Goal: Information Seeking & Learning: Learn about a topic

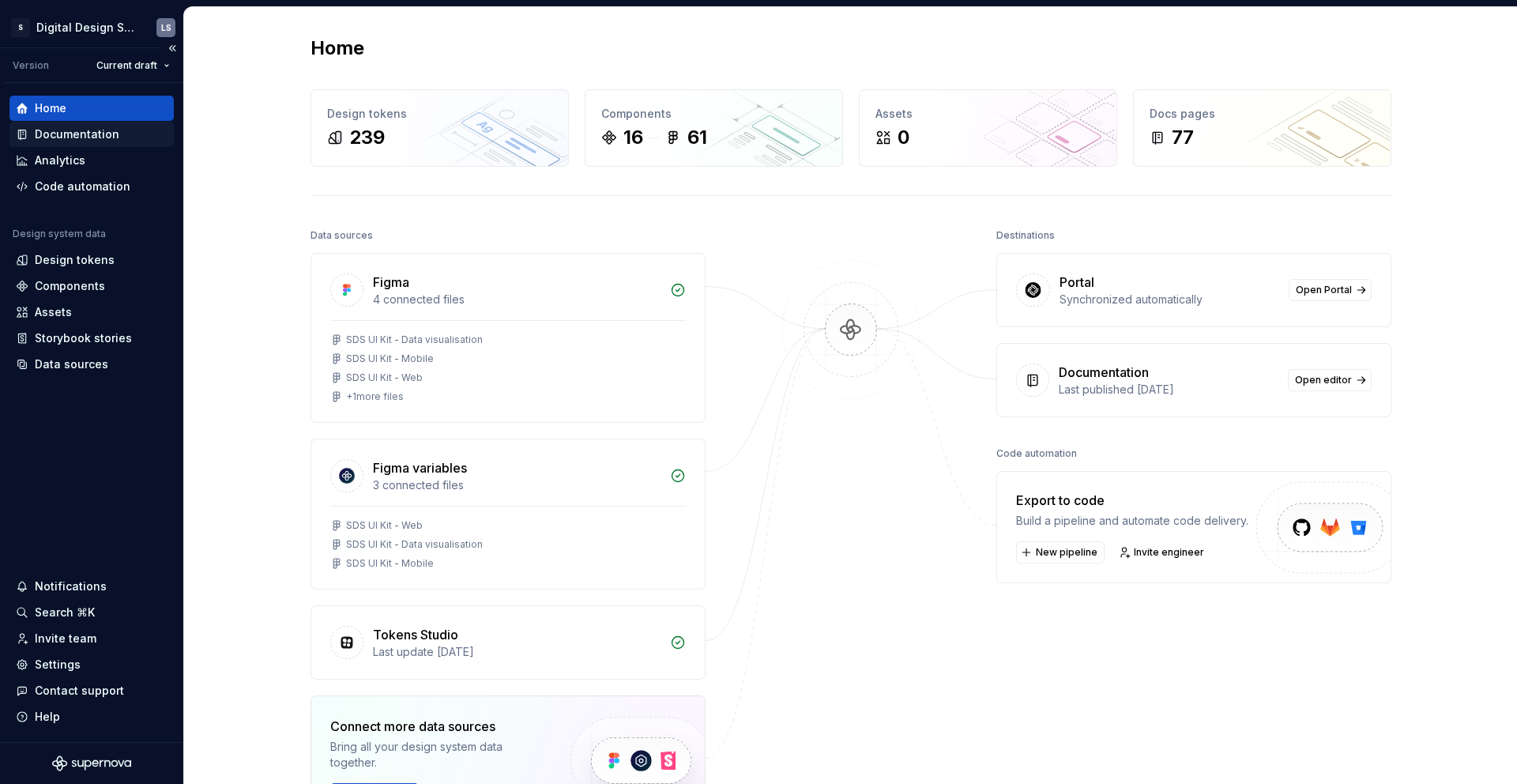
click at [67, 128] on div "Documentation" at bounding box center [76, 134] width 85 height 16
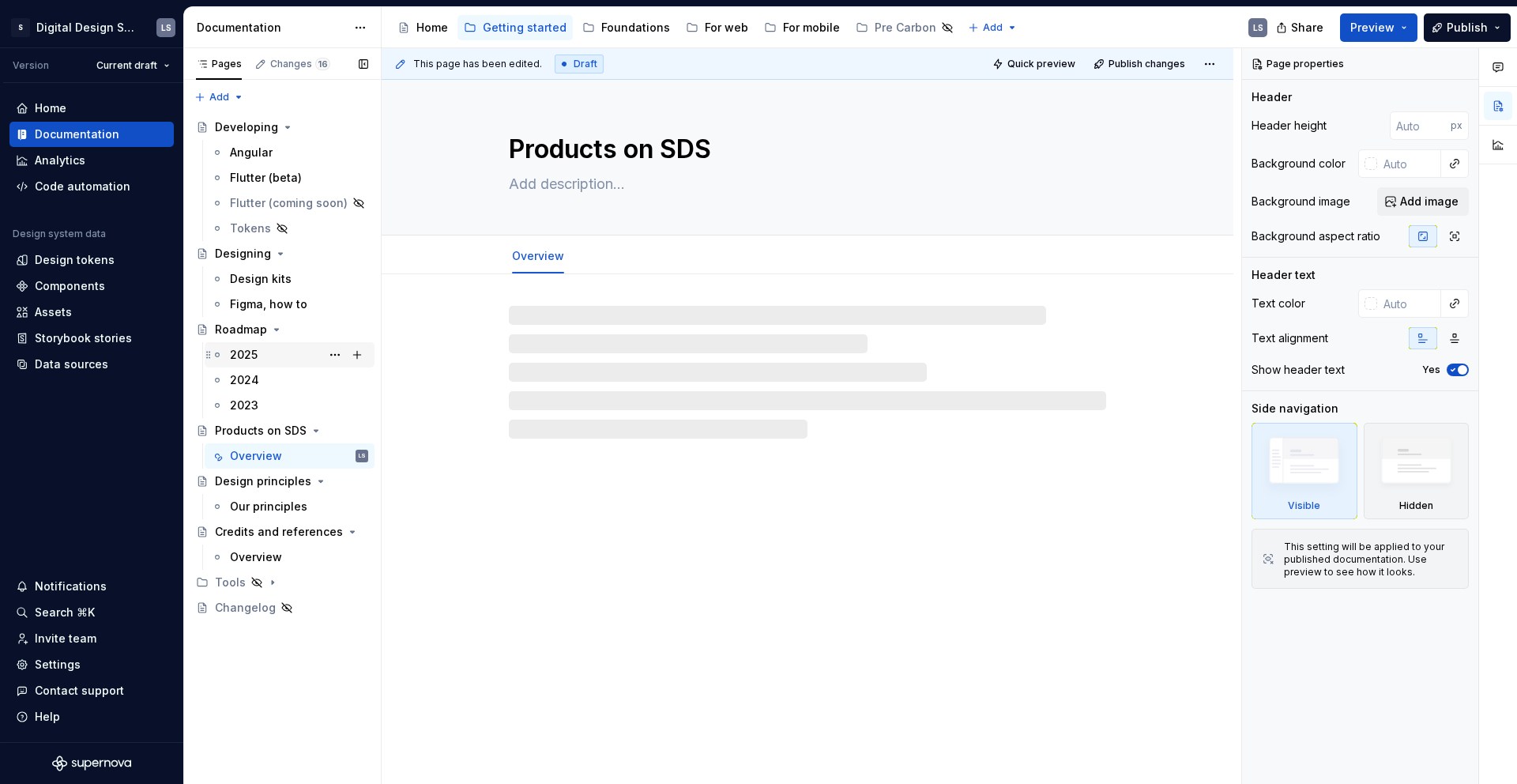
click at [243, 357] on div "2025" at bounding box center [243, 354] width 28 height 16
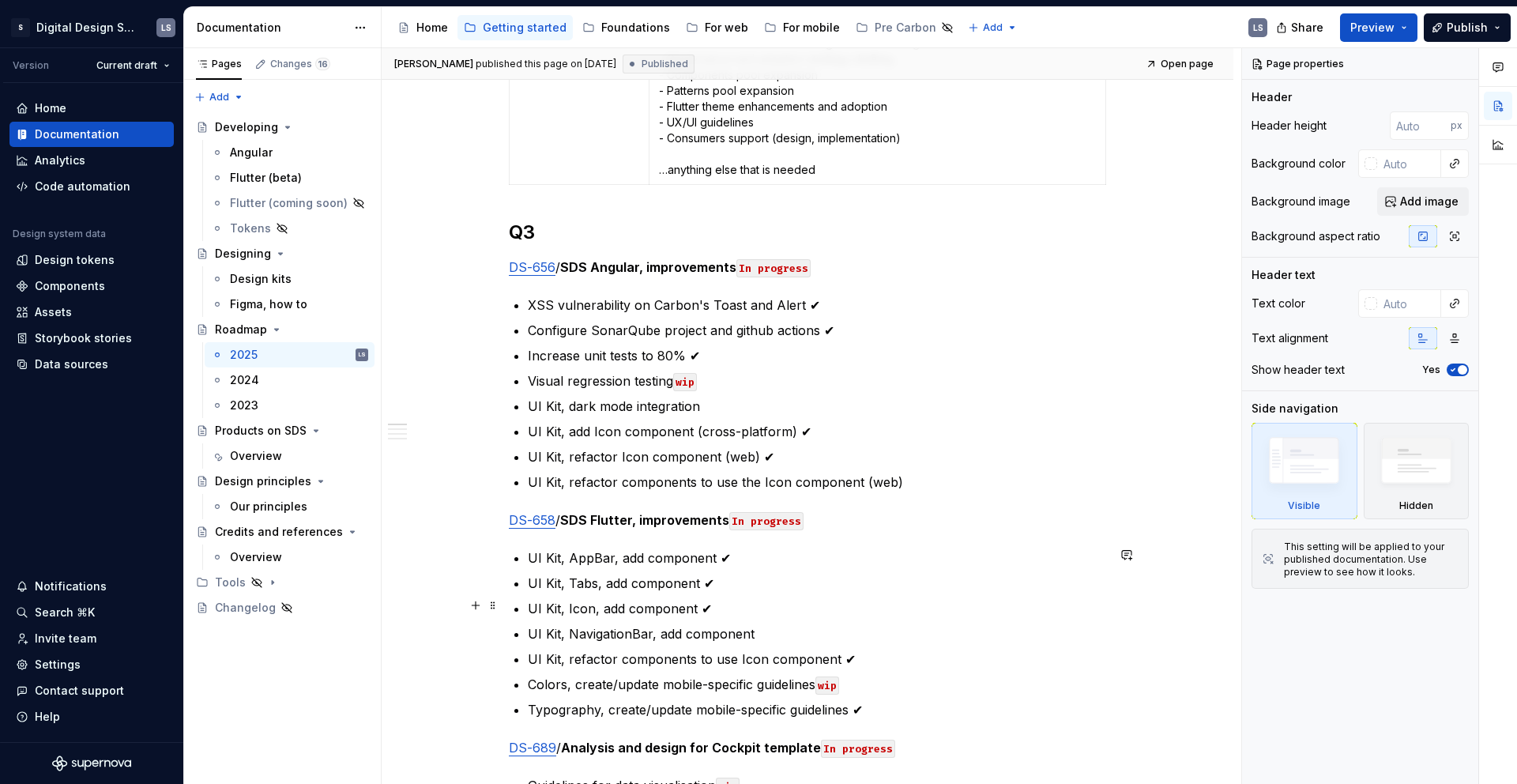
scroll to position [477, 0]
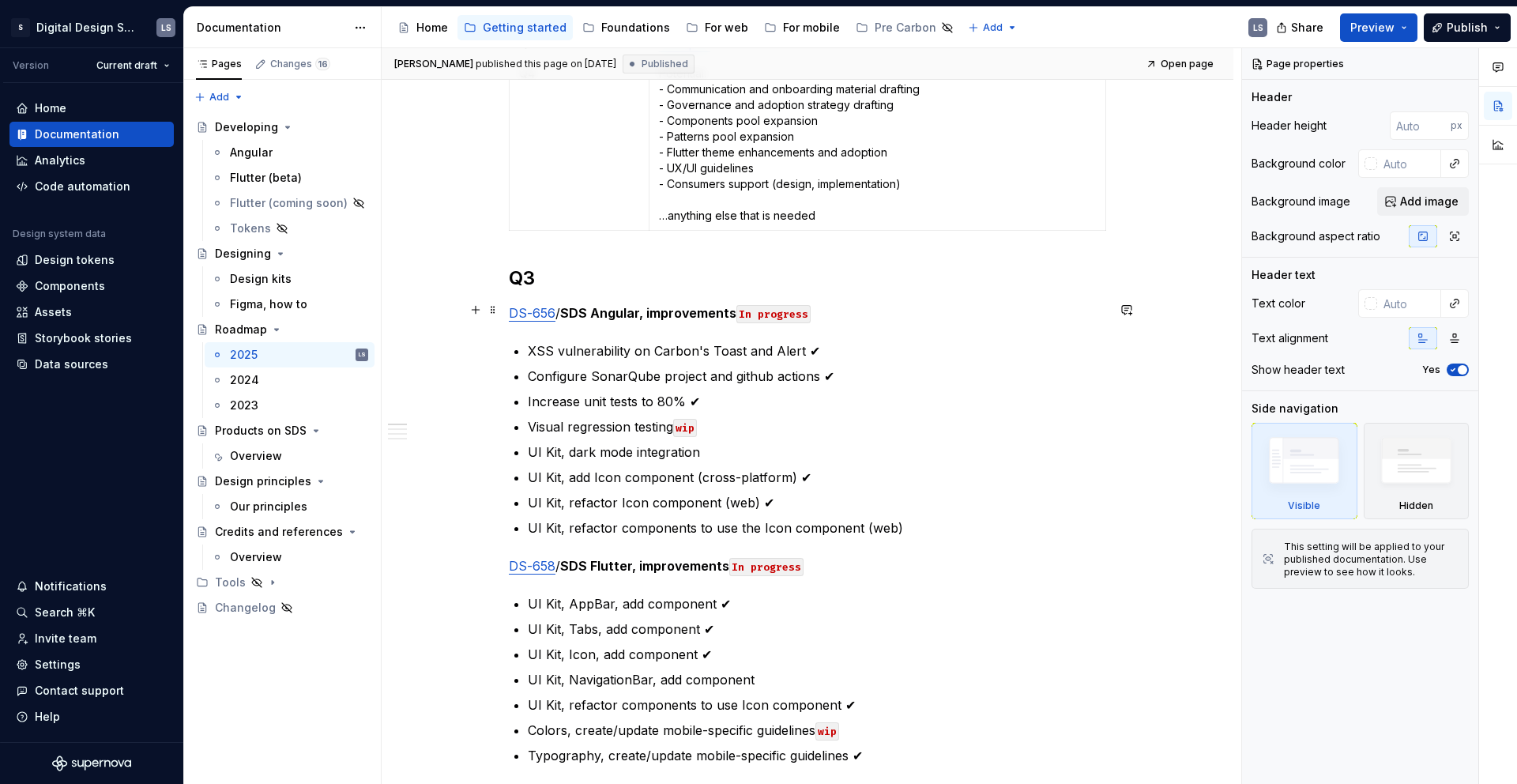
type textarea "*"
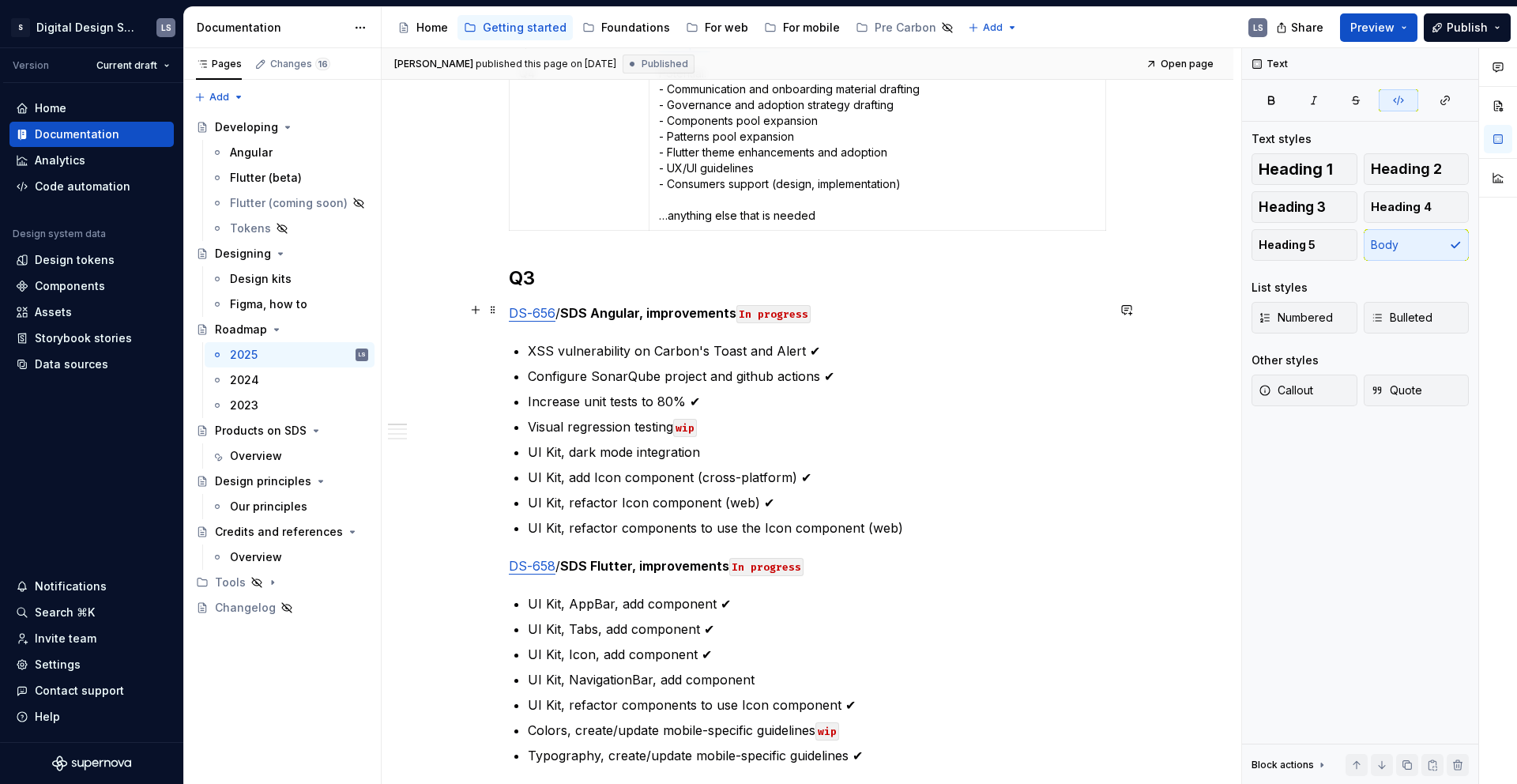
click at [777, 305] on code "In progress" at bounding box center [774, 314] width 74 height 19
click at [715, 396] on p "Increase unit tests to 80% ✔" at bounding box center [817, 401] width 578 height 19
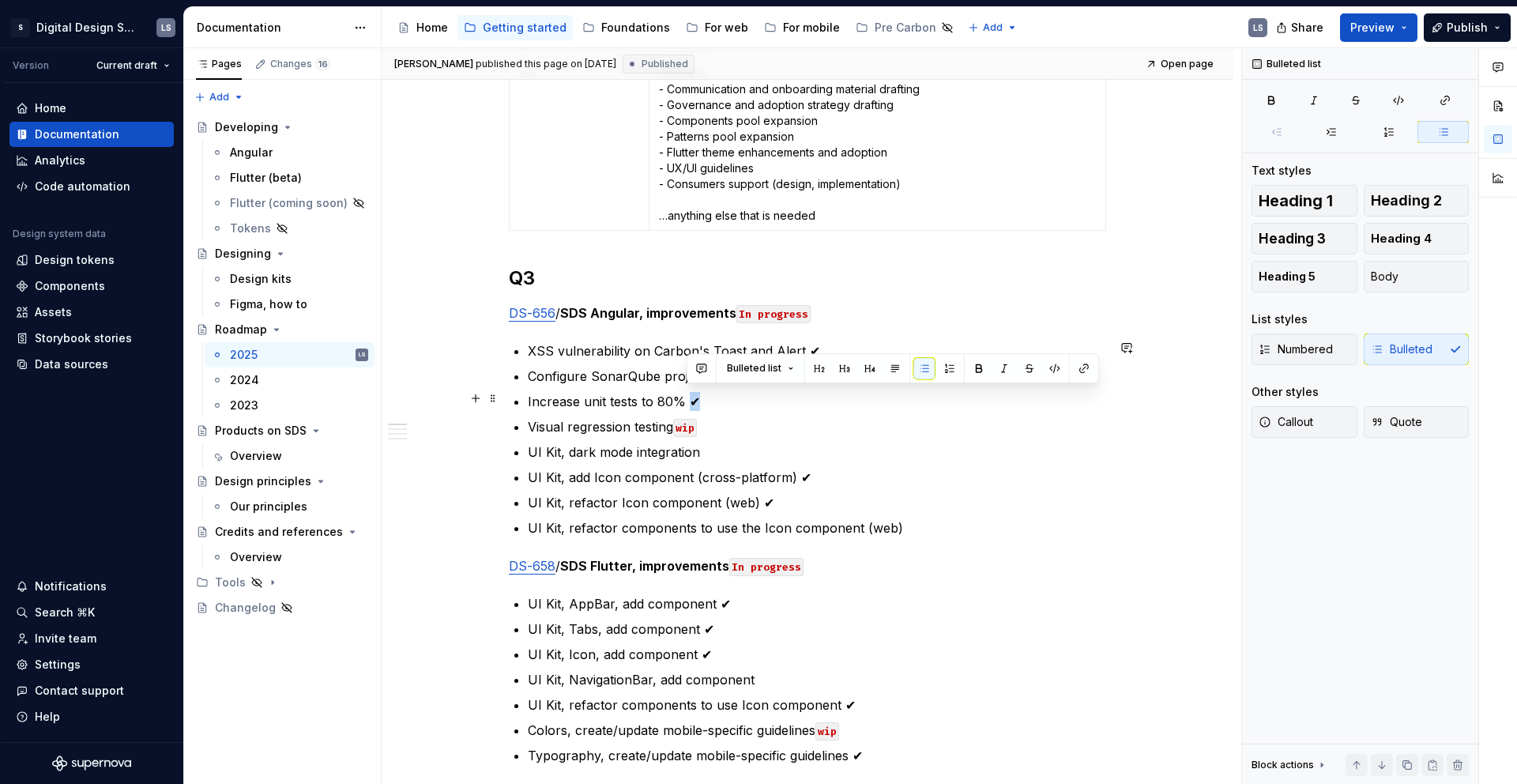
drag, startPoint x: 697, startPoint y: 394, endPoint x: 689, endPoint y: 393, distance: 8.1
click at [689, 393] on p "Increase unit tests to 80% ✔" at bounding box center [817, 401] width 578 height 19
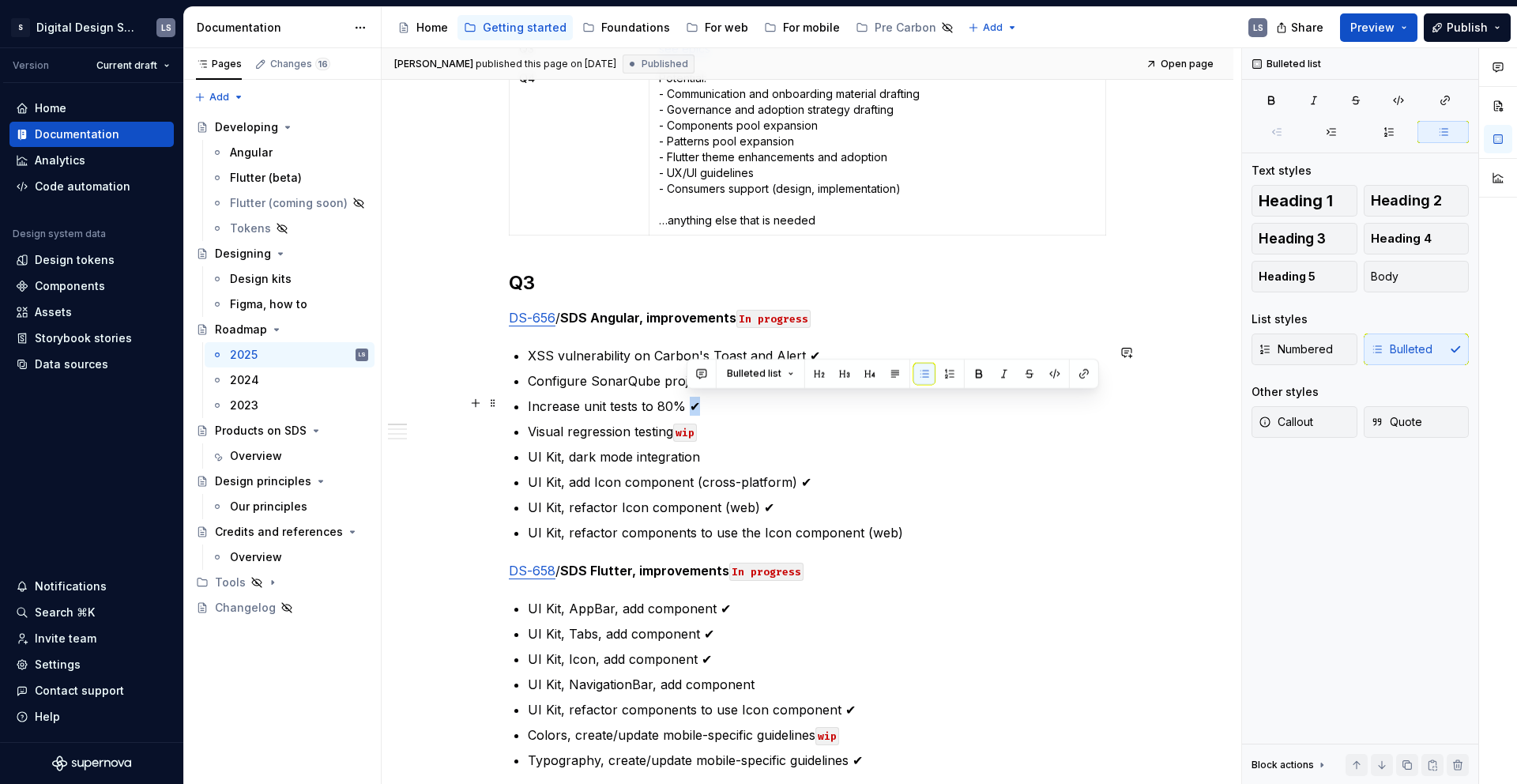
scroll to position [468, 0]
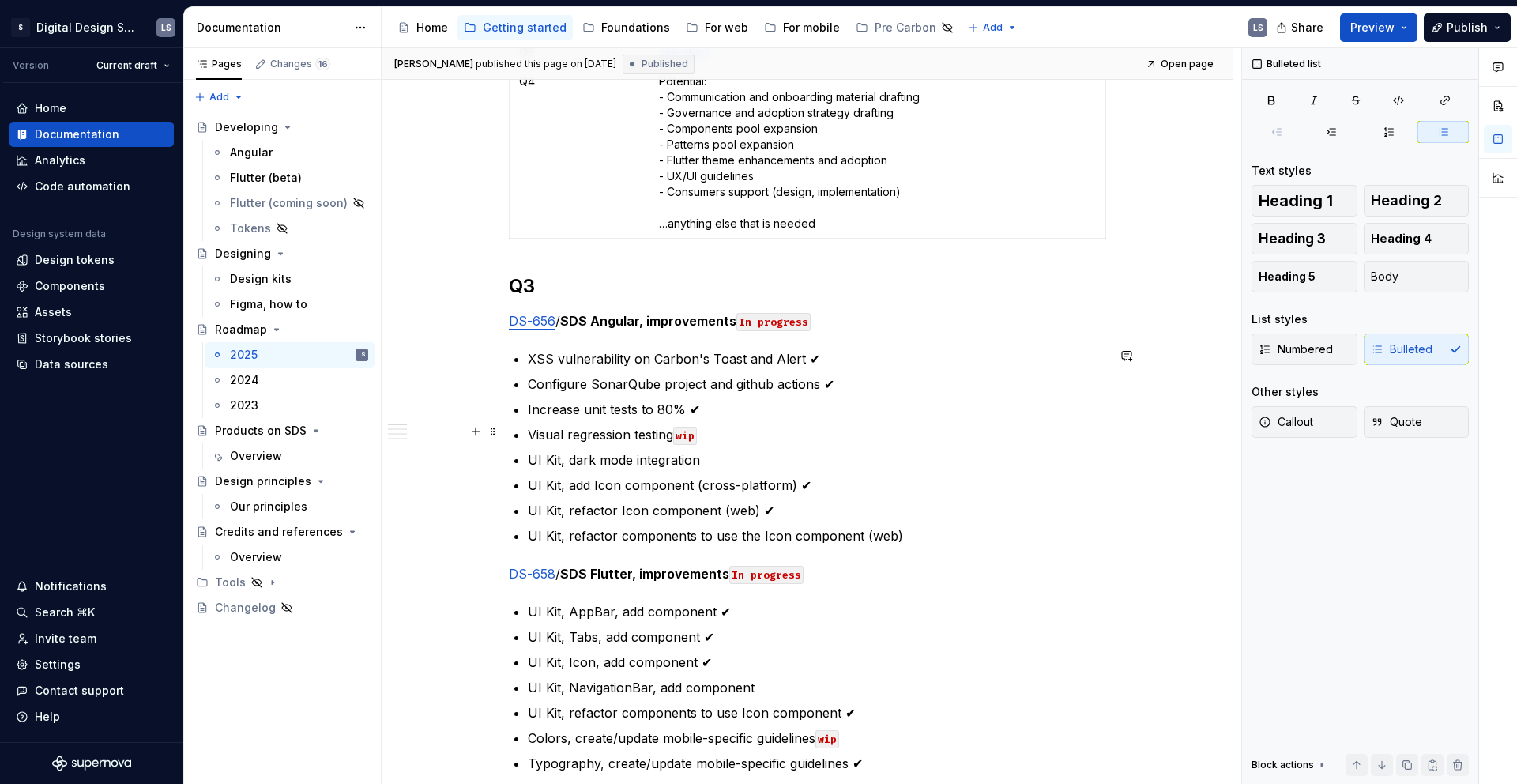
click at [681, 429] on code "wip" at bounding box center [686, 436] width 24 height 19
click at [682, 429] on code "wip" at bounding box center [686, 436] width 24 height 19
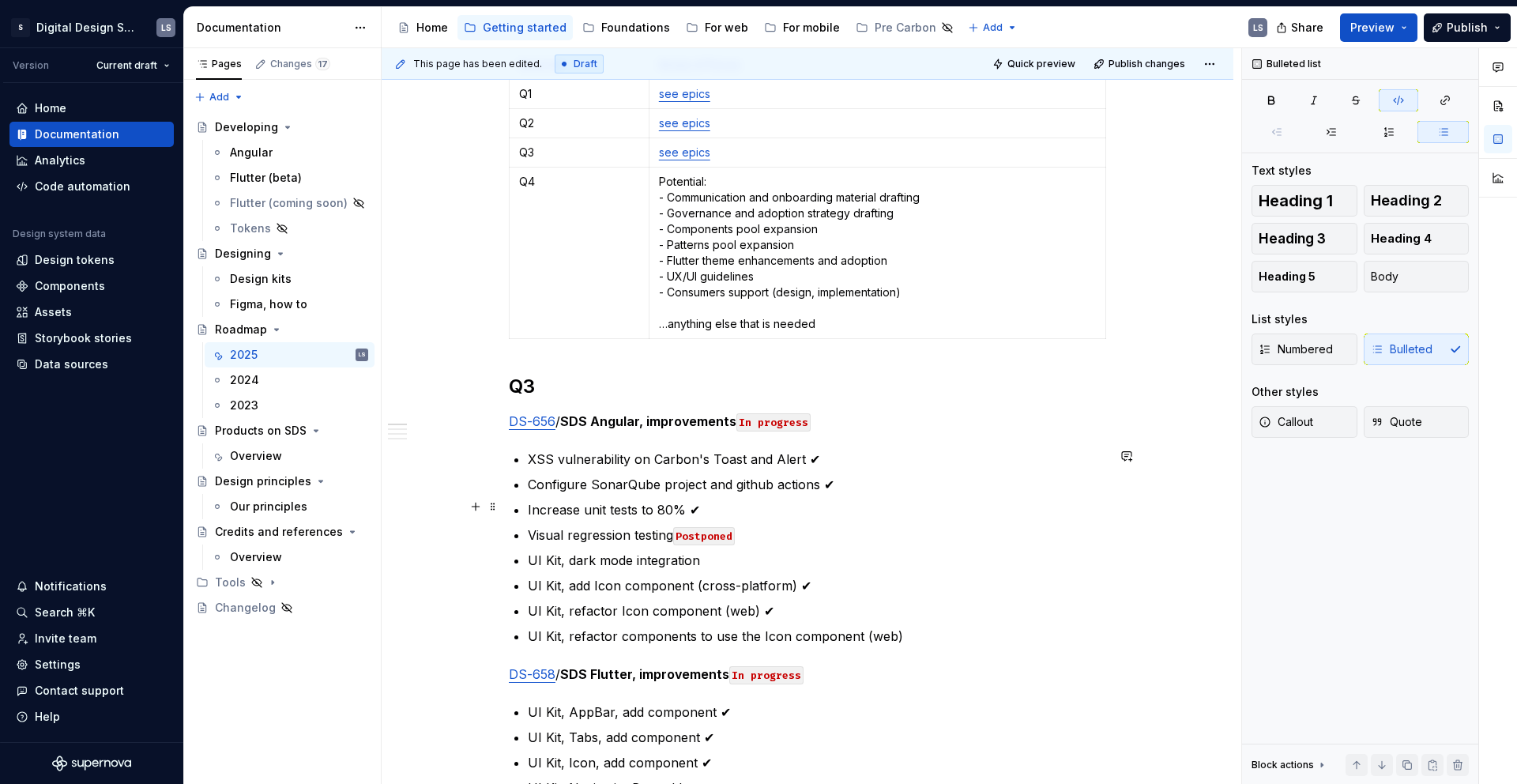
scroll to position [372, 0]
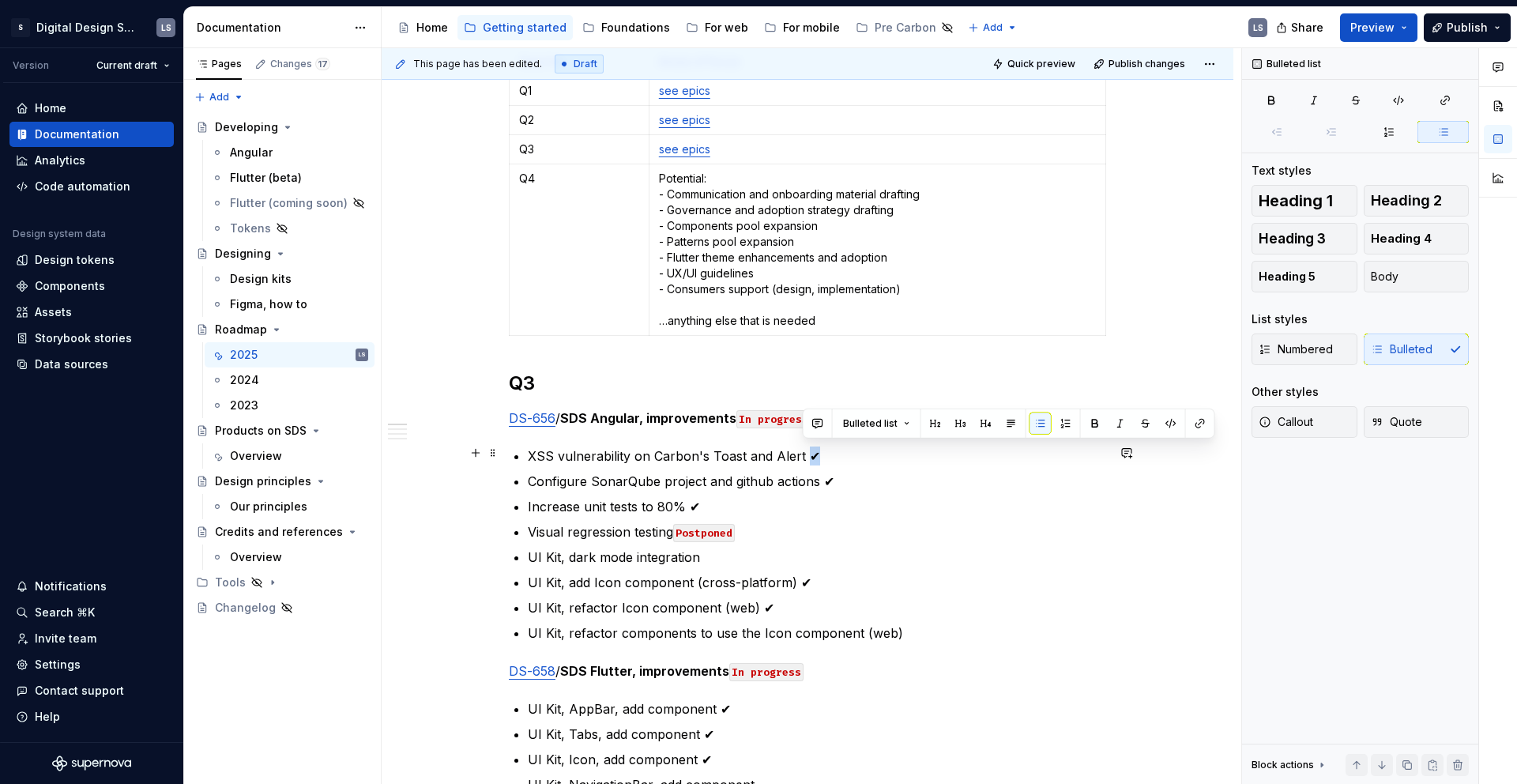
drag, startPoint x: 816, startPoint y: 447, endPoint x: 804, endPoint y: 449, distance: 12.2
click at [804, 449] on p "XSS vulnerability on Carbon's Toast and Alert ✔" at bounding box center [817, 455] width 578 height 19
copy p "✔"
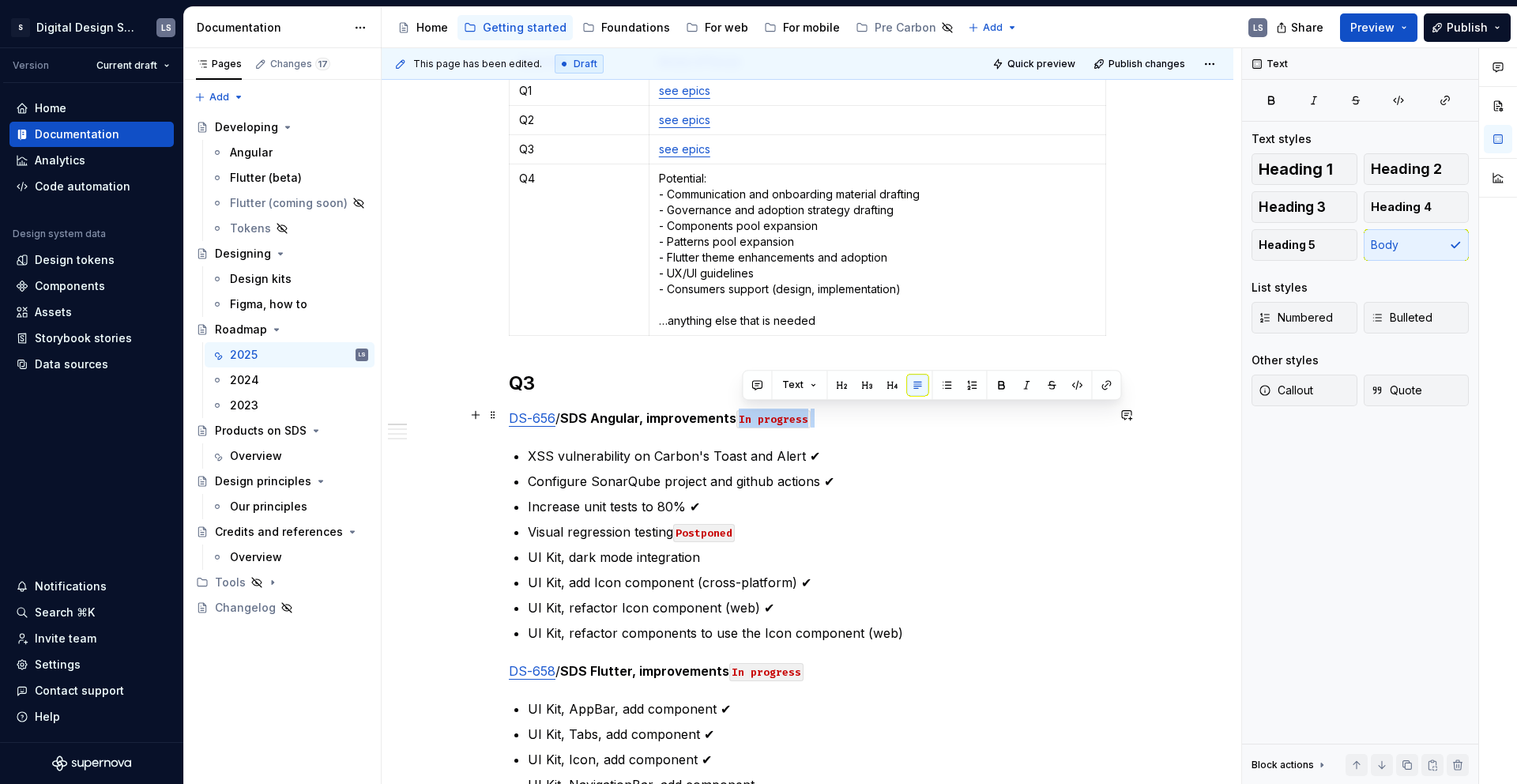
drag, startPoint x: 740, startPoint y: 412, endPoint x: 845, endPoint y: 420, distance: 105.3
click at [841, 417] on p "DS-656 / SDS Angular, improvements In progress" at bounding box center [807, 418] width 597 height 19
click at [851, 422] on p "DS-656 / SDS Angular, improvements ✔" at bounding box center [807, 418] width 597 height 19
click at [721, 527] on code "Postponed" at bounding box center [704, 533] width 61 height 19
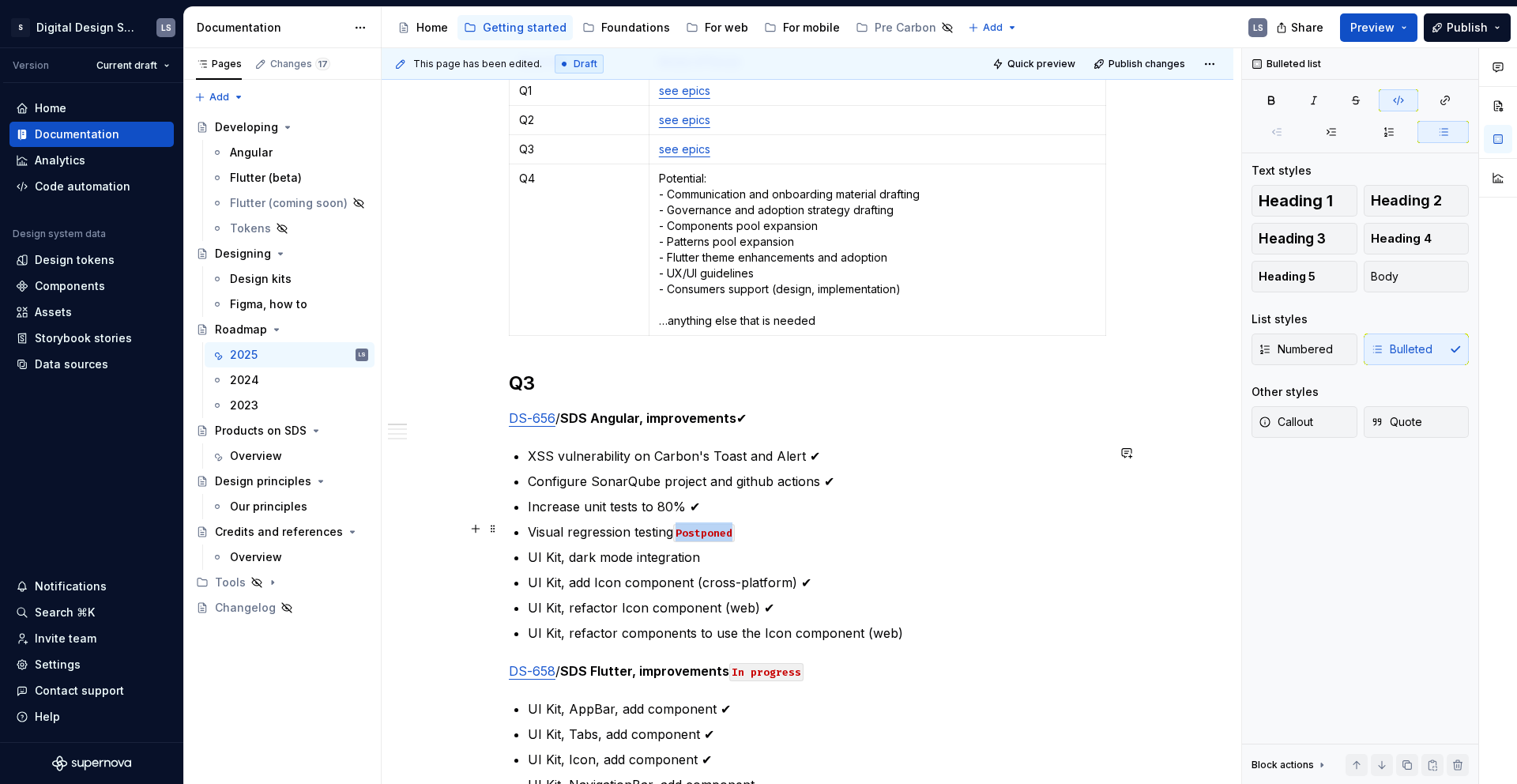
click at [721, 527] on code "Postponed" at bounding box center [704, 533] width 61 height 19
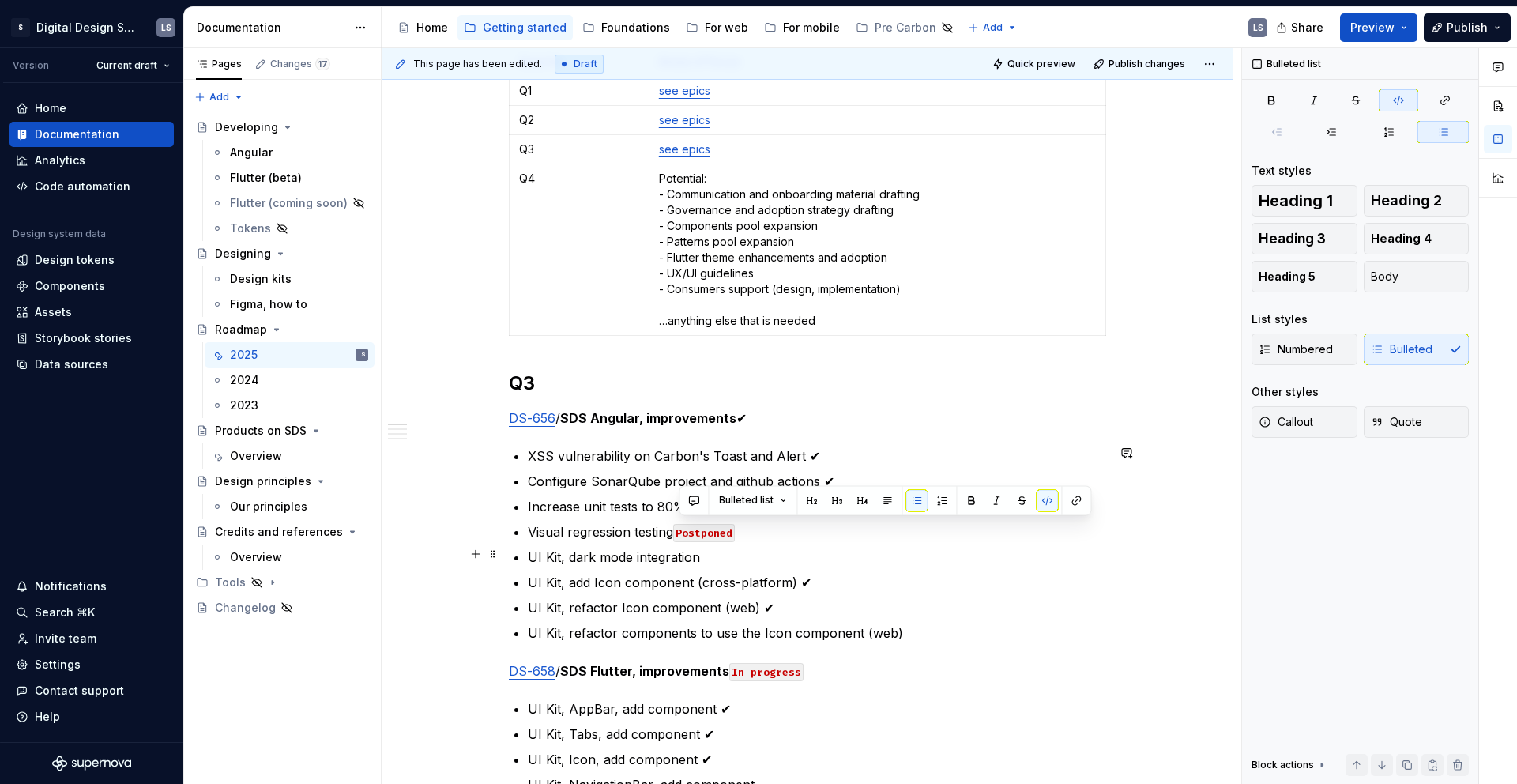
click at [845, 547] on p "UI Kit, dark mode integration" at bounding box center [817, 556] width 578 height 19
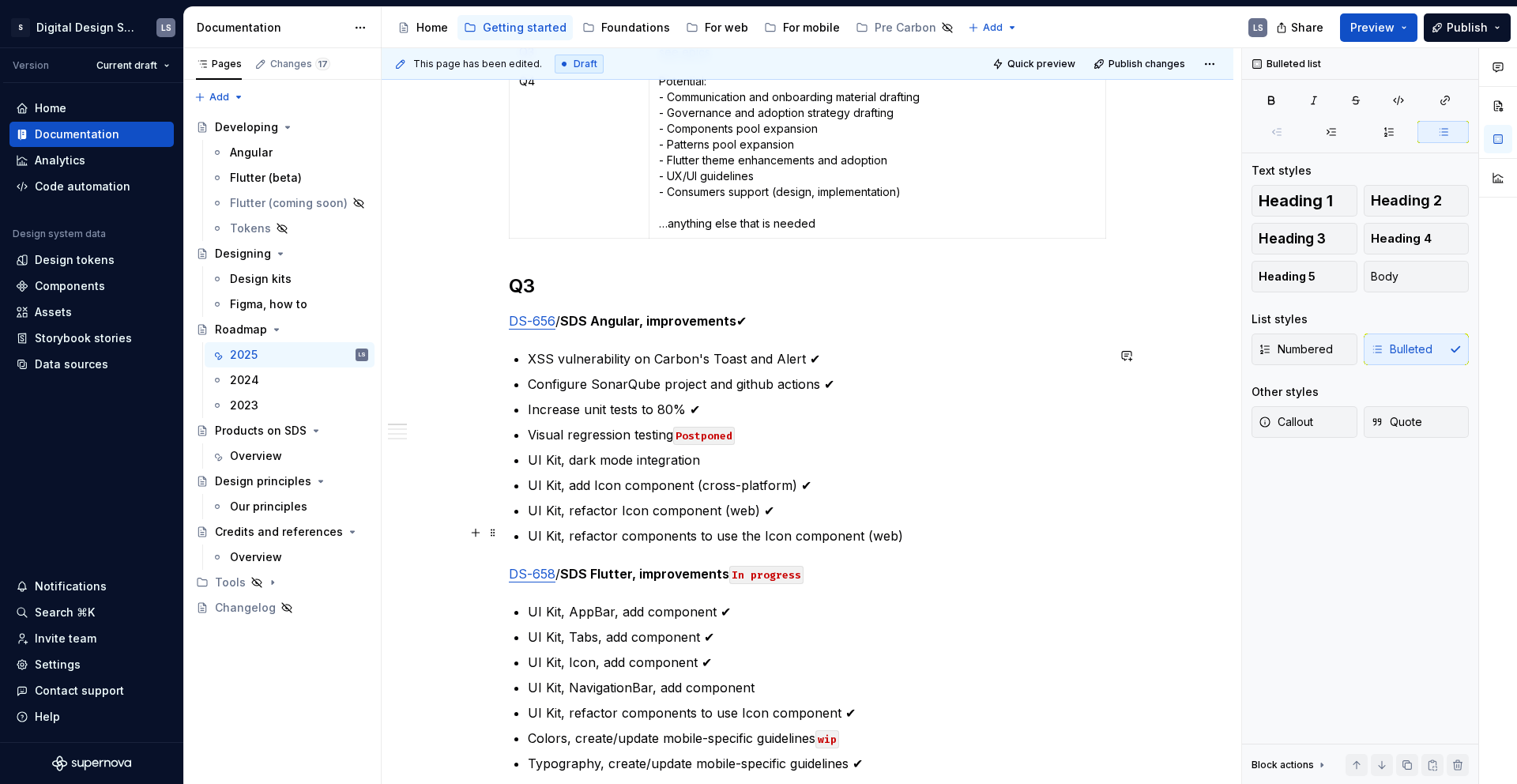
scroll to position [473, 0]
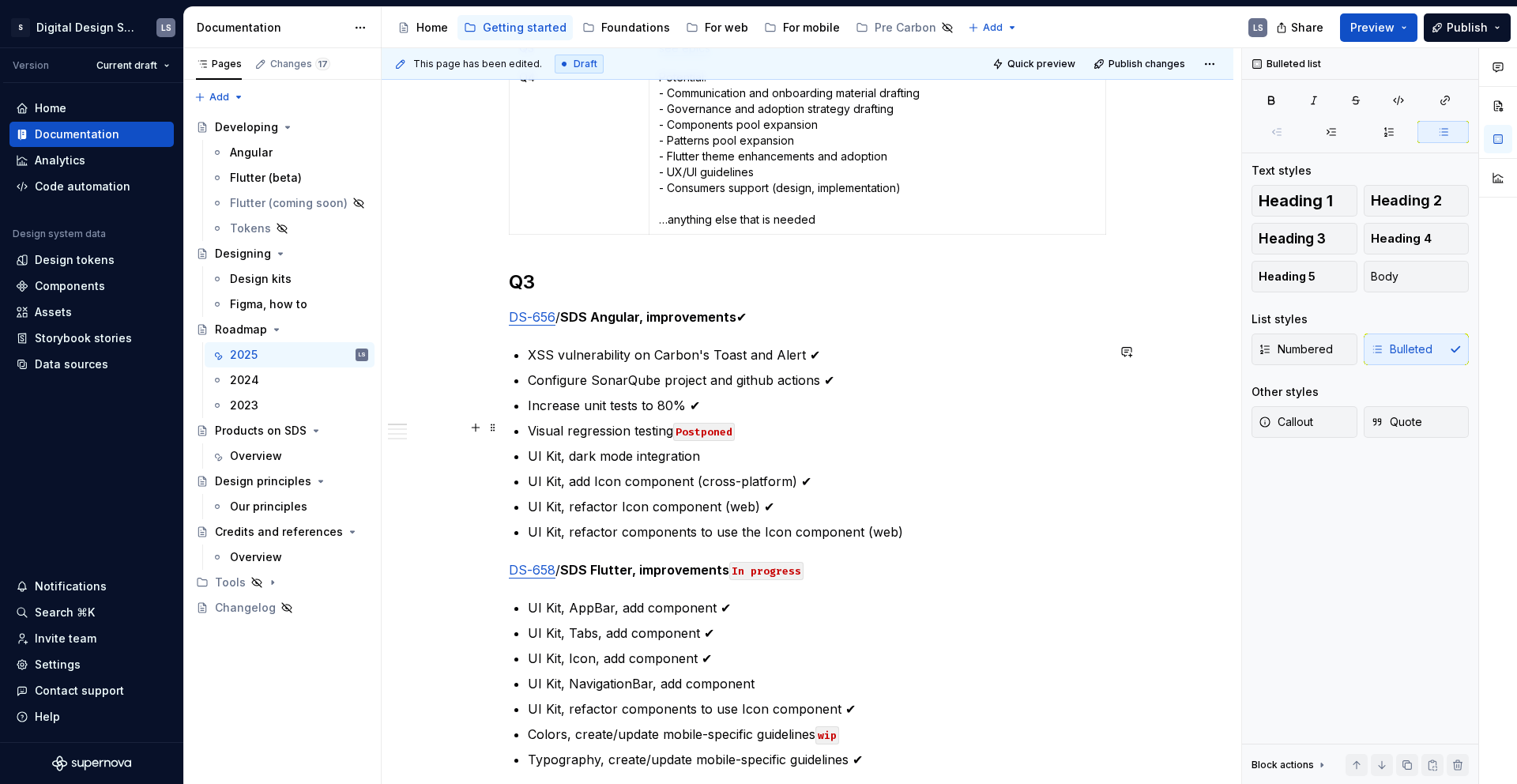
click at [702, 429] on code "Postponed" at bounding box center [704, 432] width 61 height 19
copy code "Postponed"
click at [715, 448] on p "UI Kit, dark mode integration" at bounding box center [817, 455] width 578 height 19
click at [831, 530] on p "UI Kit, refactor components to use the Icon component (web)" at bounding box center [817, 531] width 578 height 19
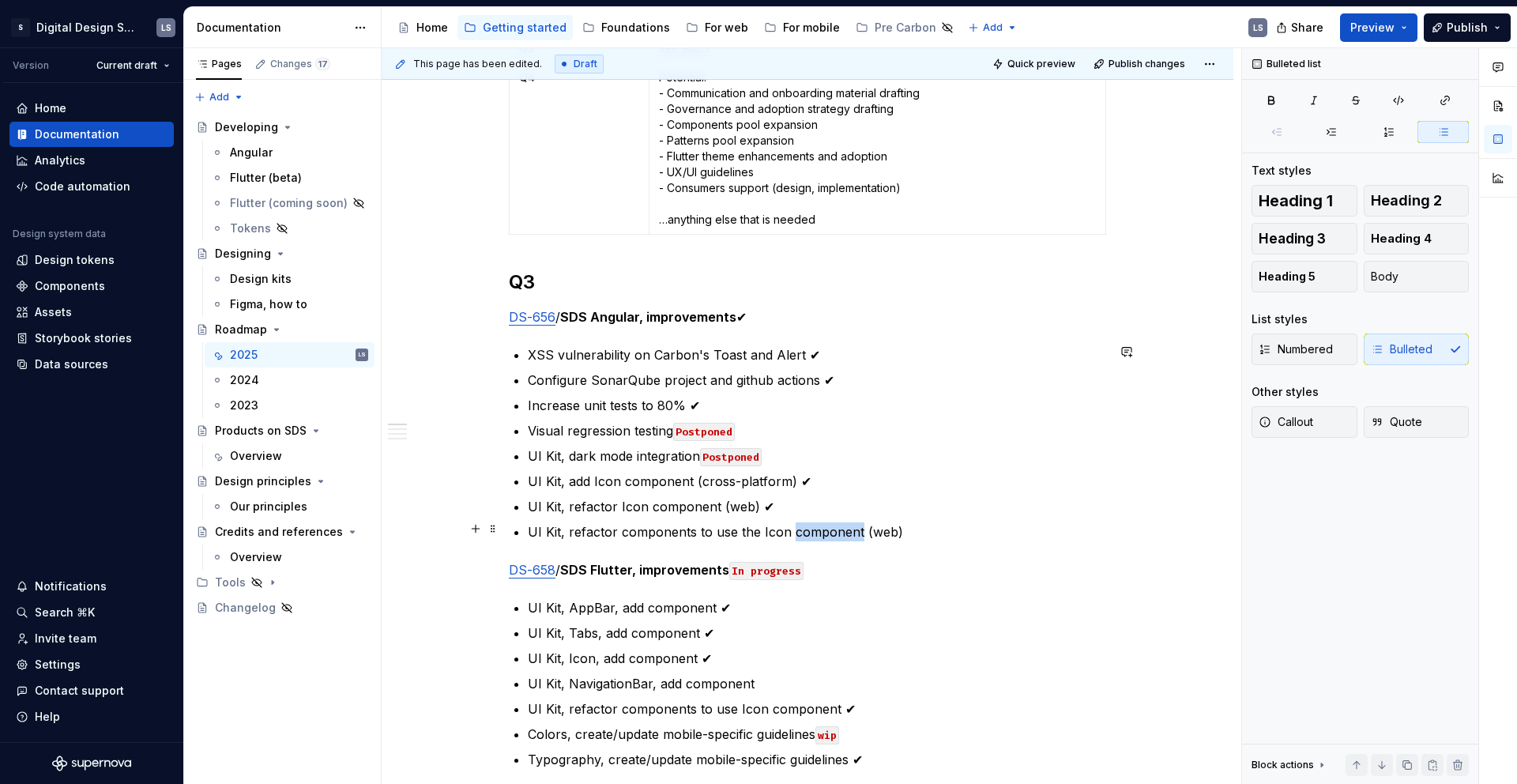
click at [831, 530] on p "UI Kit, refactor components to use the Icon component (web)" at bounding box center [817, 531] width 578 height 19
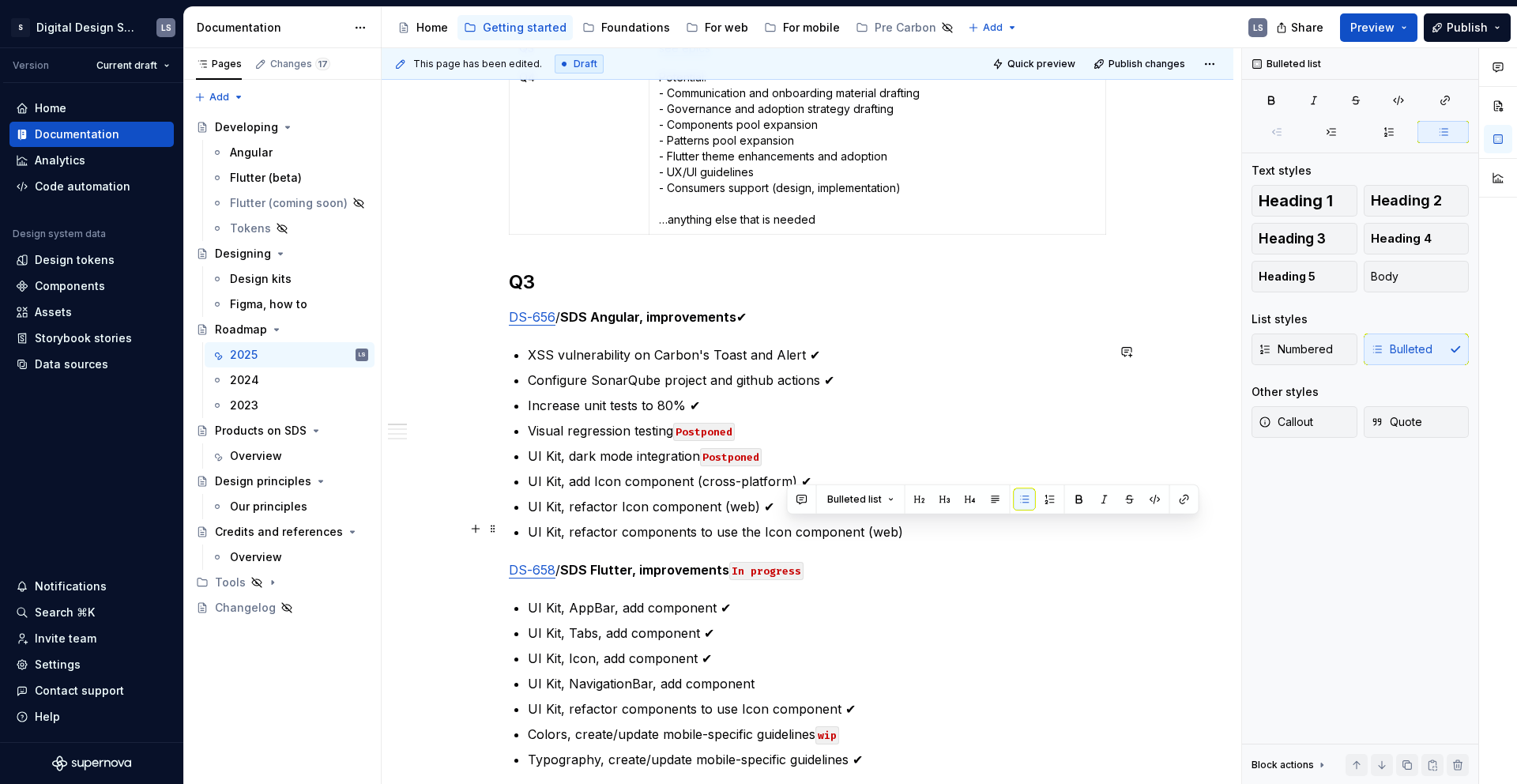
click at [919, 527] on p "UI Kit, refactor components to use the Icon component (web)" at bounding box center [817, 531] width 578 height 19
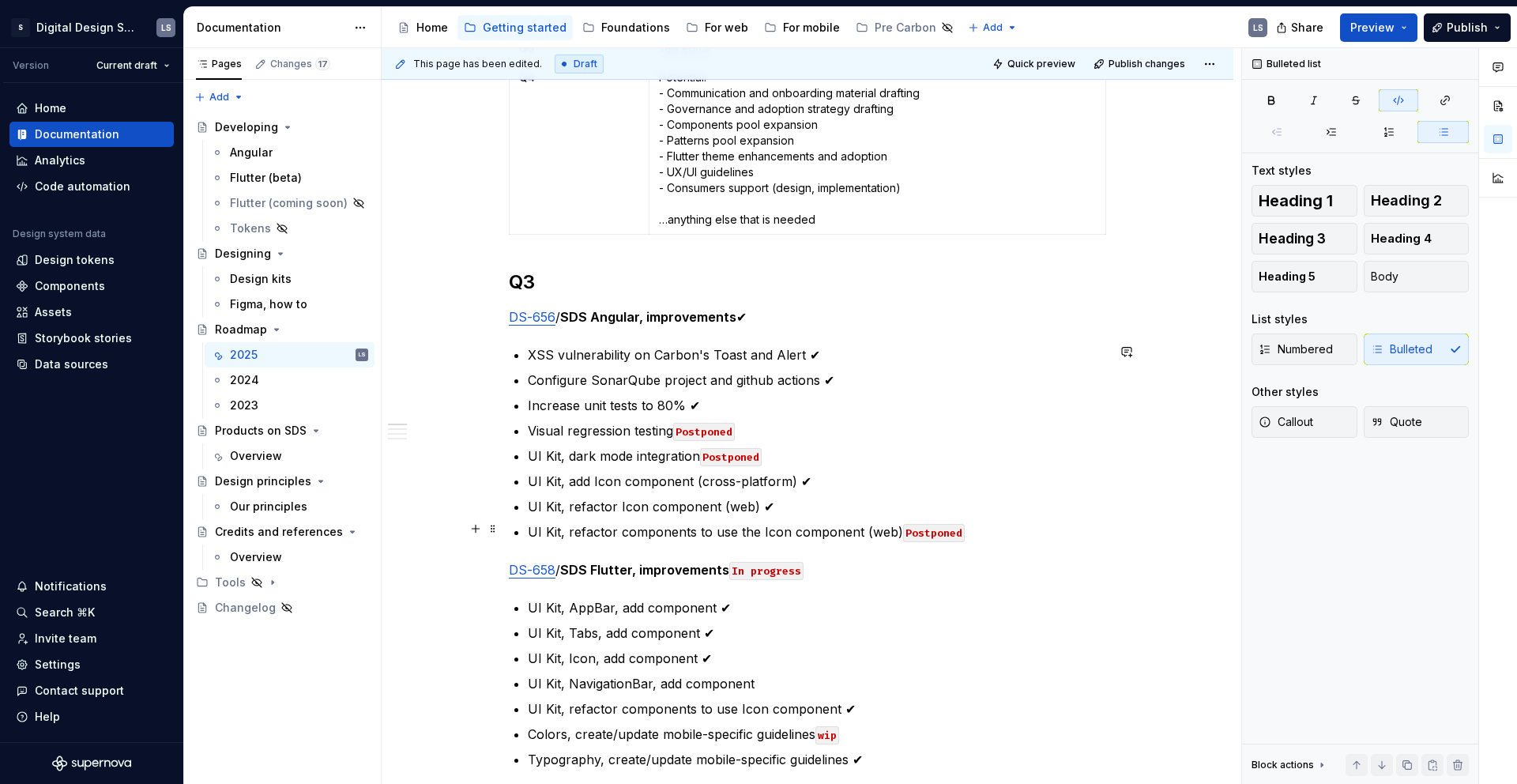
click at [926, 528] on code "Postponed" at bounding box center [934, 533] width 61 height 19
drag, startPoint x: 797, startPoint y: 508, endPoint x: 757, endPoint y: 507, distance: 40.0
click at [757, 507] on p "UI Kit, refactor Icon component (web) ✔" at bounding box center [817, 506] width 578 height 19
click at [985, 568] on p "DS-658 / SDS Flutter, improvements In progress" at bounding box center [807, 569] width 597 height 19
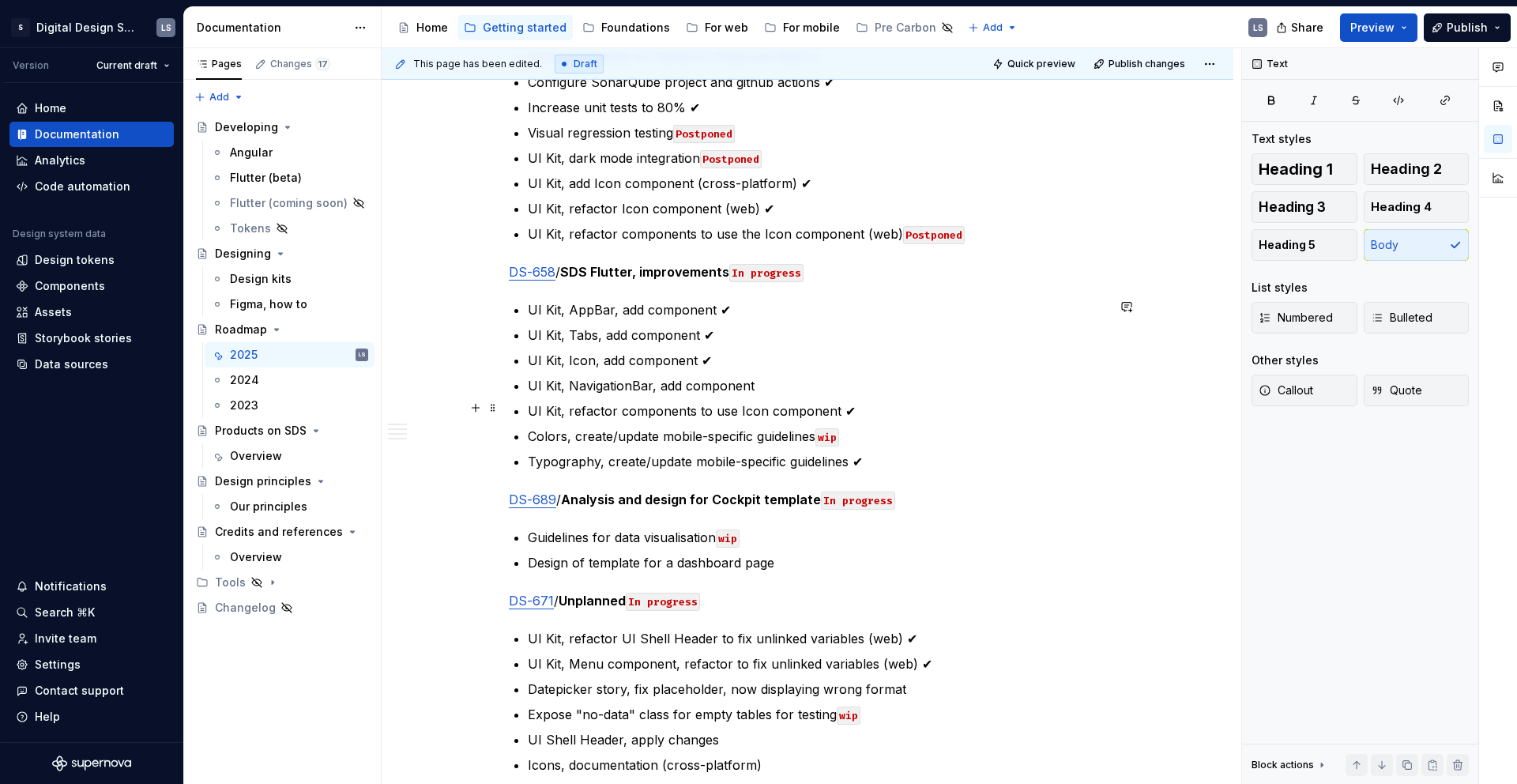
scroll to position [772, 0]
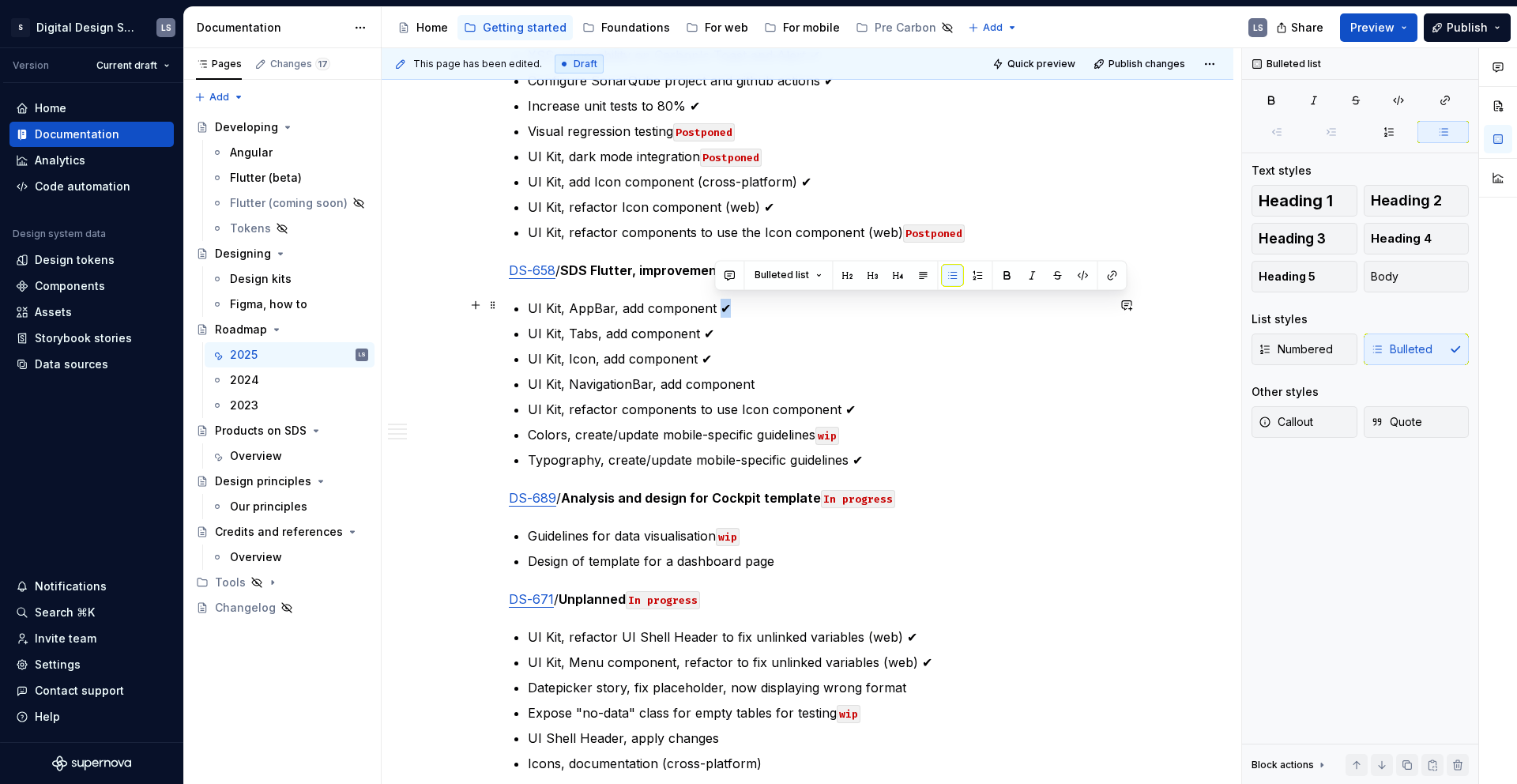
drag, startPoint x: 747, startPoint y: 301, endPoint x: 715, endPoint y: 302, distance: 32.0
click at [715, 302] on p "UI Kit, AppBar, add component ✔" at bounding box center [817, 307] width 578 height 19
copy p "✔"
click at [791, 349] on p "UI Kit, Icon, add component ✔" at bounding box center [817, 359] width 578 height 19
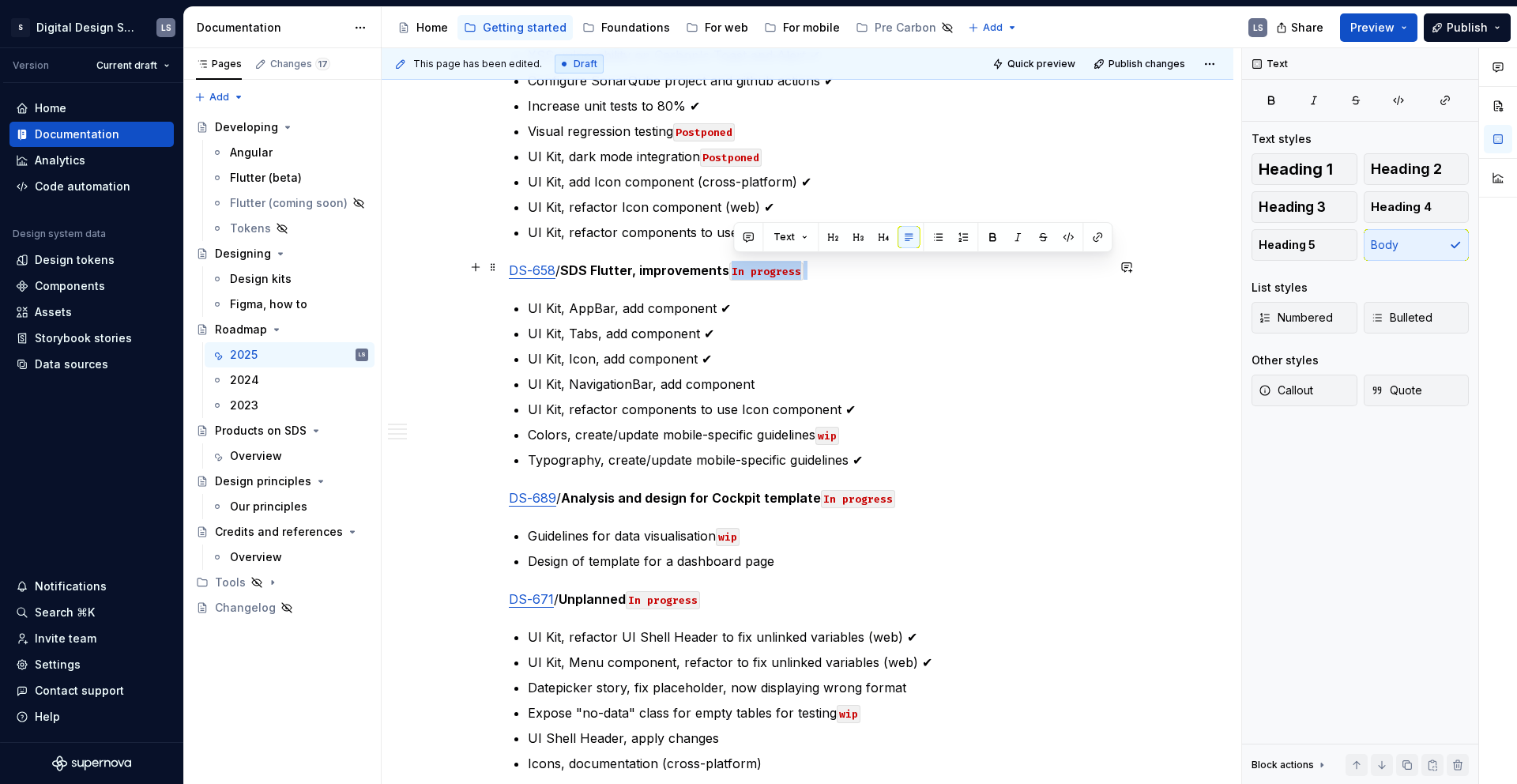
drag, startPoint x: 805, startPoint y: 268, endPoint x: 731, endPoint y: 261, distance: 74.3
click at [731, 261] on p "DS-658 / SDS Flutter, improvements In progress" at bounding box center [807, 270] width 597 height 19
click at [800, 334] on p "UI Kit, Tabs, add component ✔" at bounding box center [817, 333] width 578 height 19
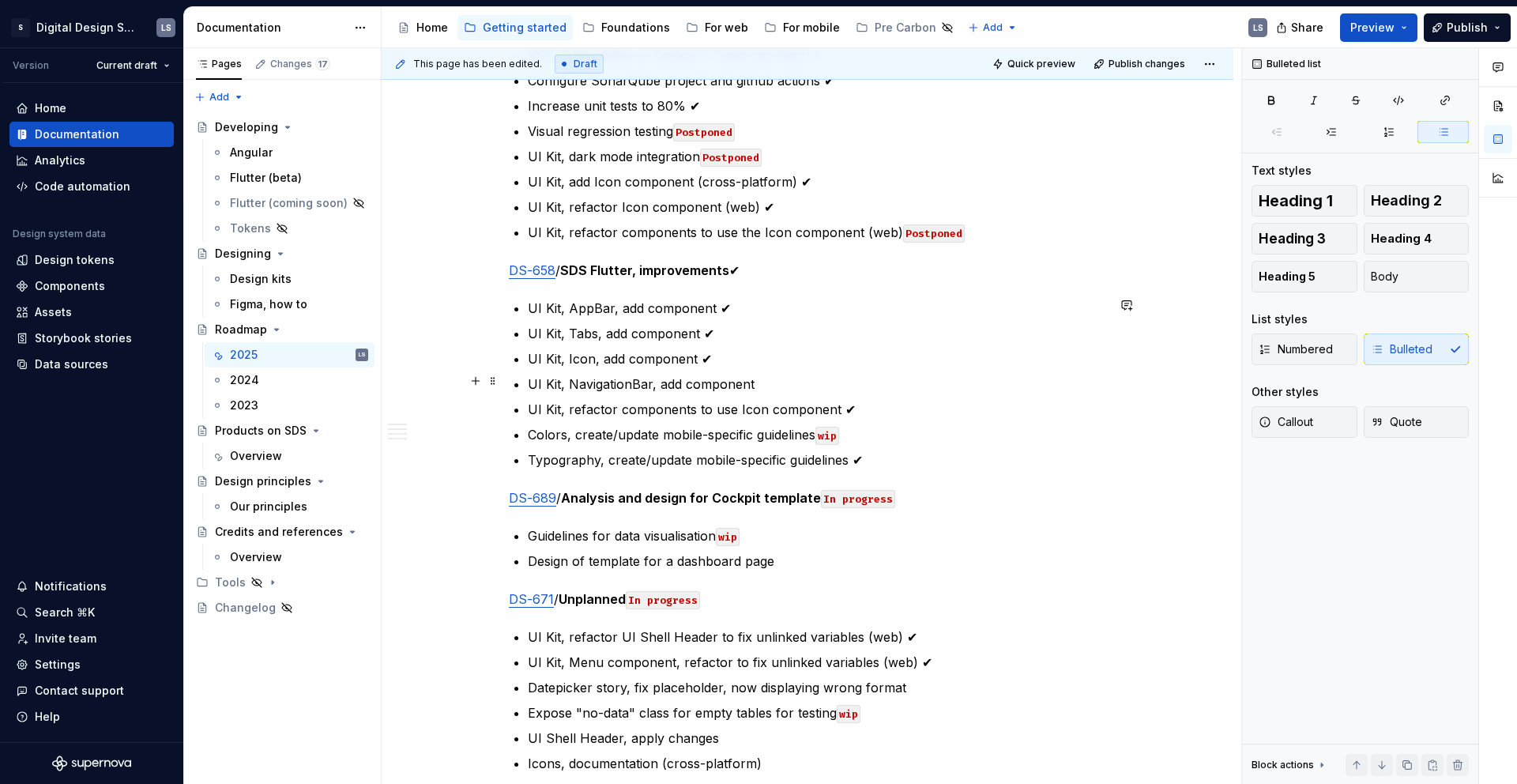
click at [782, 383] on p "UI Kit, NavigationBar, add component" at bounding box center [817, 384] width 578 height 19
click at [937, 230] on code "Postponed" at bounding box center [934, 234] width 61 height 19
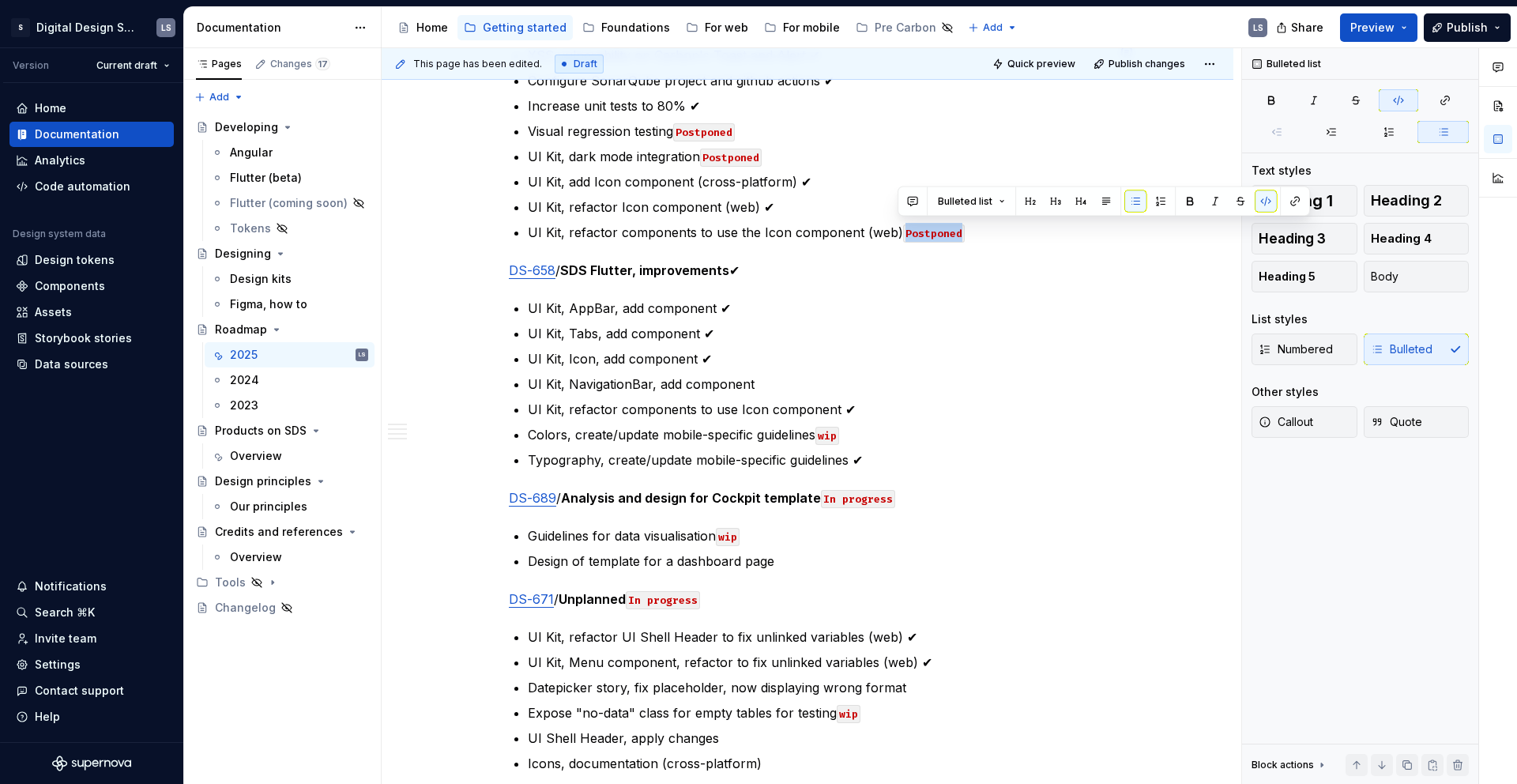
copy code "Postponed"
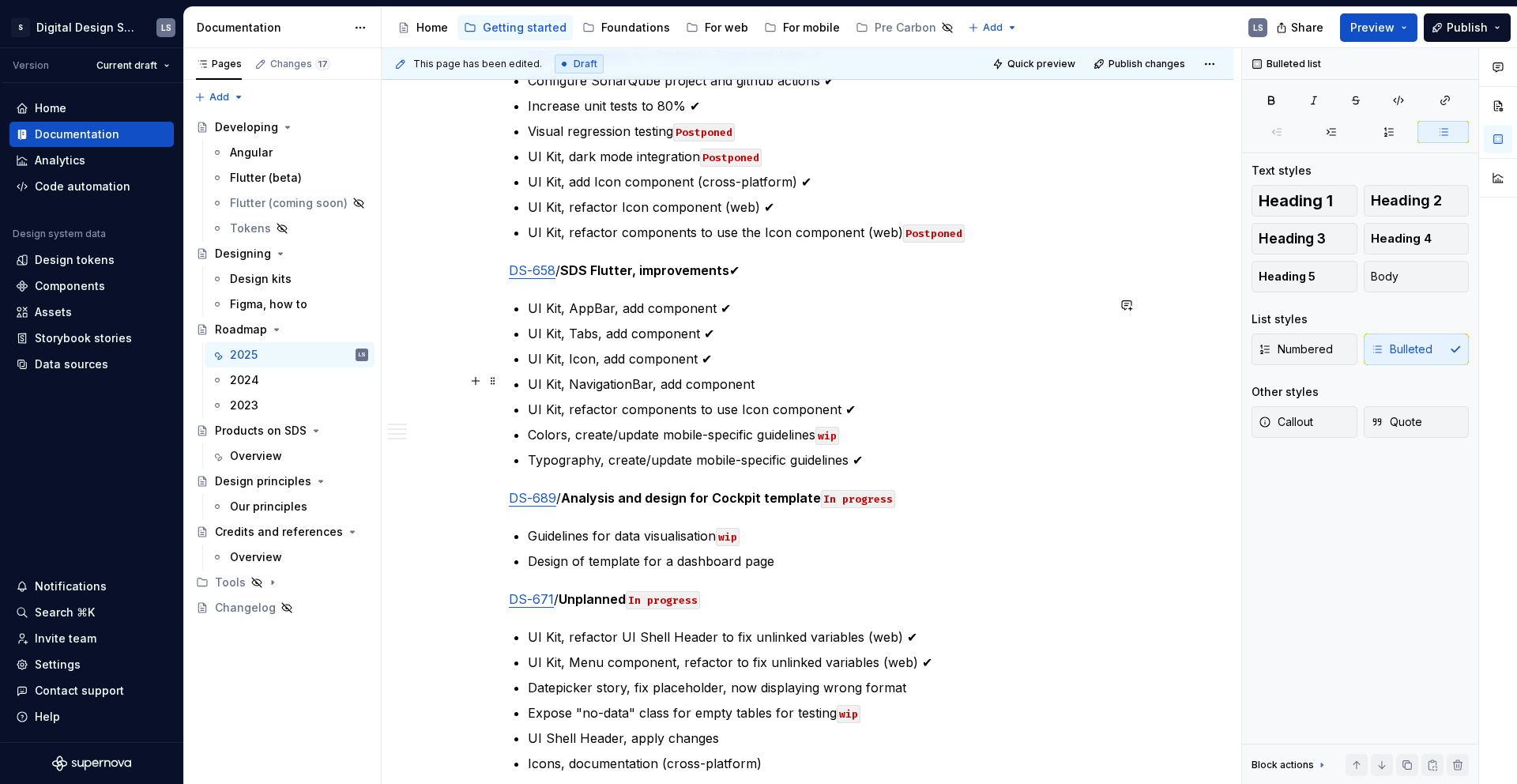
click at [759, 381] on p "UI Kit, NavigationBar, add component" at bounding box center [817, 384] width 578 height 19
click at [879, 402] on p "UI Kit, refactor components to use Icon component ✔" at bounding box center [817, 409] width 578 height 19
click at [874, 431] on p "Colors, create/update mobile-specific guidelines wip" at bounding box center [817, 435] width 578 height 19
click at [778, 376] on code "Postponed" at bounding box center [785, 385] width 61 height 19
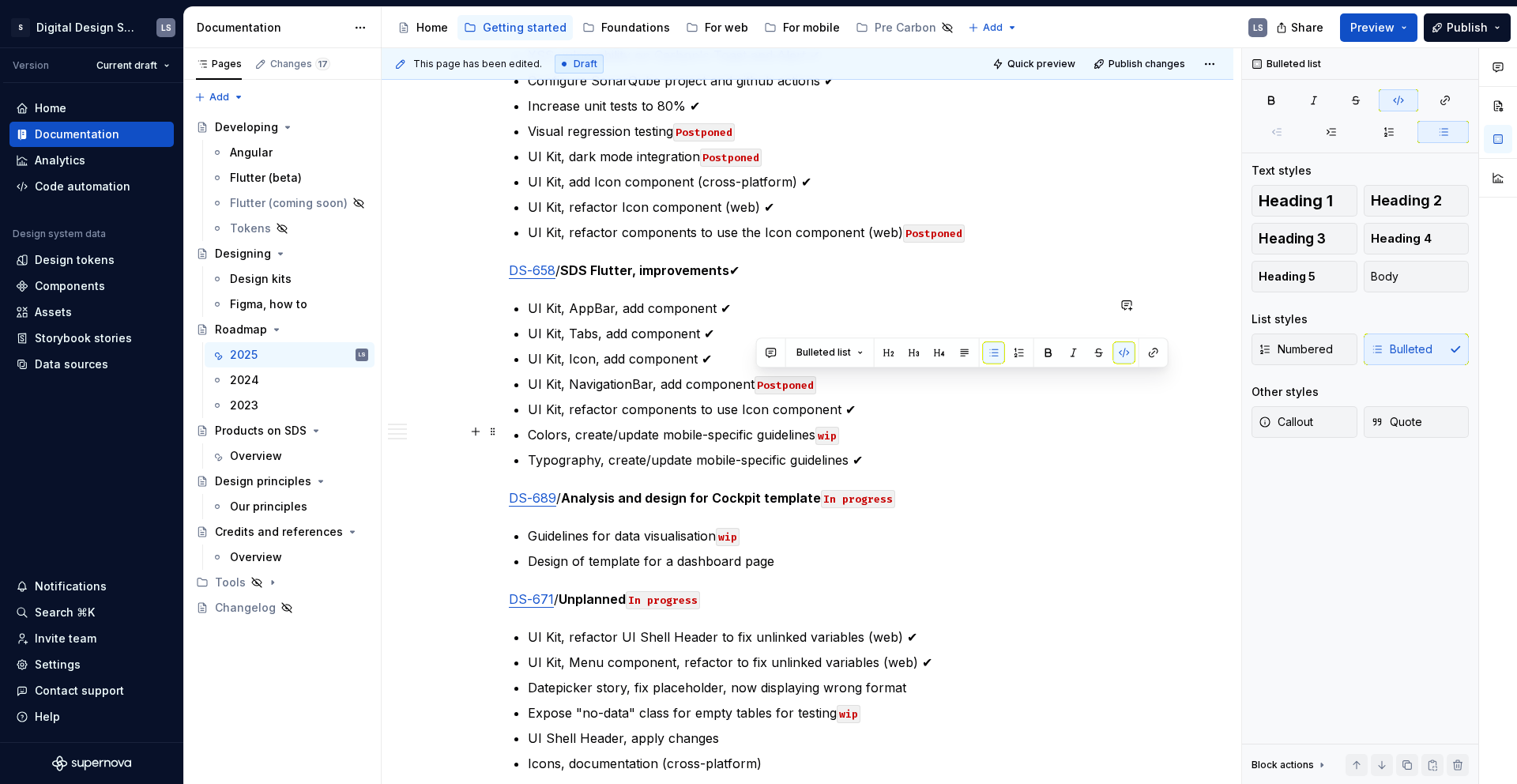
click at [973, 432] on p "Colors, create/update mobile-specific guidelines wip" at bounding box center [817, 435] width 578 height 19
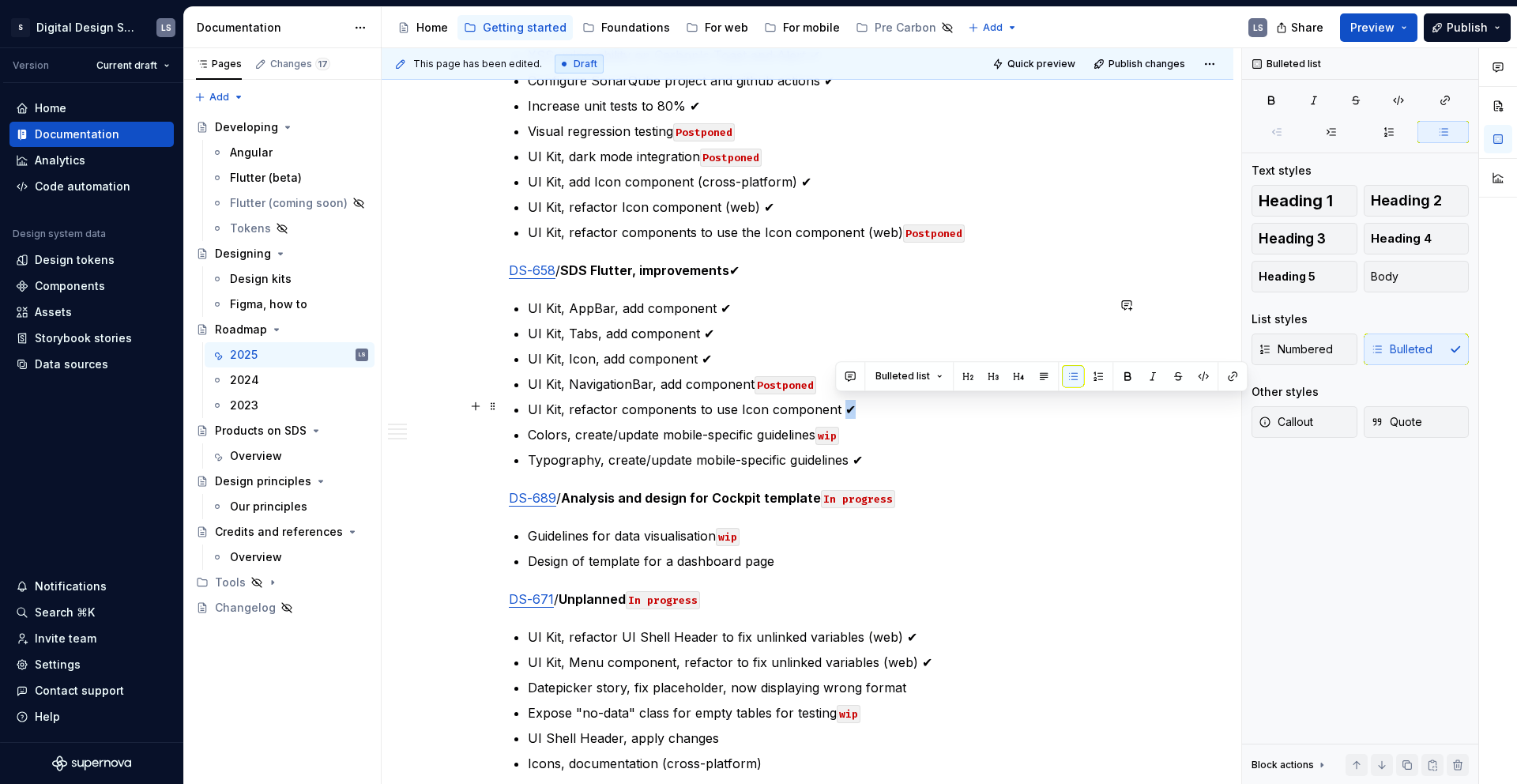
click at [838, 403] on p "UI Kit, refactor components to use Icon component ✔" at bounding box center [817, 409] width 578 height 19
copy p "✔"
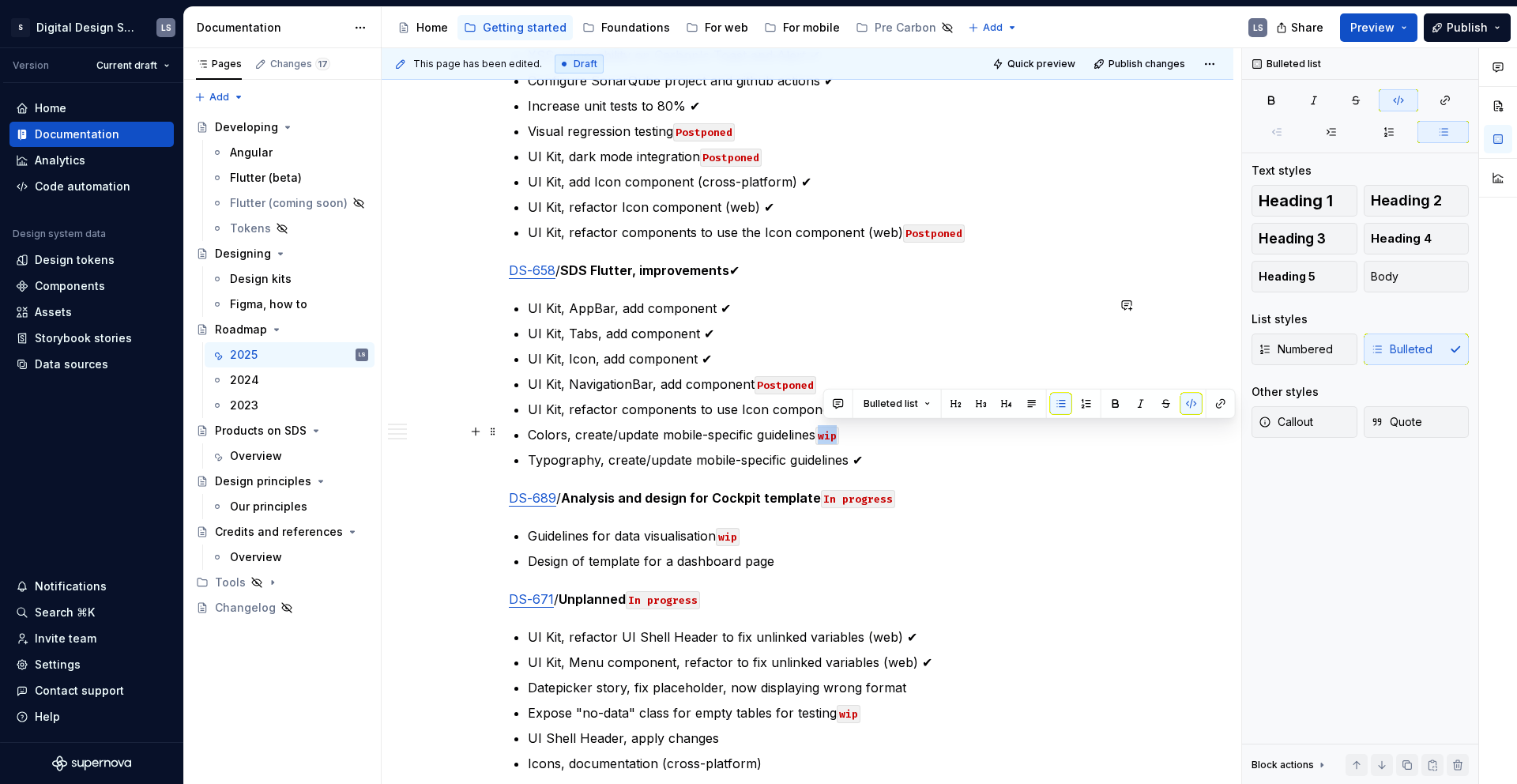
drag, startPoint x: 845, startPoint y: 436, endPoint x: 821, endPoint y: 436, distance: 24.0
click at [821, 436] on p "Colors, create/update mobile-specific guidelines wip" at bounding box center [817, 435] width 578 height 19
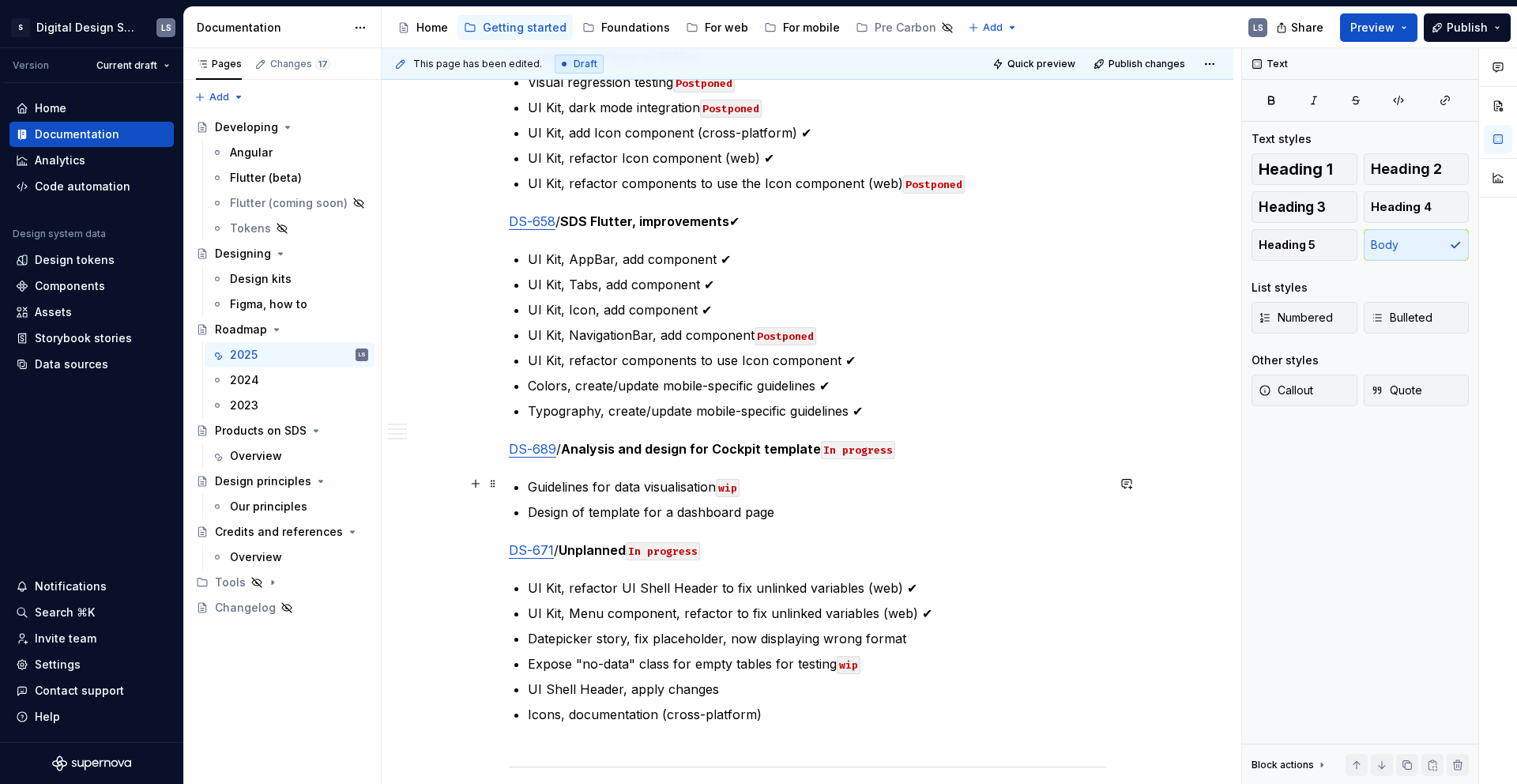
scroll to position [828, 0]
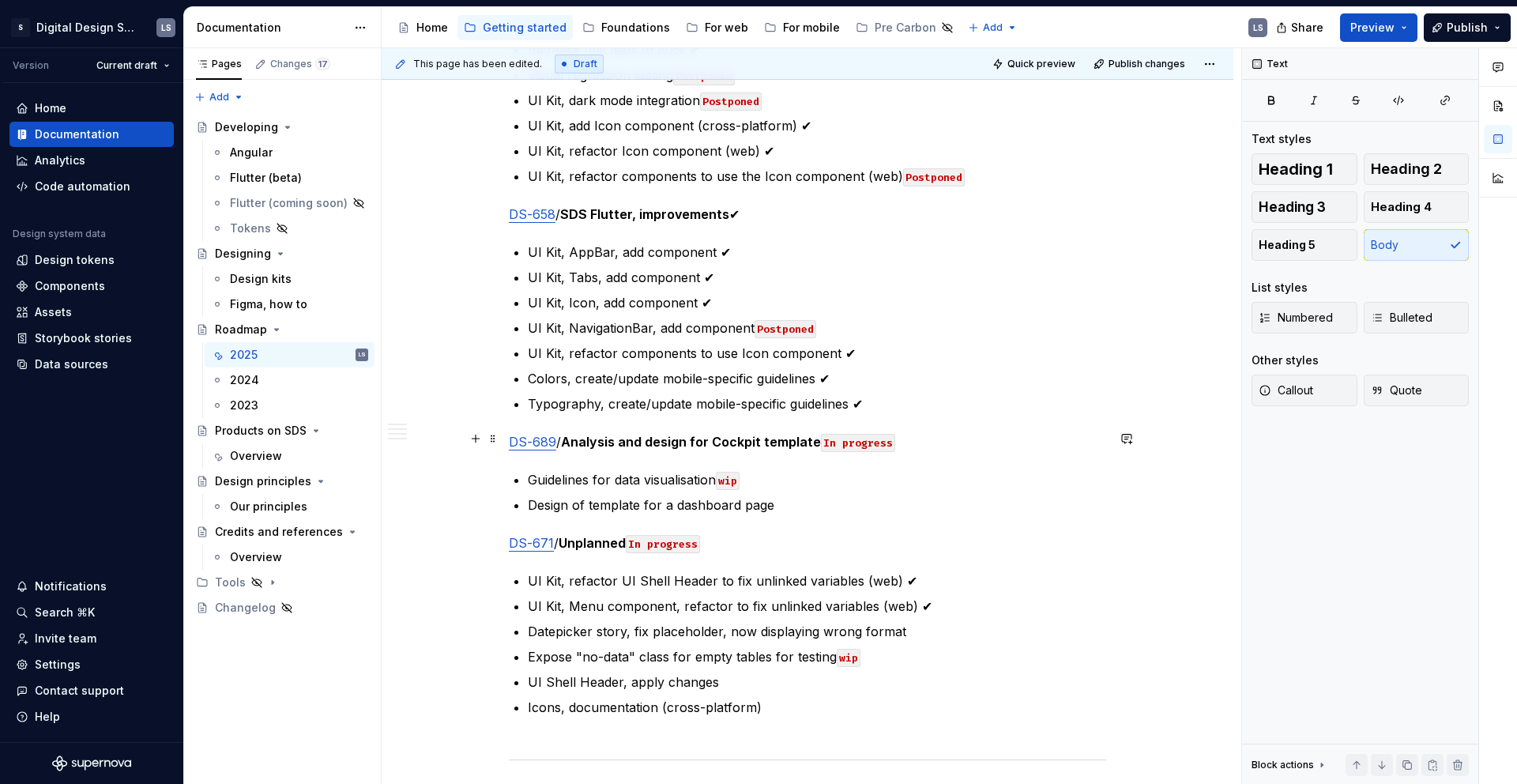
click at [853, 437] on code "In progress" at bounding box center [858, 443] width 74 height 19
drag, startPoint x: 822, startPoint y: 438, endPoint x: 917, endPoint y: 454, distance: 96.3
click at [906, 439] on p "DS-689 / Analysis and design for Cockpit template In progress" at bounding box center [807, 441] width 597 height 19
click at [929, 474] on p "Guidelines for data visualisation wip" at bounding box center [817, 479] width 578 height 19
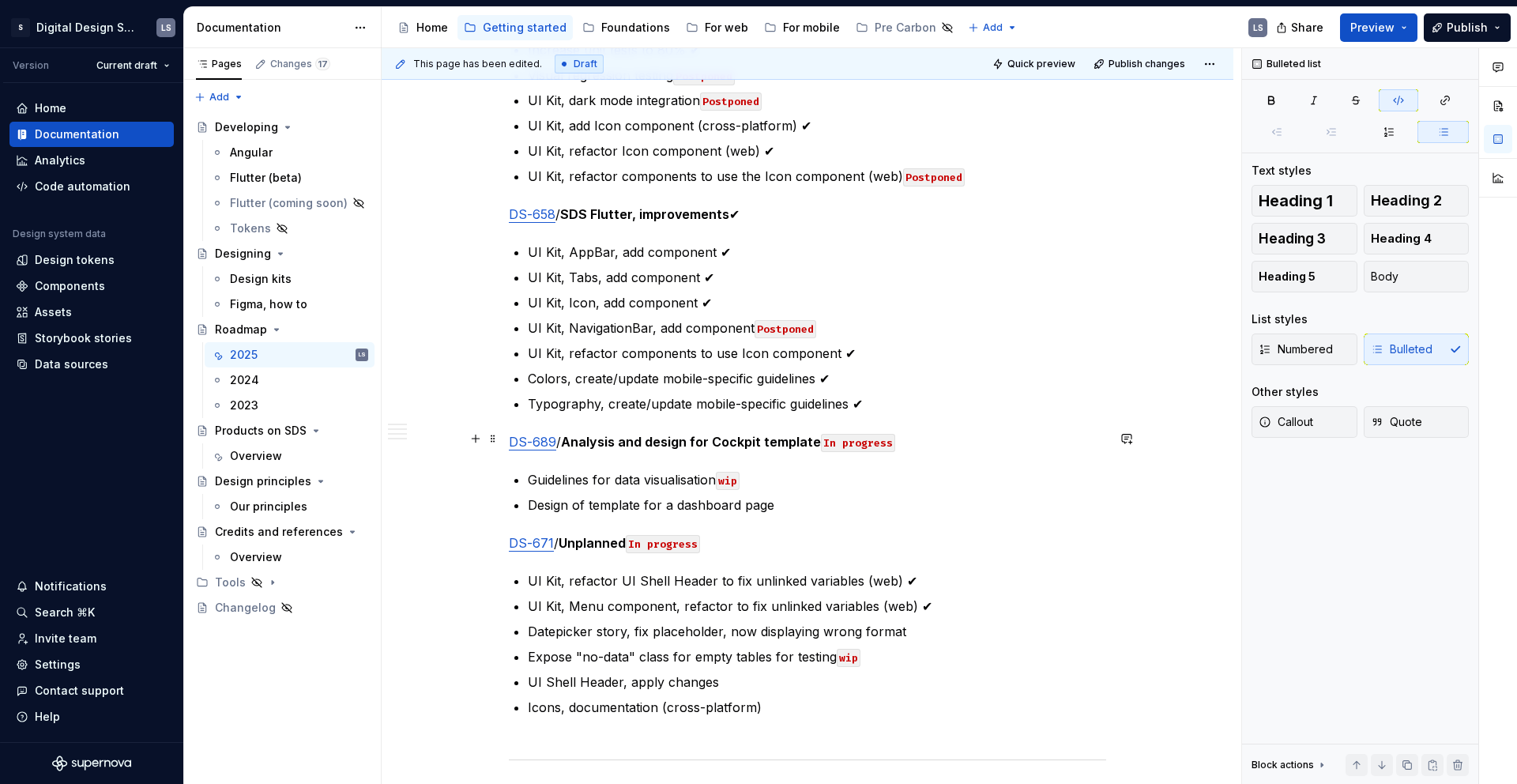
click at [870, 434] on code "In progress" at bounding box center [858, 443] width 74 height 19
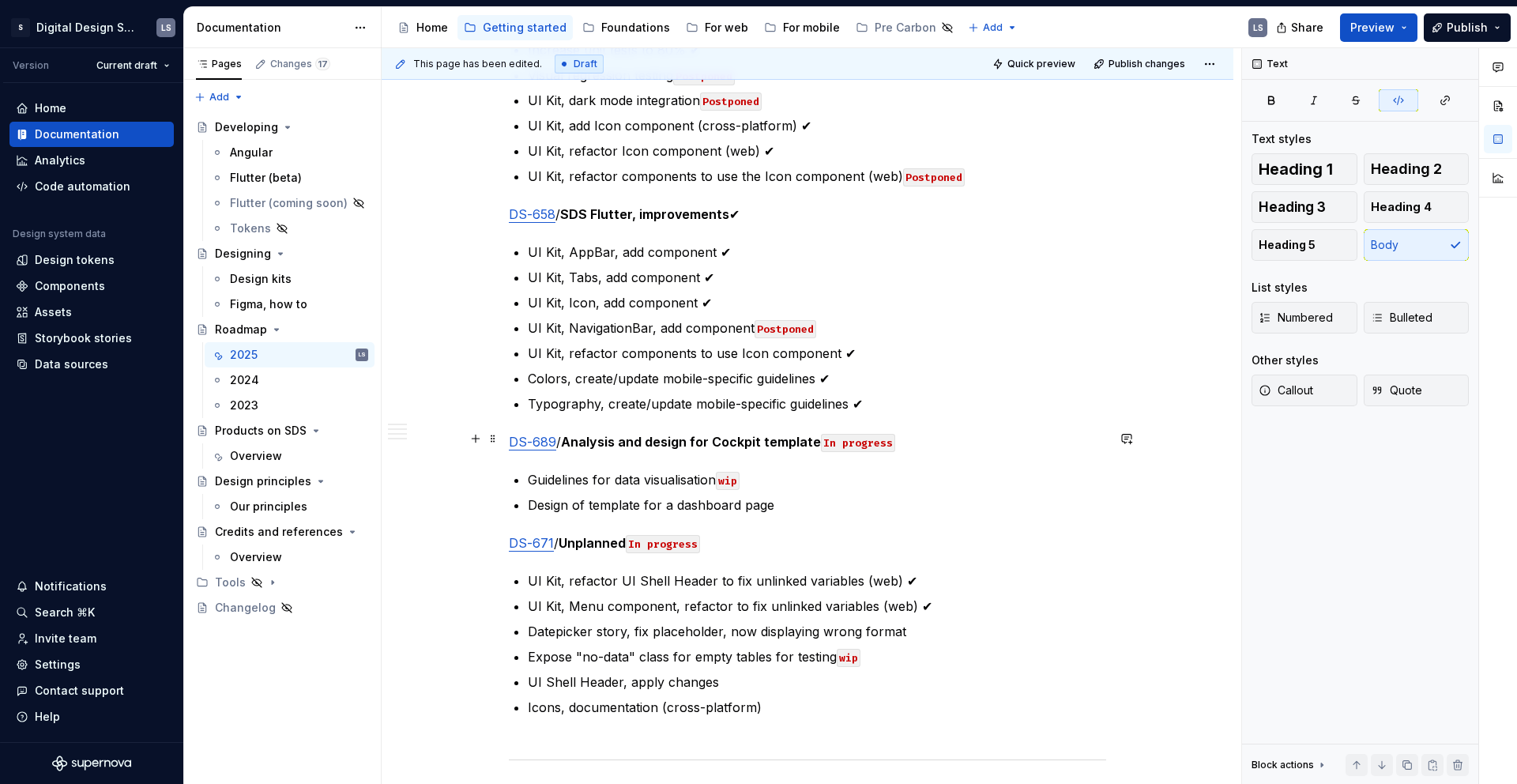
click at [870, 434] on code "In progress" at bounding box center [858, 443] width 74 height 19
click at [891, 442] on code "In progress" at bounding box center [858, 443] width 74 height 19
drag, startPoint x: 891, startPoint y: 441, endPoint x: 816, endPoint y: 436, distance: 75.2
click at [816, 436] on p "DS-689 / Analysis and design for Cockpit template In progress" at bounding box center [807, 441] width 597 height 19
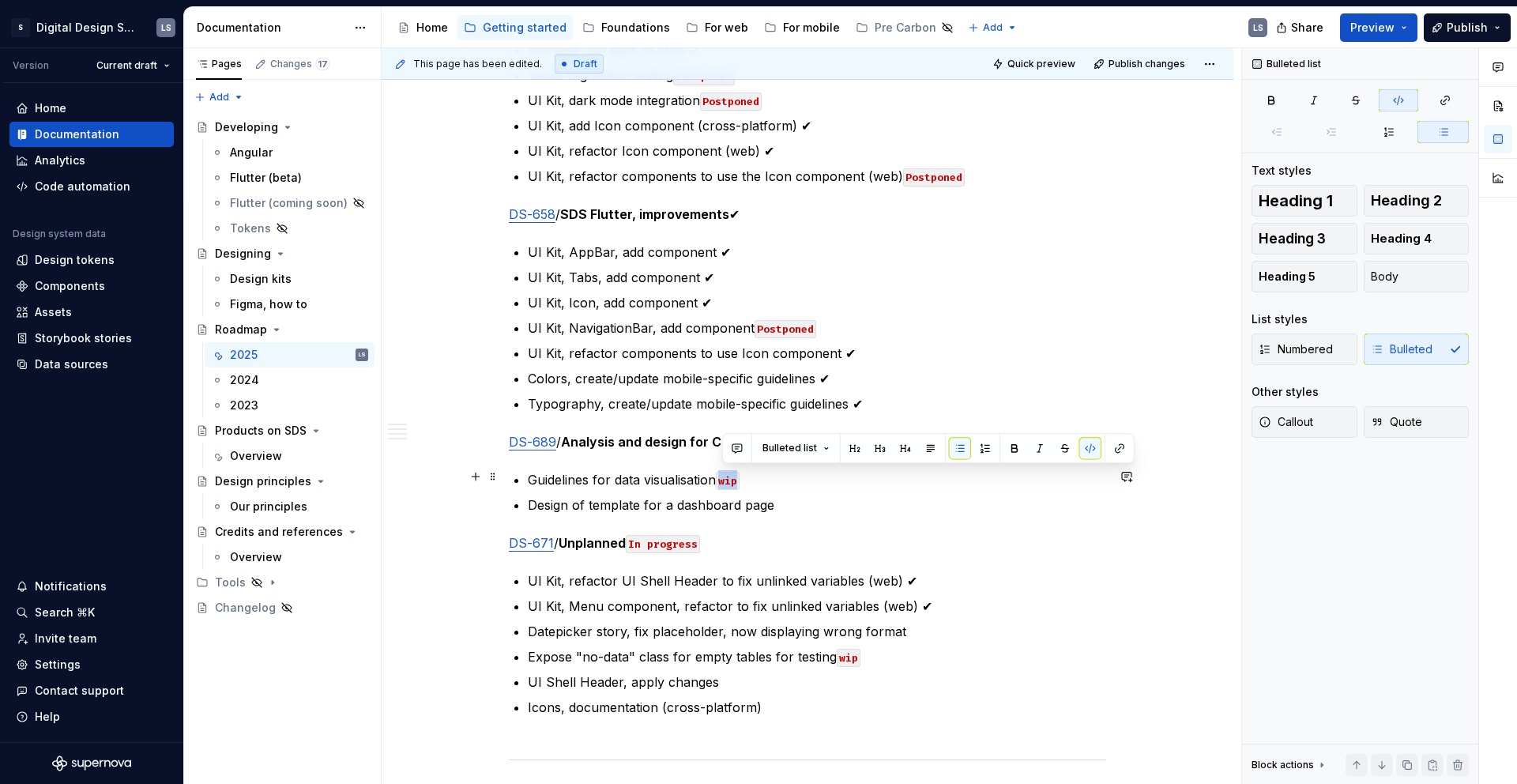
drag, startPoint x: 747, startPoint y: 477, endPoint x: 723, endPoint y: 479, distance: 24.1
click at [723, 479] on p "Guidelines for data visualisation wip" at bounding box center [817, 479] width 578 height 19
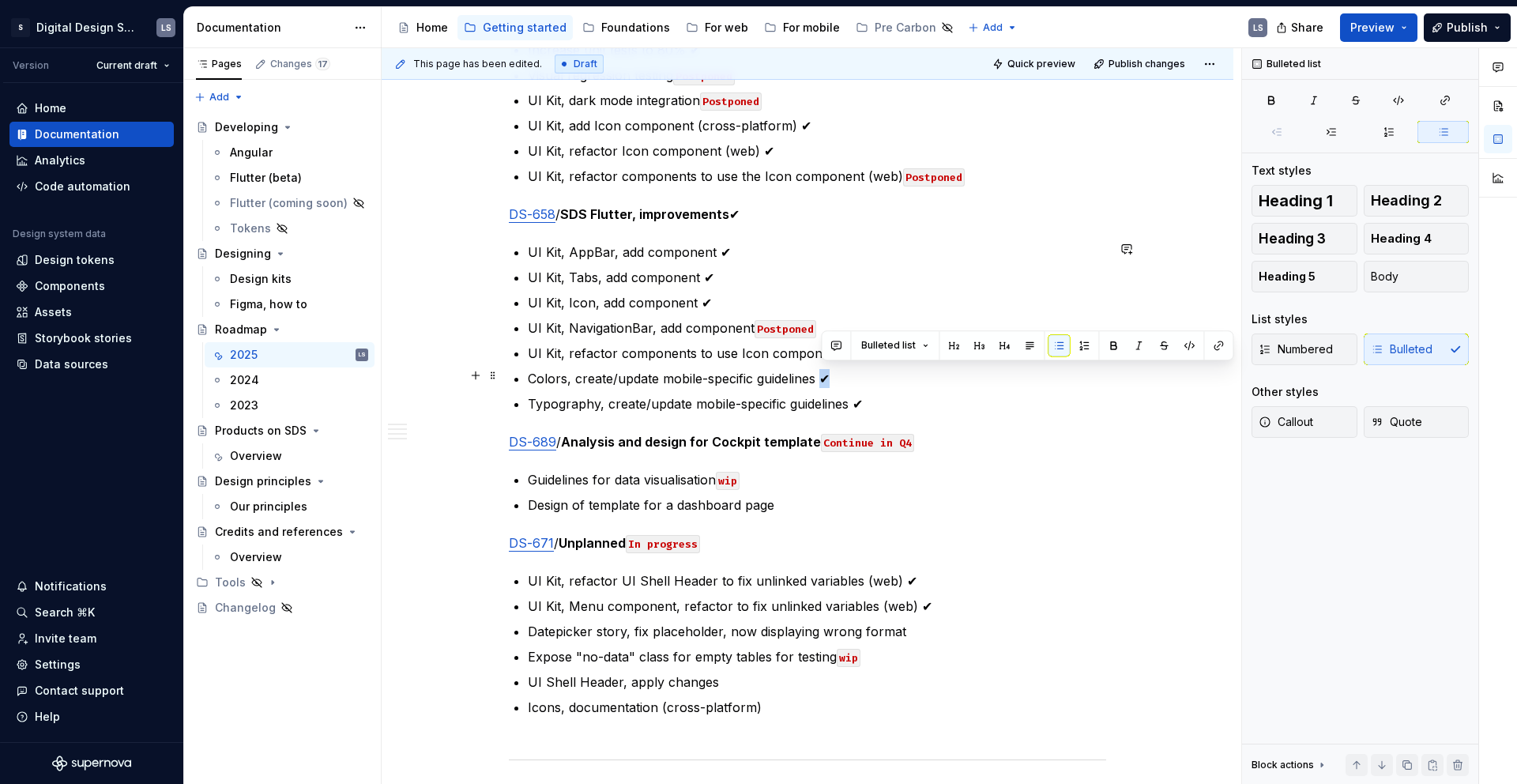
click at [823, 377] on p "Colors, create/update mobile-specific guidelines ✔" at bounding box center [817, 378] width 578 height 19
copy p "✔"
click at [733, 475] on code "wip" at bounding box center [727, 481] width 24 height 19
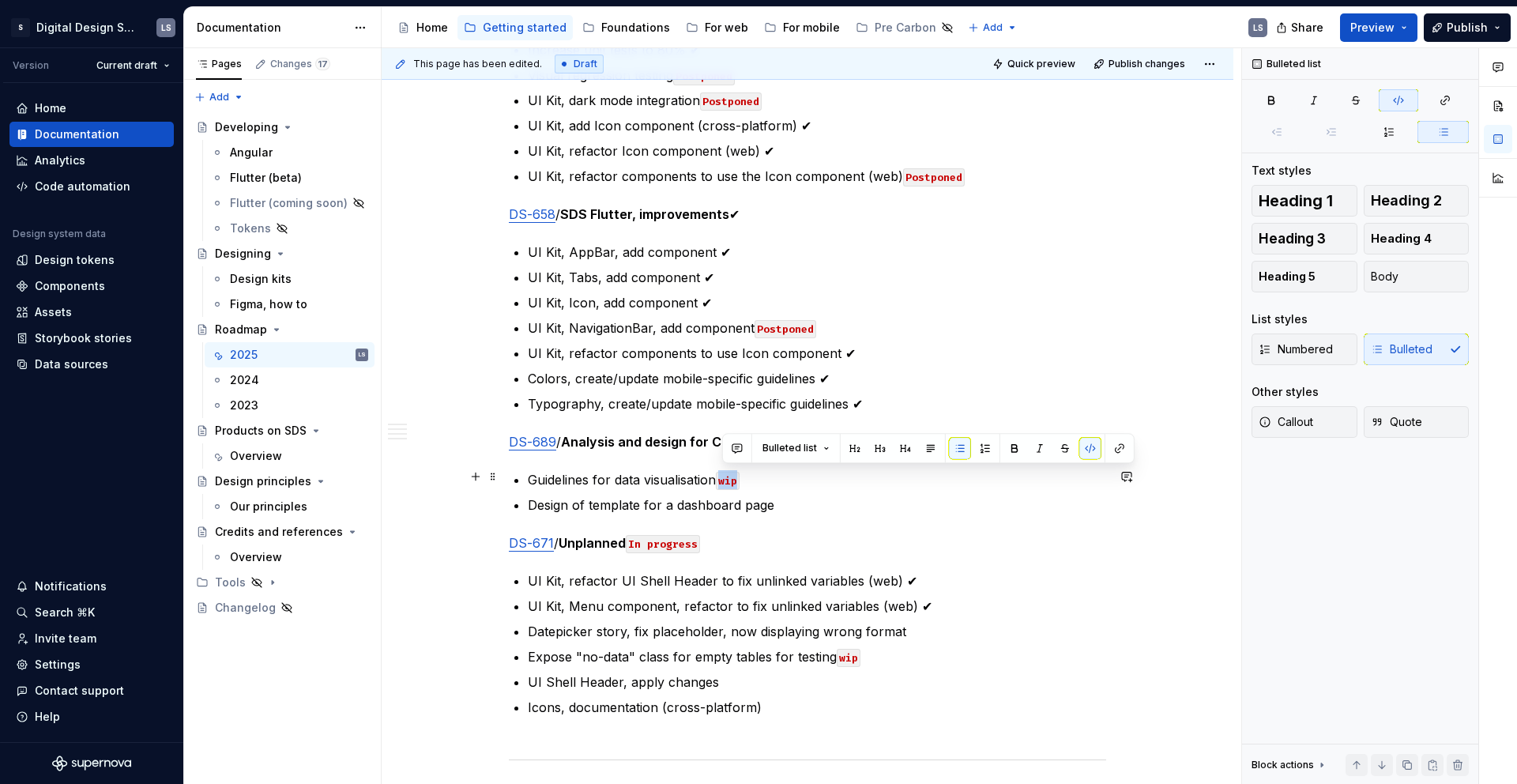
click at [733, 475] on code "wip" at bounding box center [727, 481] width 24 height 19
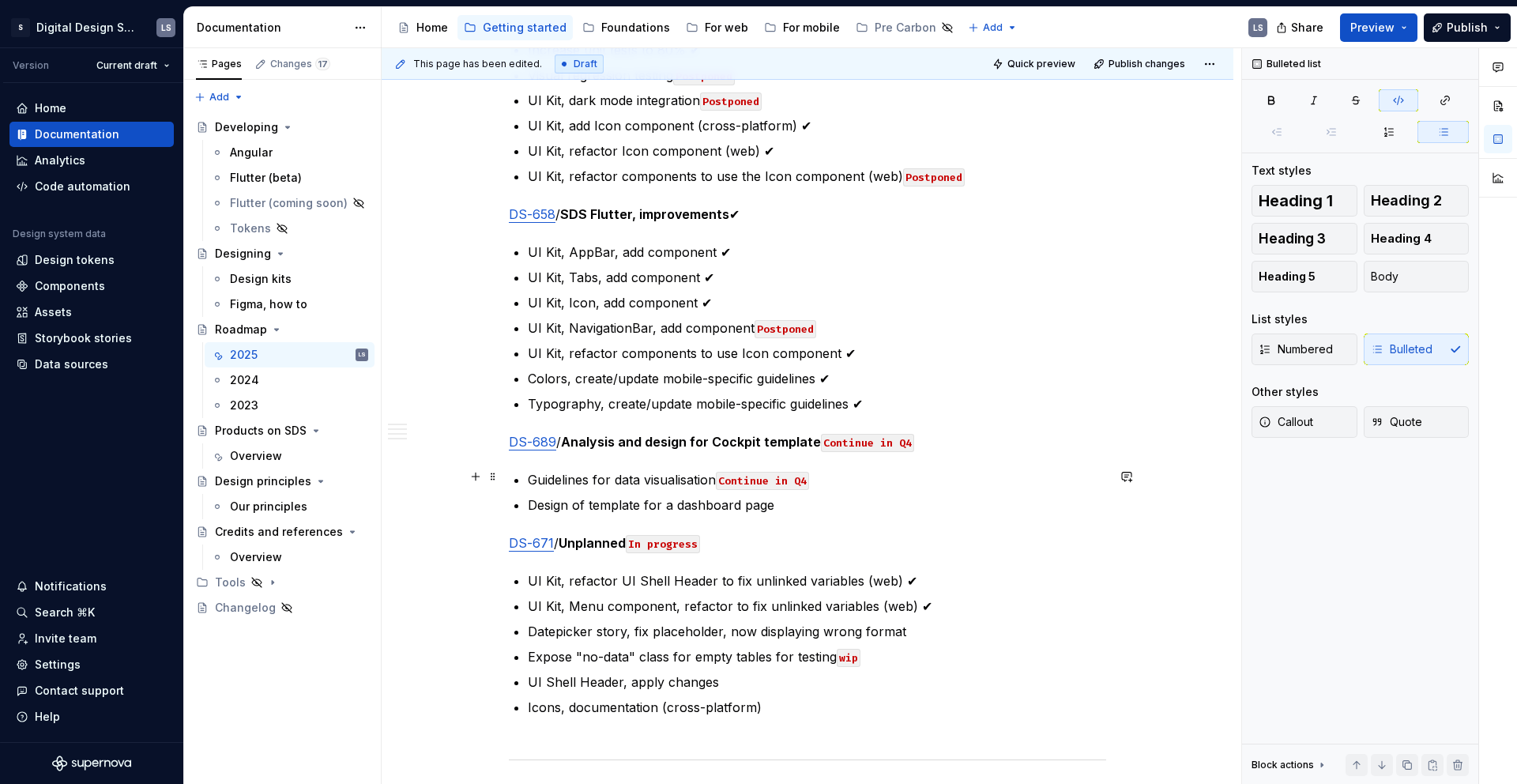
drag, startPoint x: 726, startPoint y: 477, endPoint x: 811, endPoint y: 474, distance: 85.1
click at [809, 474] on code "Continue in Q4" at bounding box center [762, 481] width 93 height 19
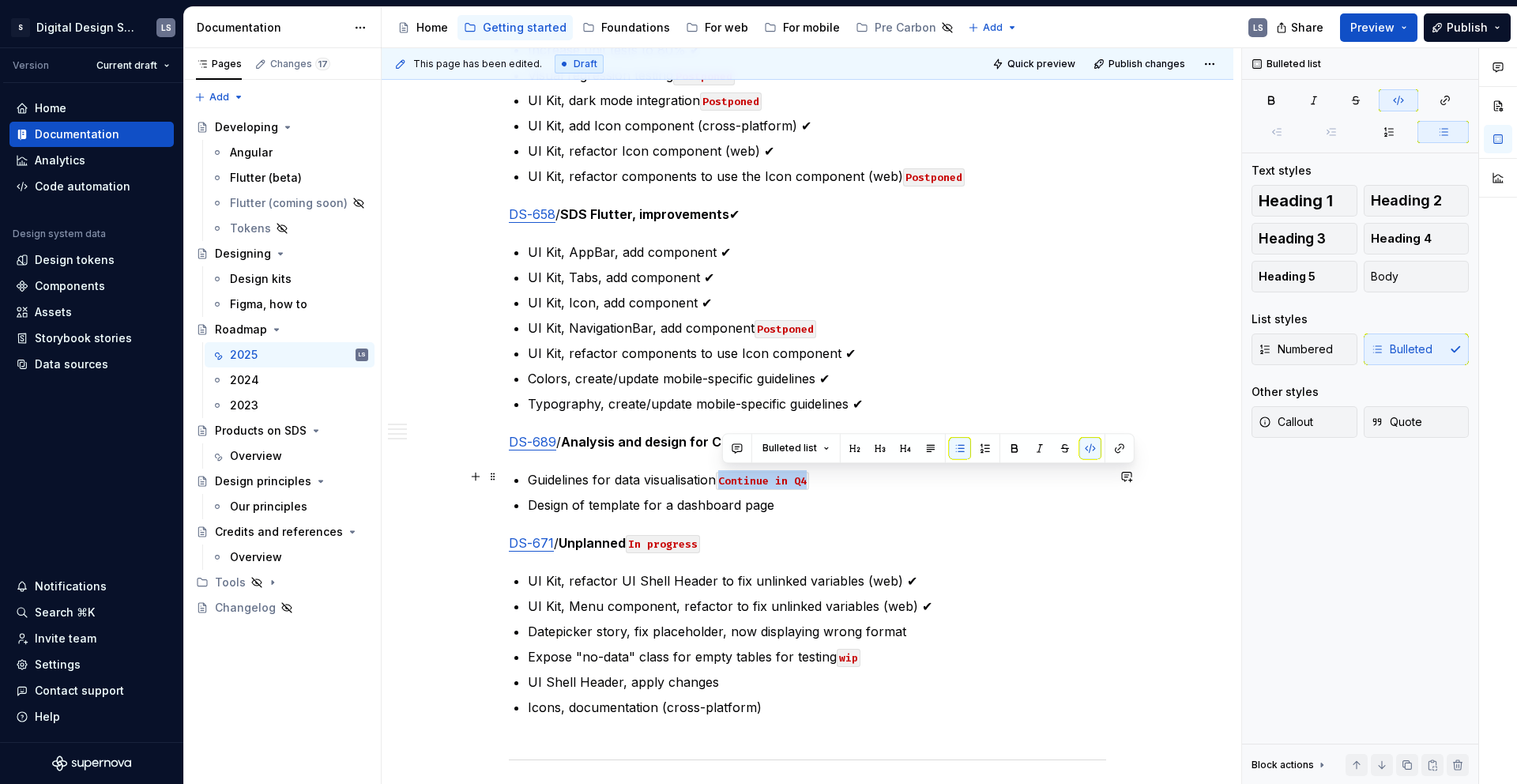
drag, startPoint x: 806, startPoint y: 474, endPoint x: 720, endPoint y: 474, distance: 86.0
click at [720, 474] on code "Continue in Q4" at bounding box center [762, 481] width 93 height 19
copy code "Continue in Q4"
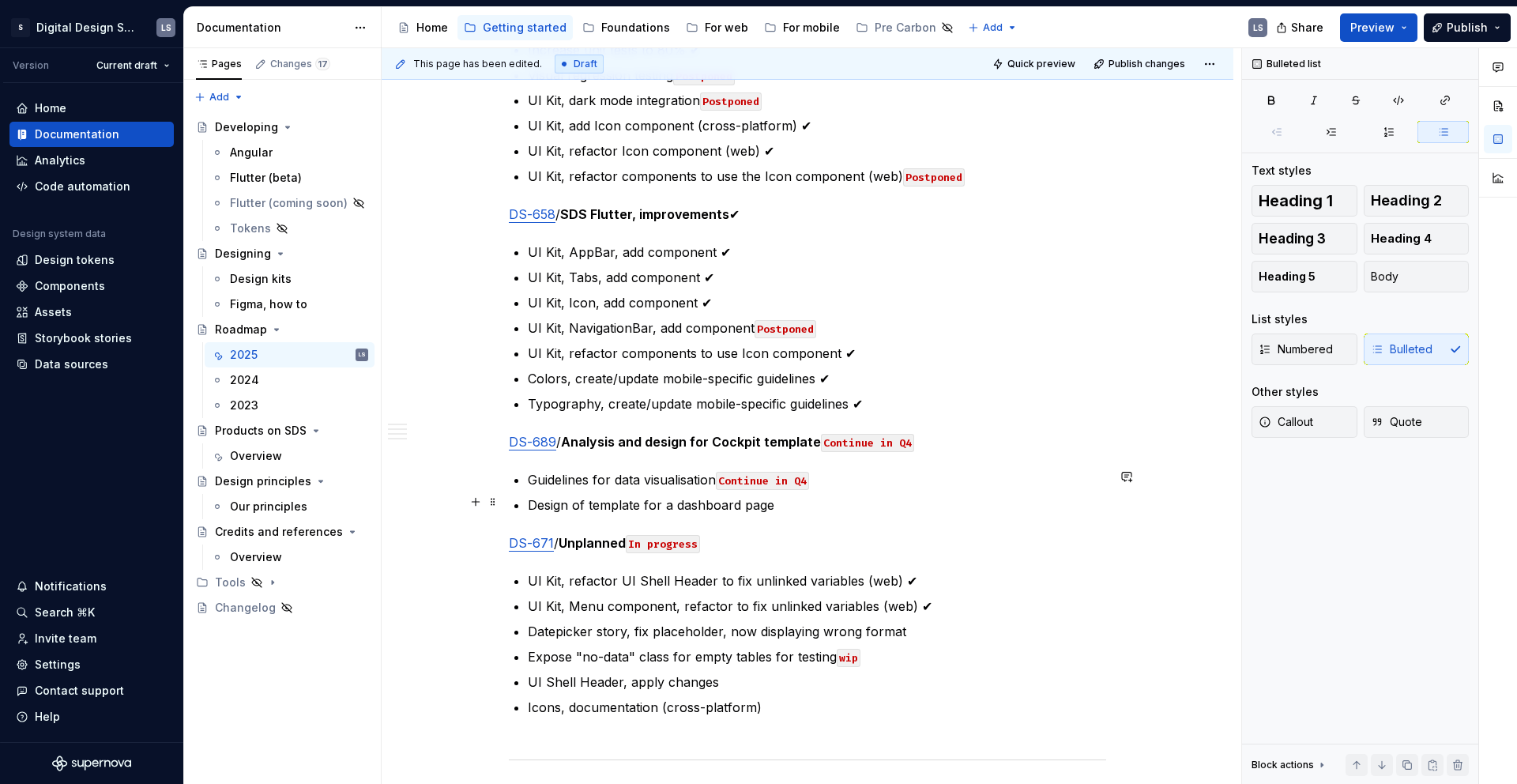
click at [805, 500] on p "Design of template for a dashboard page" at bounding box center [817, 504] width 578 height 19
click at [907, 496] on p "Design of template for a dashboard page Continue in Q4" at bounding box center [817, 504] width 578 height 19
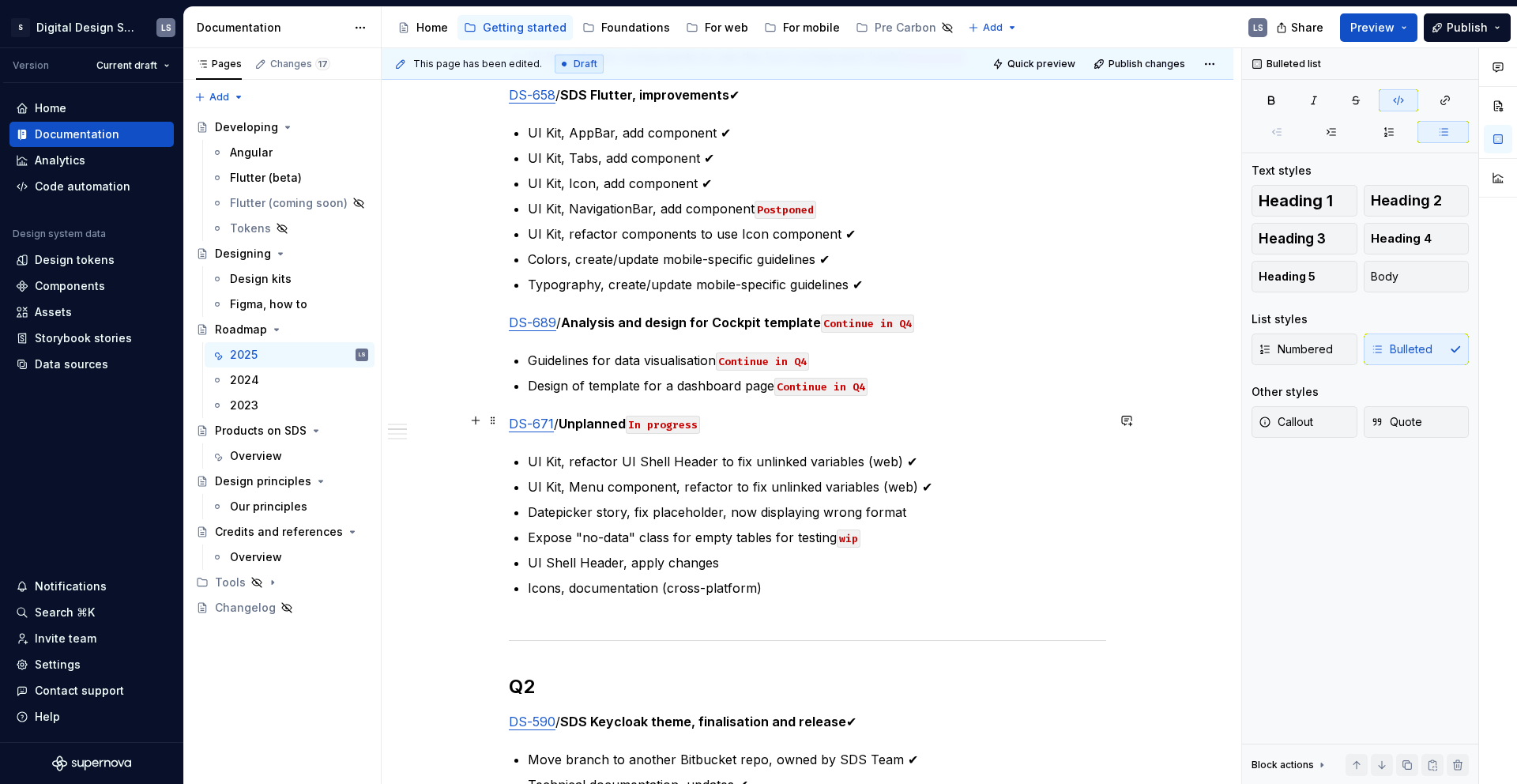
scroll to position [957, 0]
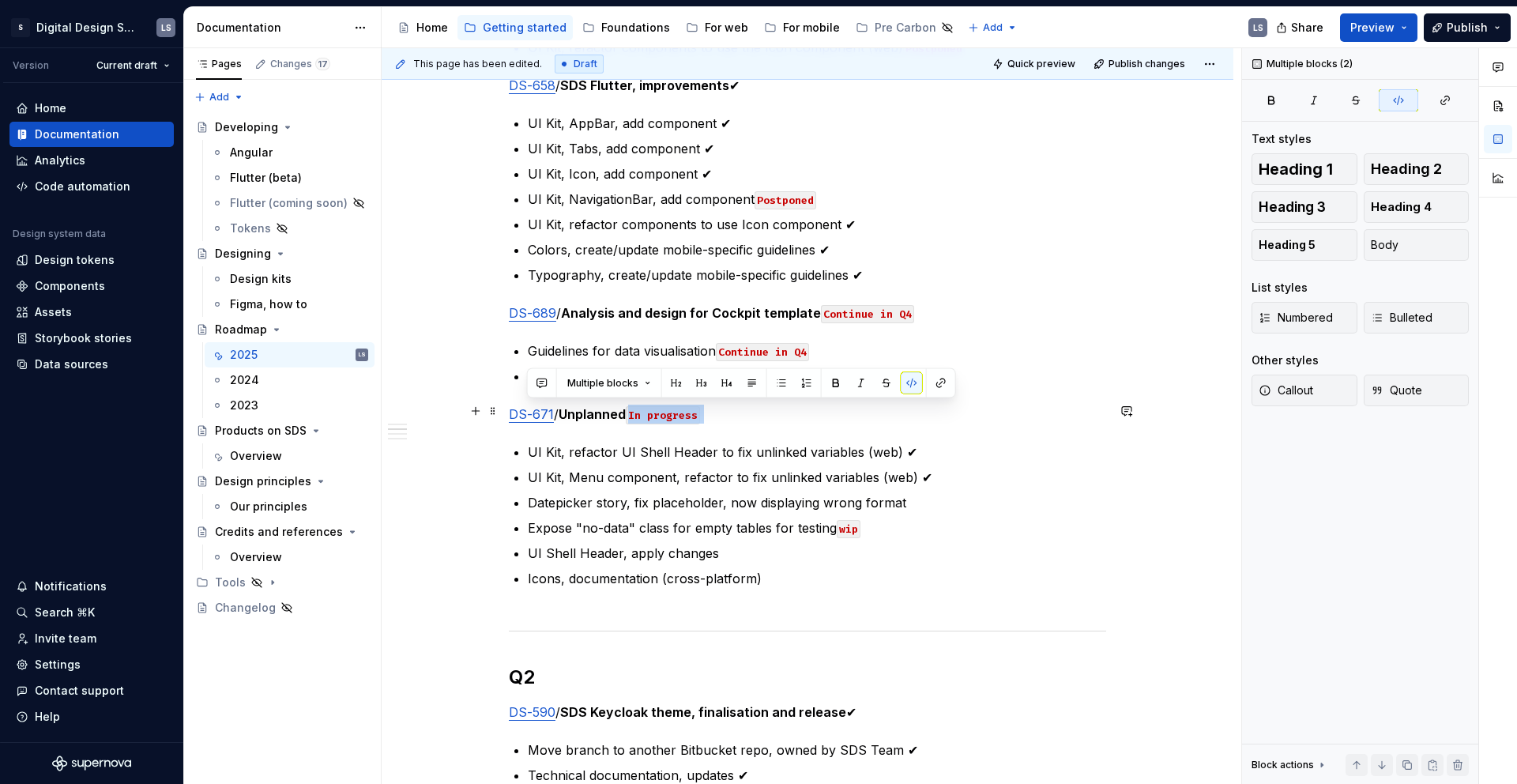
drag, startPoint x: 737, startPoint y: 421, endPoint x: 784, endPoint y: 406, distance: 49.3
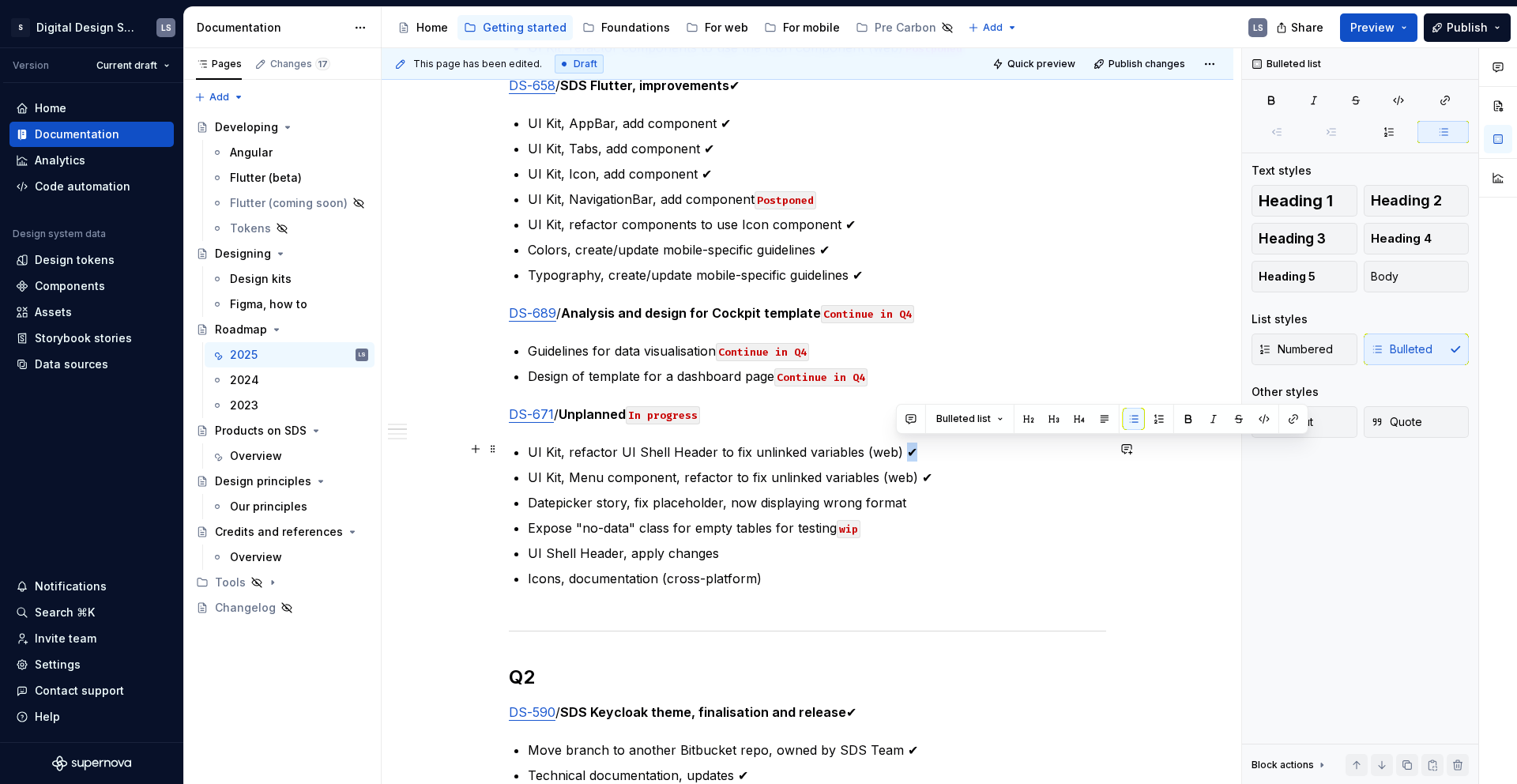
click at [899, 442] on p "UI Kit, refactor UI Shell Header to fix unlinked variables (web) ✔" at bounding box center [817, 451] width 578 height 19
copy p "✔"
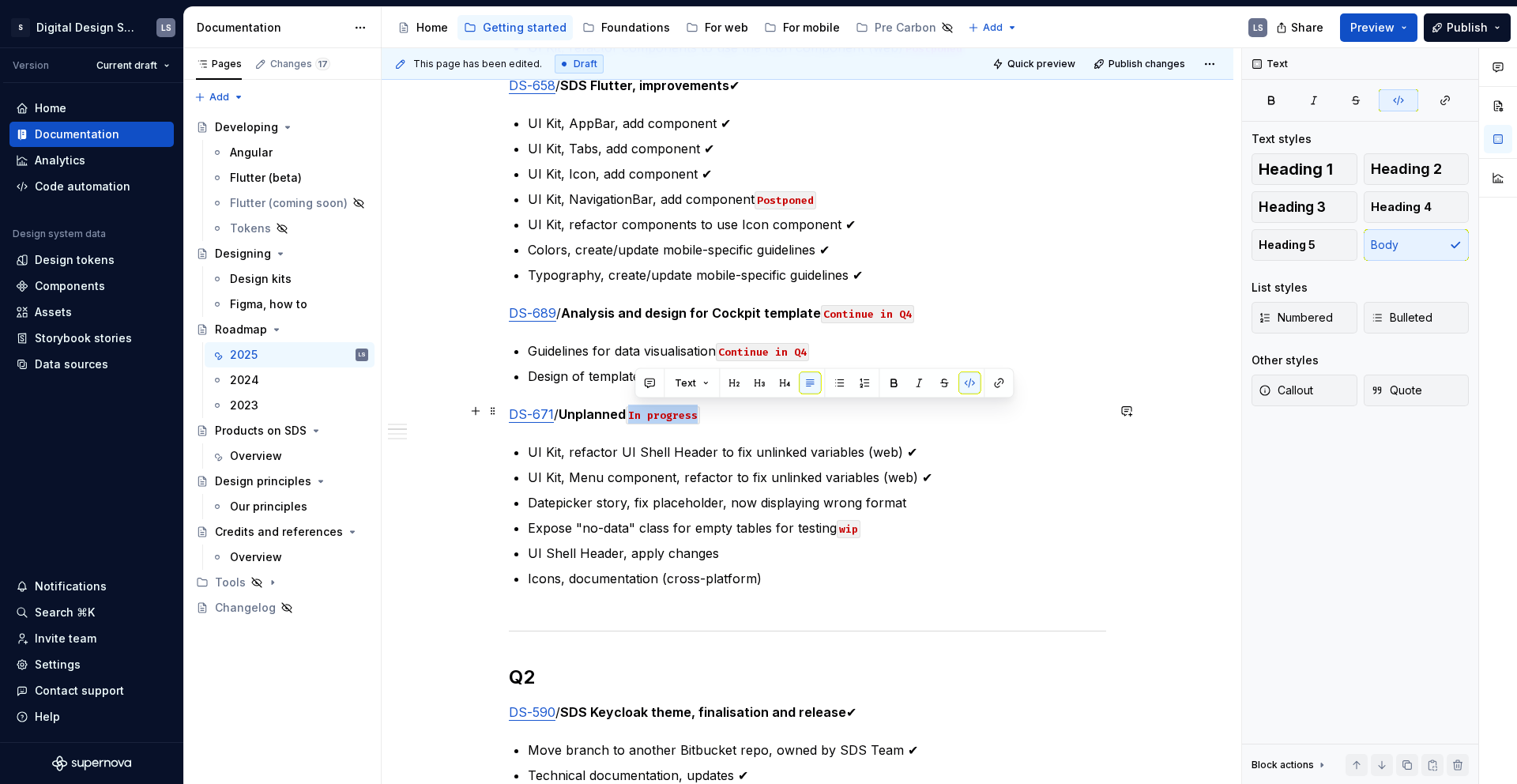
drag, startPoint x: 704, startPoint y: 411, endPoint x: 634, endPoint y: 410, distance: 70.0
click at [634, 410] on code "In progress" at bounding box center [663, 415] width 74 height 19
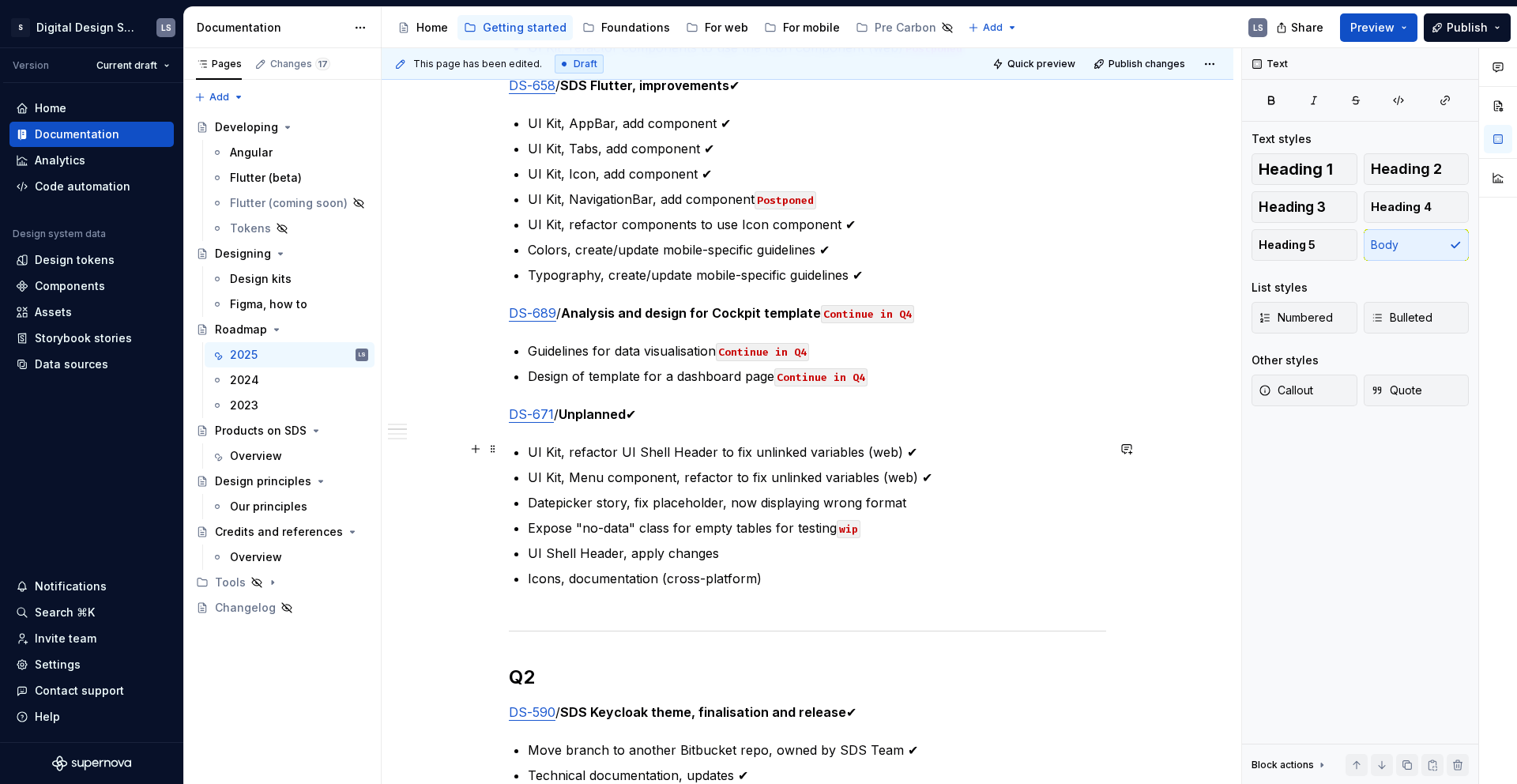
click at [841, 453] on p "UI Kit, refactor UI Shell Header to fix unlinked variables (web) ✔" at bounding box center [817, 451] width 578 height 19
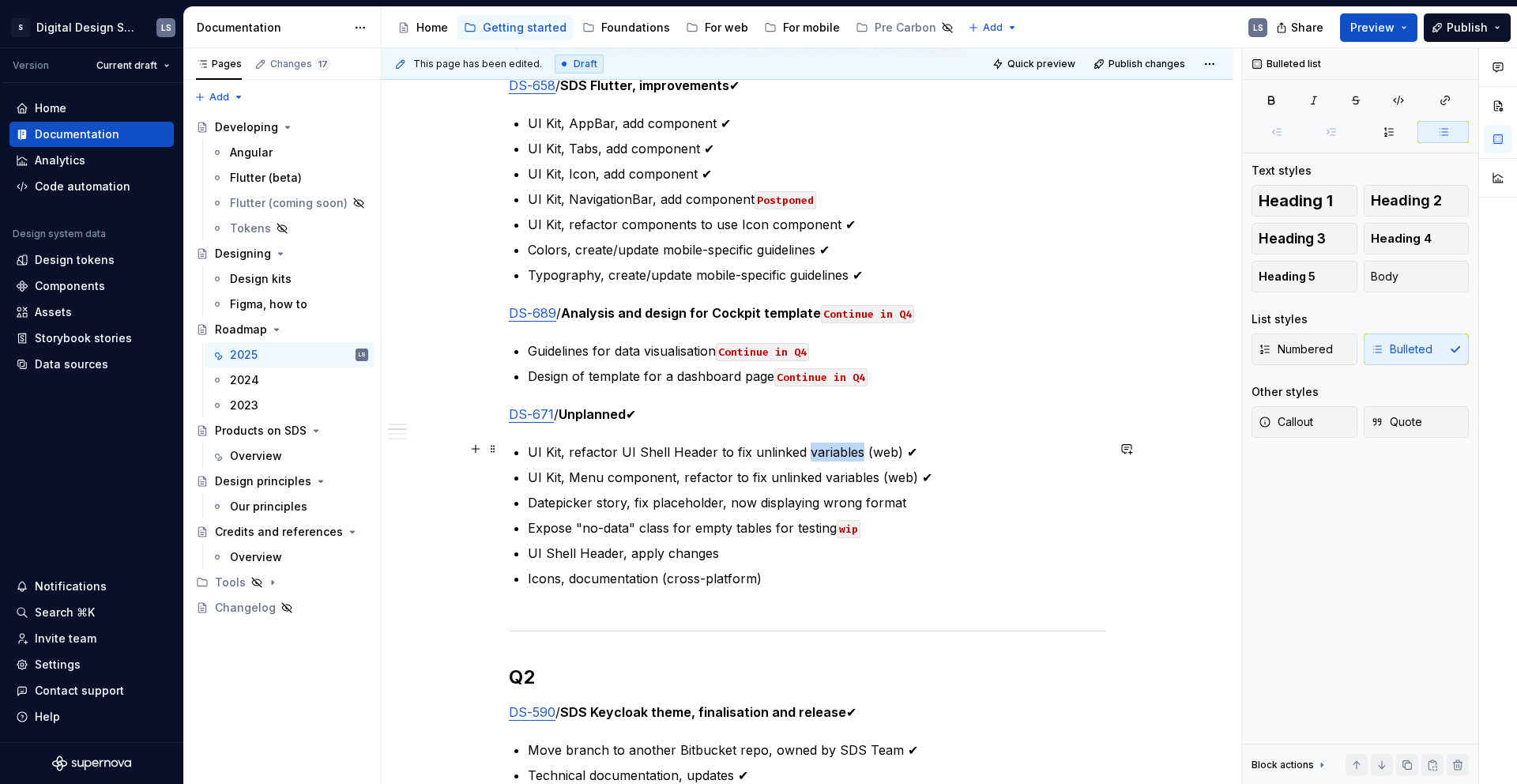
click at [841, 453] on p "UI Kit, refactor UI Shell Header to fix unlinked variables (web) ✔" at bounding box center [817, 451] width 578 height 19
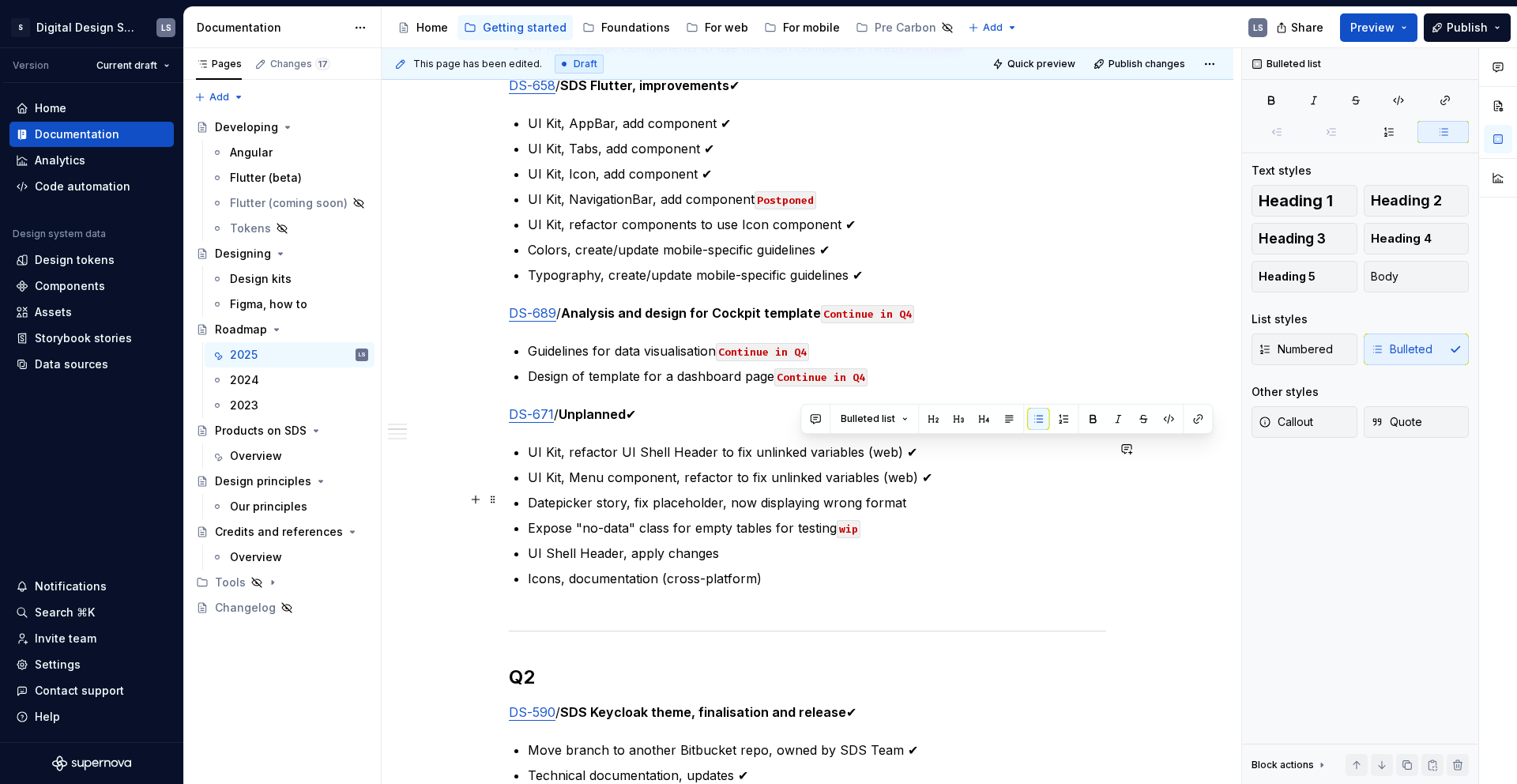
click at [911, 494] on p "Datepicker story, fix placeholder, now displaying wrong format" at bounding box center [817, 503] width 578 height 19
click at [790, 193] on code "Postponed" at bounding box center [785, 201] width 61 height 19
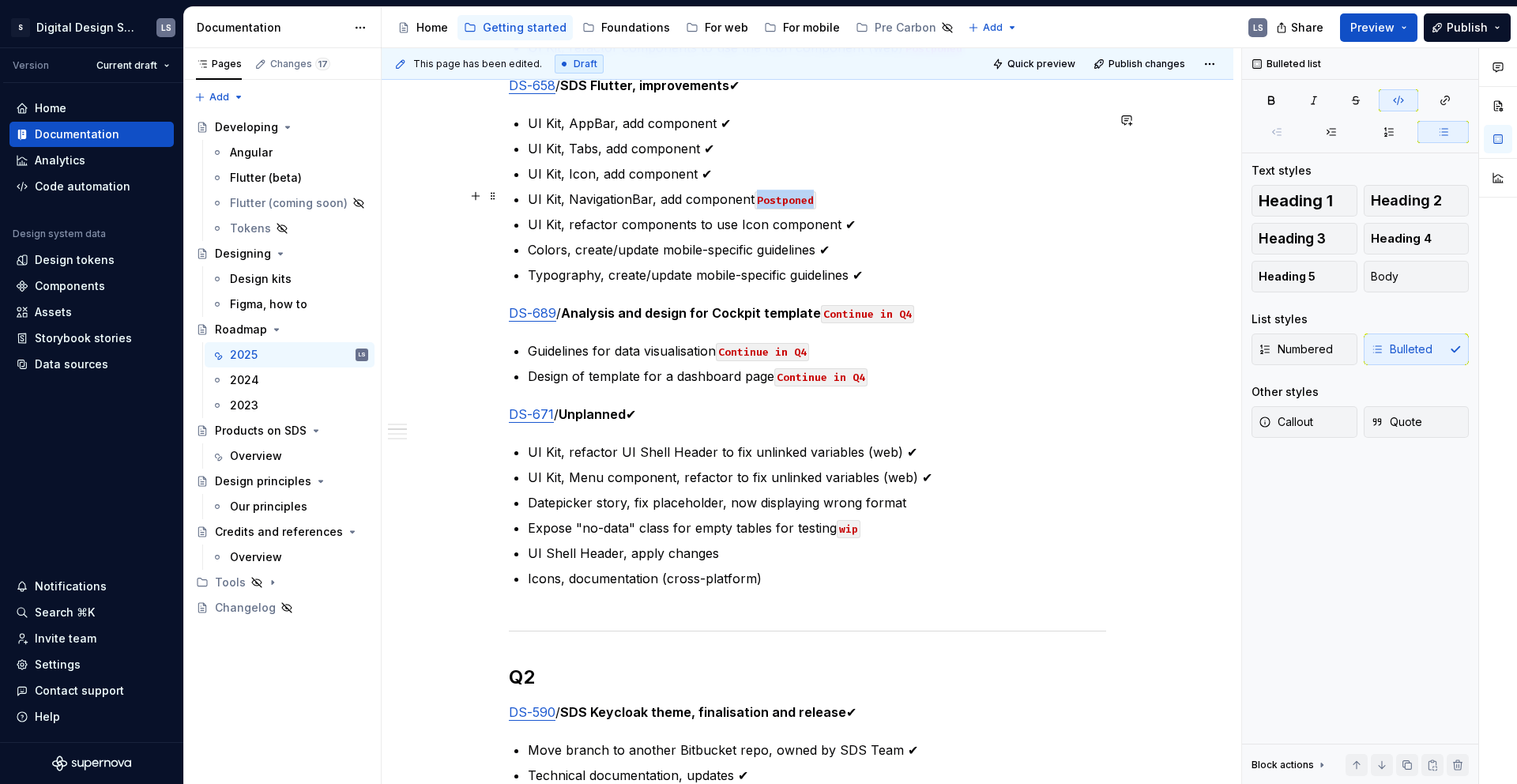
click at [790, 193] on code "Postponed" at bounding box center [785, 201] width 61 height 19
copy code "Postponed"
drag, startPoint x: 917, startPoint y: 504, endPoint x: 917, endPoint y: 490, distance: 14.0
click at [917, 497] on p "Datepicker story, fix placeholder, now displaying wrong format" at bounding box center [817, 503] width 578 height 19
click at [921, 494] on code "Postponed" at bounding box center [936, 503] width 61 height 19
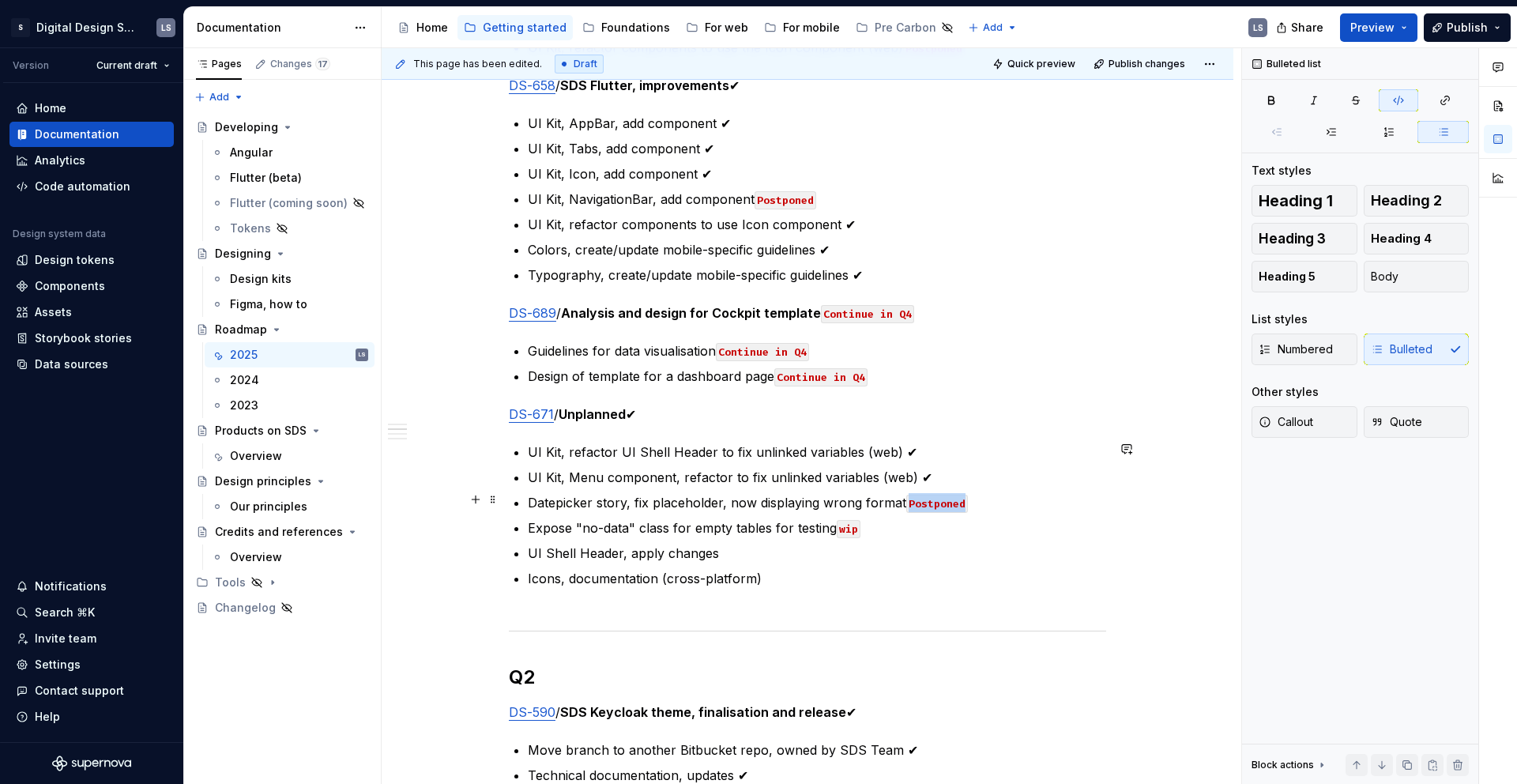
click at [921, 494] on code "Postponed" at bounding box center [936, 503] width 61 height 19
click at [847, 526] on code "wip" at bounding box center [849, 529] width 24 height 19
drag, startPoint x: 902, startPoint y: 524, endPoint x: 852, endPoint y: 523, distance: 50.0
click at [837, 524] on p "Expose "no-data" class for empty tables for testing Postponed" at bounding box center [817, 528] width 578 height 19
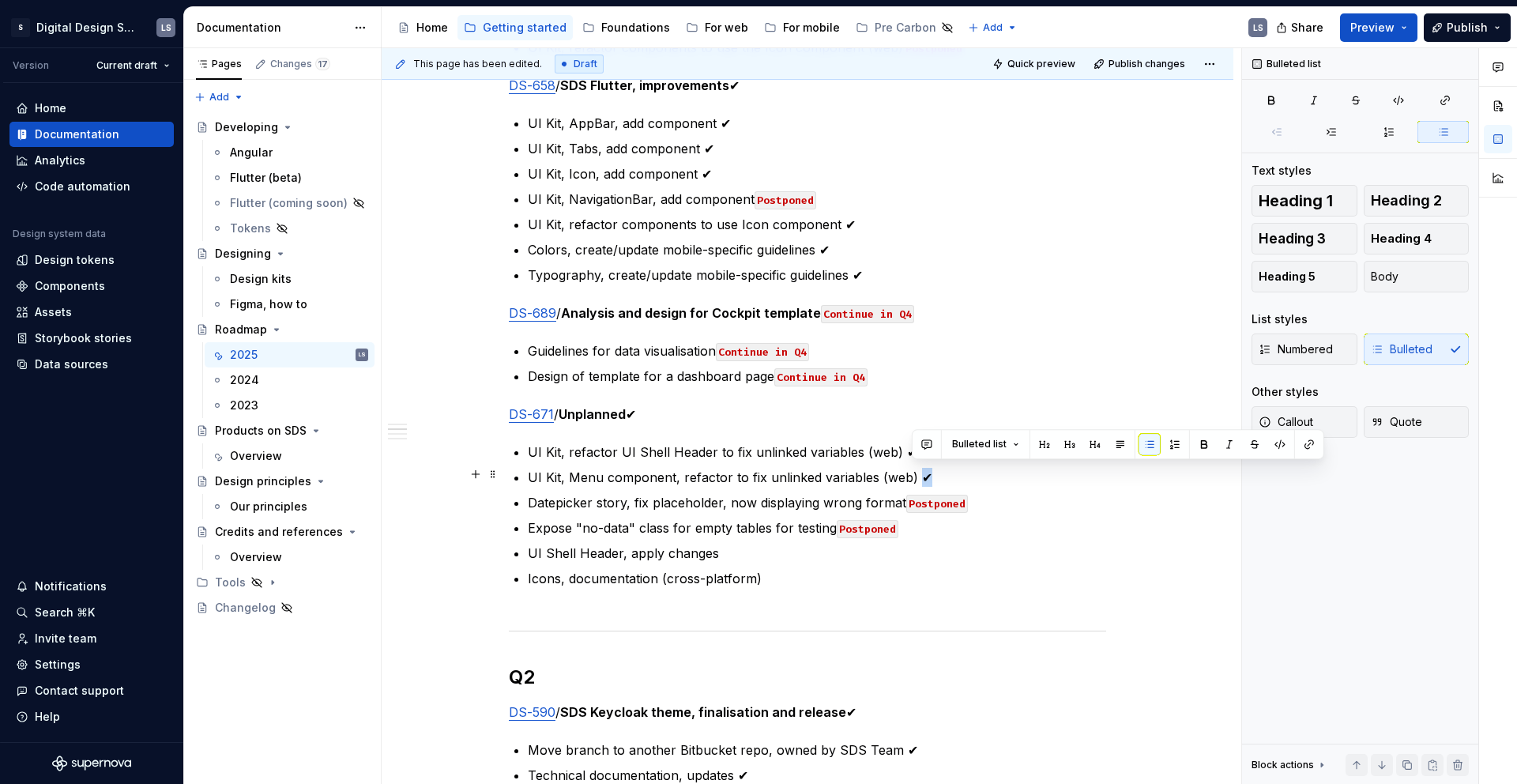
drag, startPoint x: 937, startPoint y: 464, endPoint x: 914, endPoint y: 467, distance: 23.2
click at [914, 467] on p "UI Kit, Menu component, refactor to fix unlinked variables (web) ✔" at bounding box center [817, 477] width 578 height 19
copy p "✔"
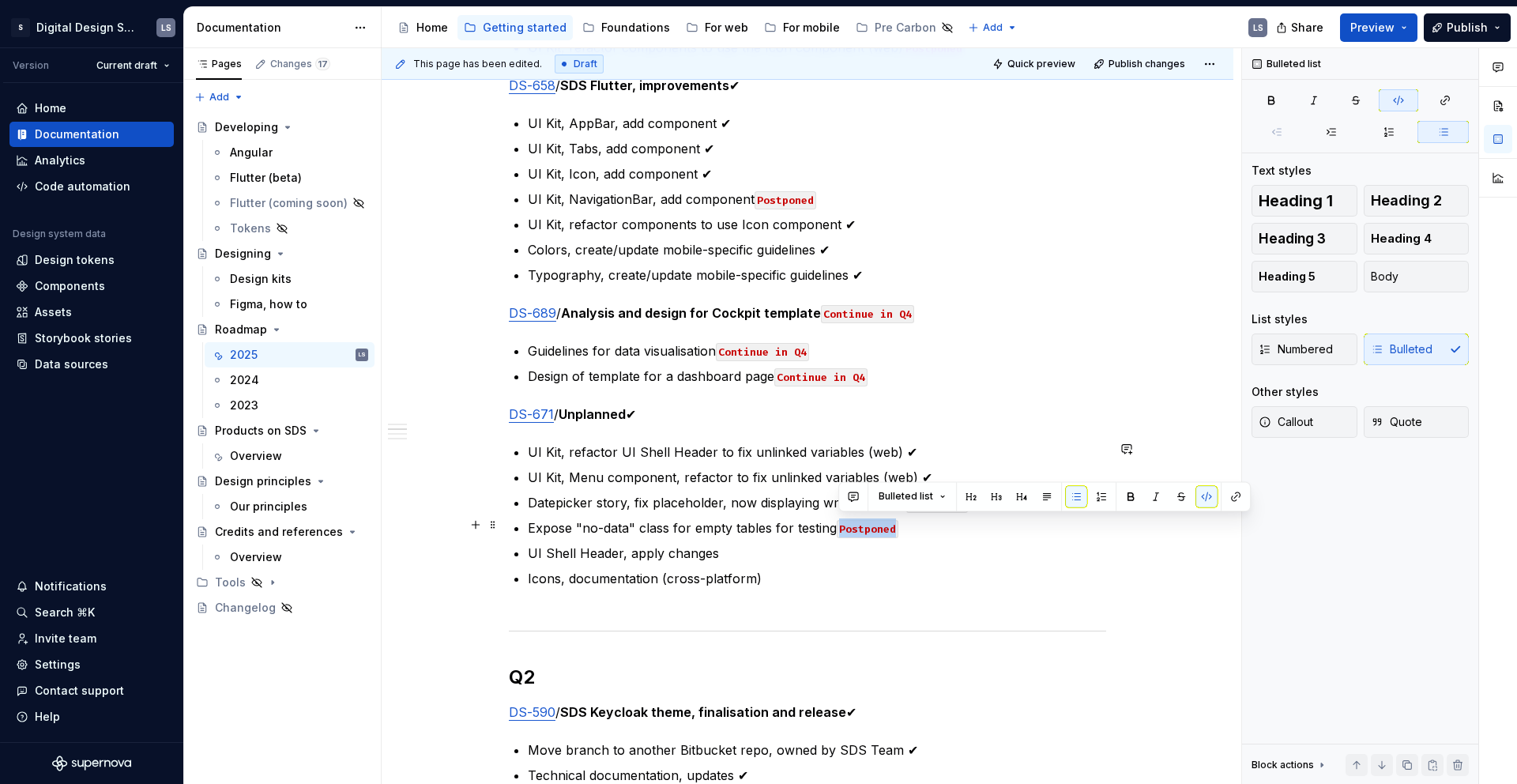
drag, startPoint x: 911, startPoint y: 524, endPoint x: 839, endPoint y: 522, distance: 72.0
click at [839, 522] on p "Expose "no-data" class for empty tables for testing Postponed" at bounding box center [817, 528] width 578 height 19
click at [757, 545] on p "UI Shell Header, apply changes" at bounding box center [817, 553] width 578 height 19
click at [928, 503] on code "Postponed" at bounding box center [936, 503] width 61 height 19
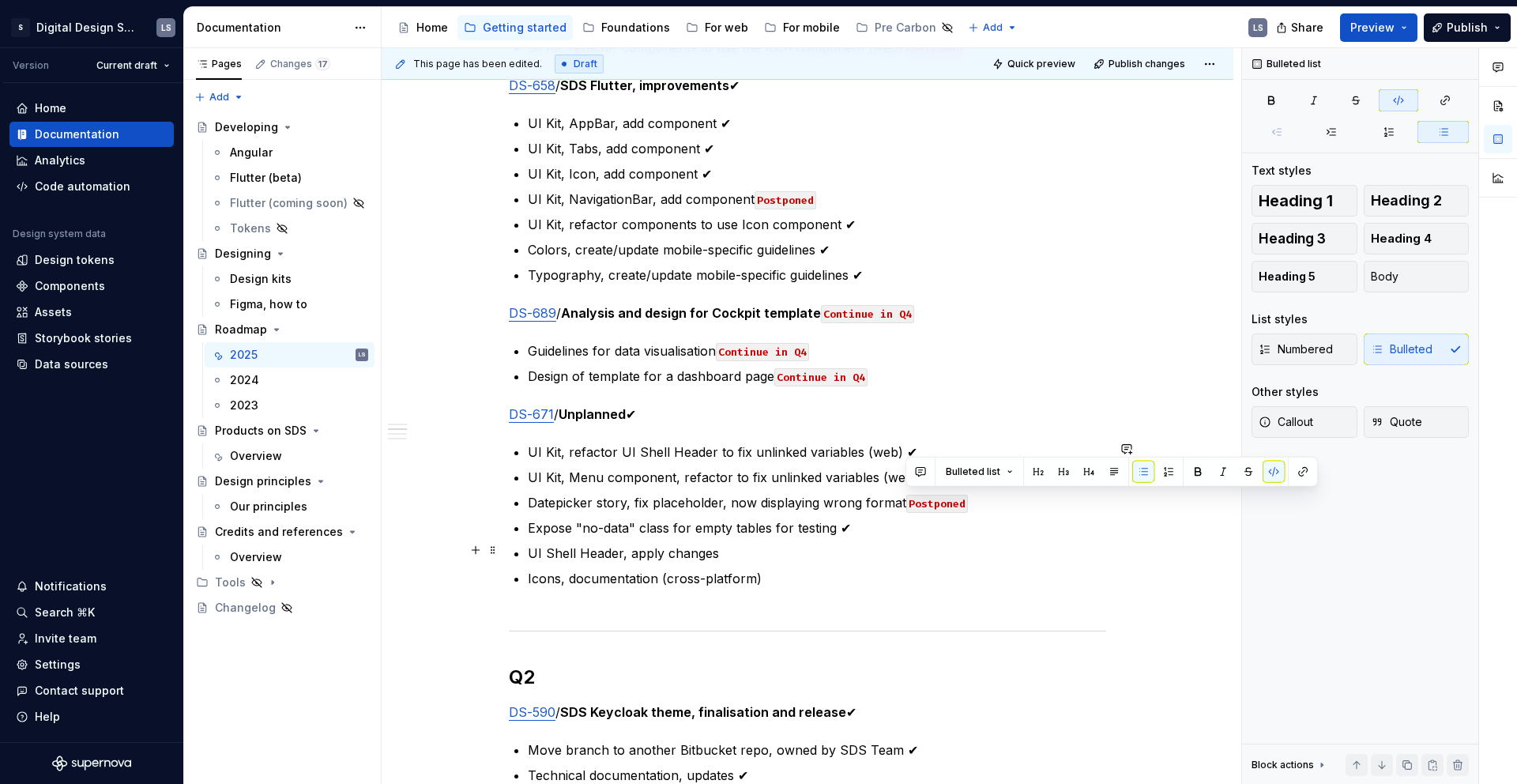
click at [749, 543] on p "UI Shell Header, apply changes" at bounding box center [817, 553] width 578 height 19
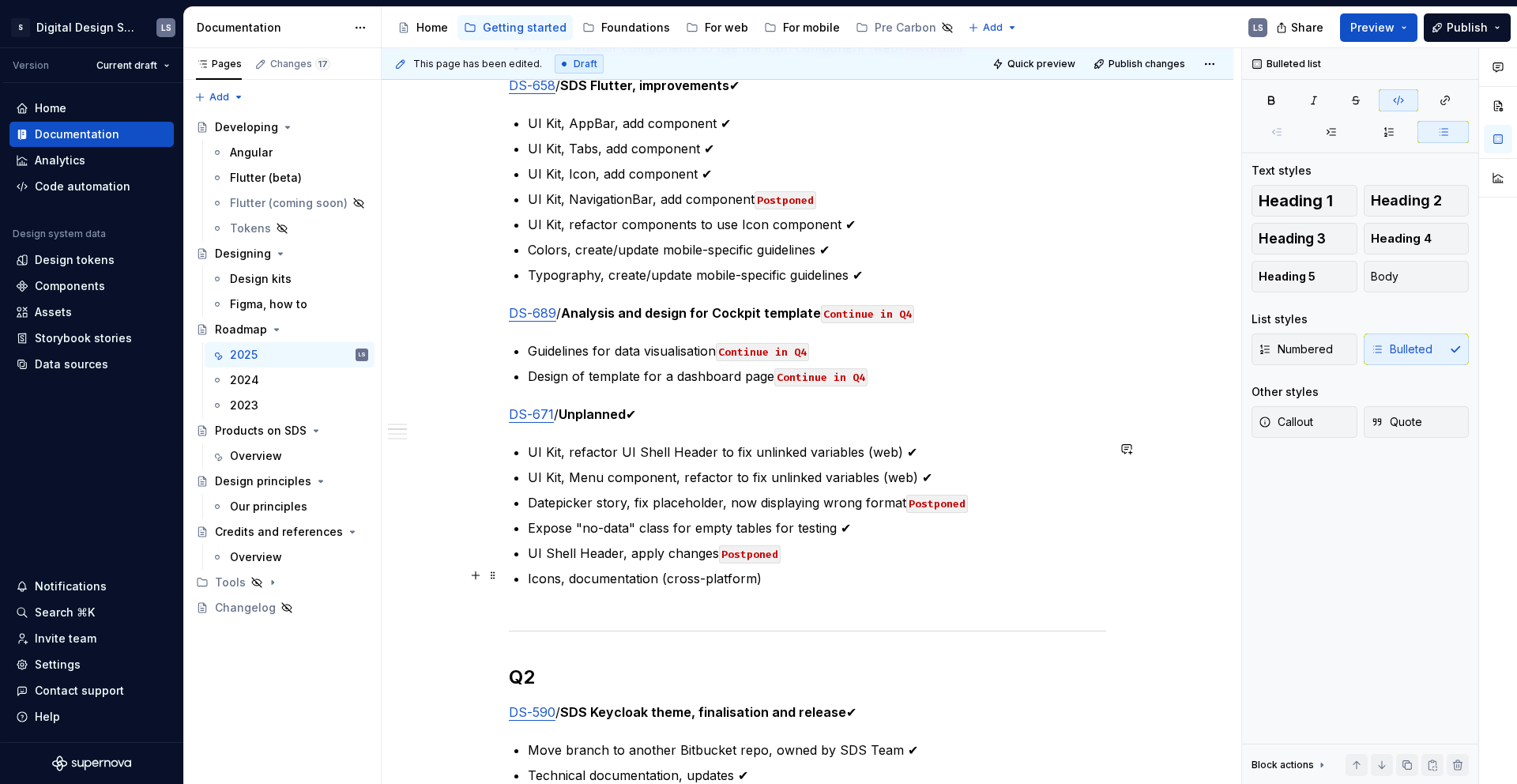
click at [773, 570] on p "Icons, documentation (cross-platform)" at bounding box center [817, 587] width 578 height 38
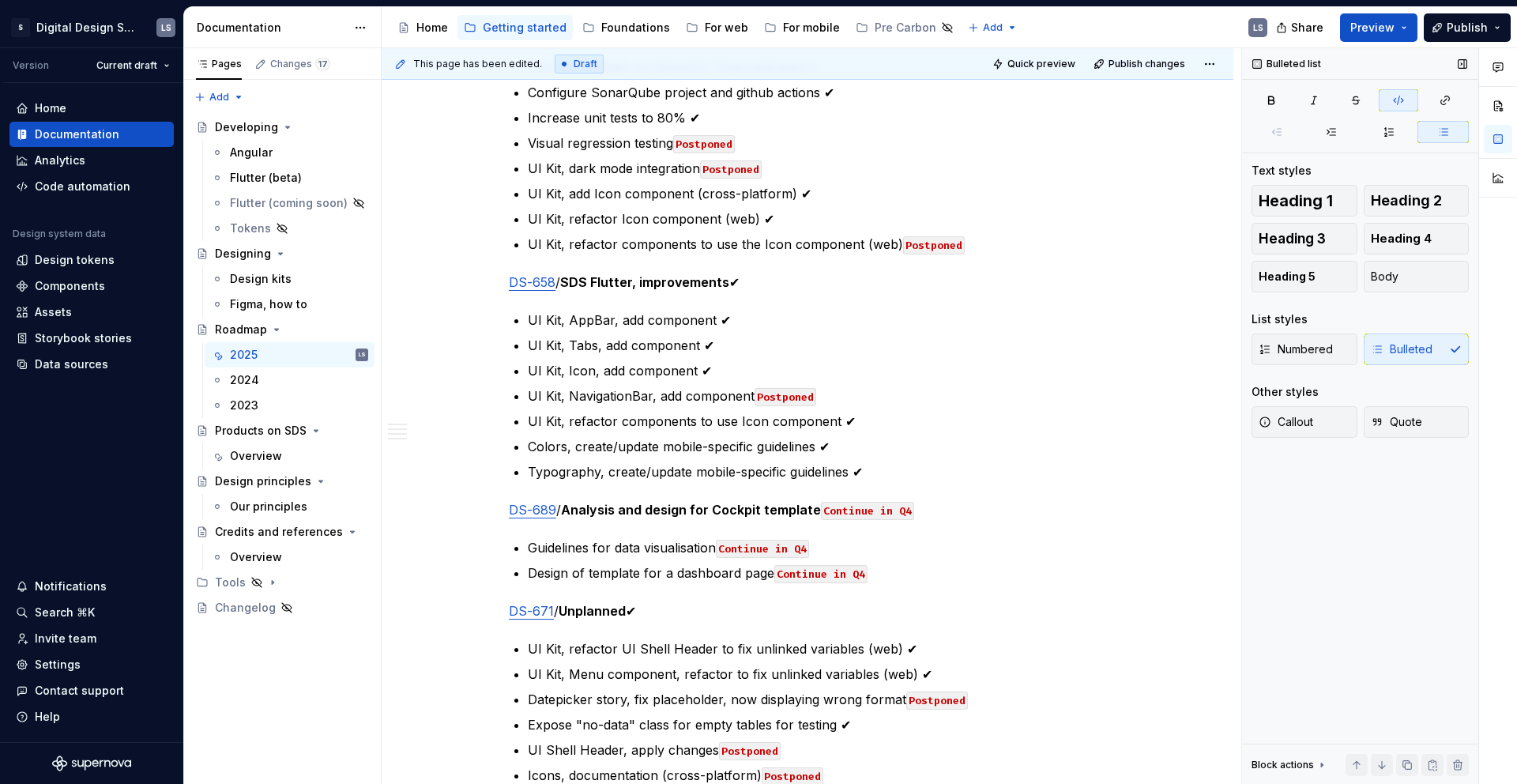
scroll to position [758, 0]
click at [1495, 28] on button "Publish" at bounding box center [1467, 27] width 87 height 29
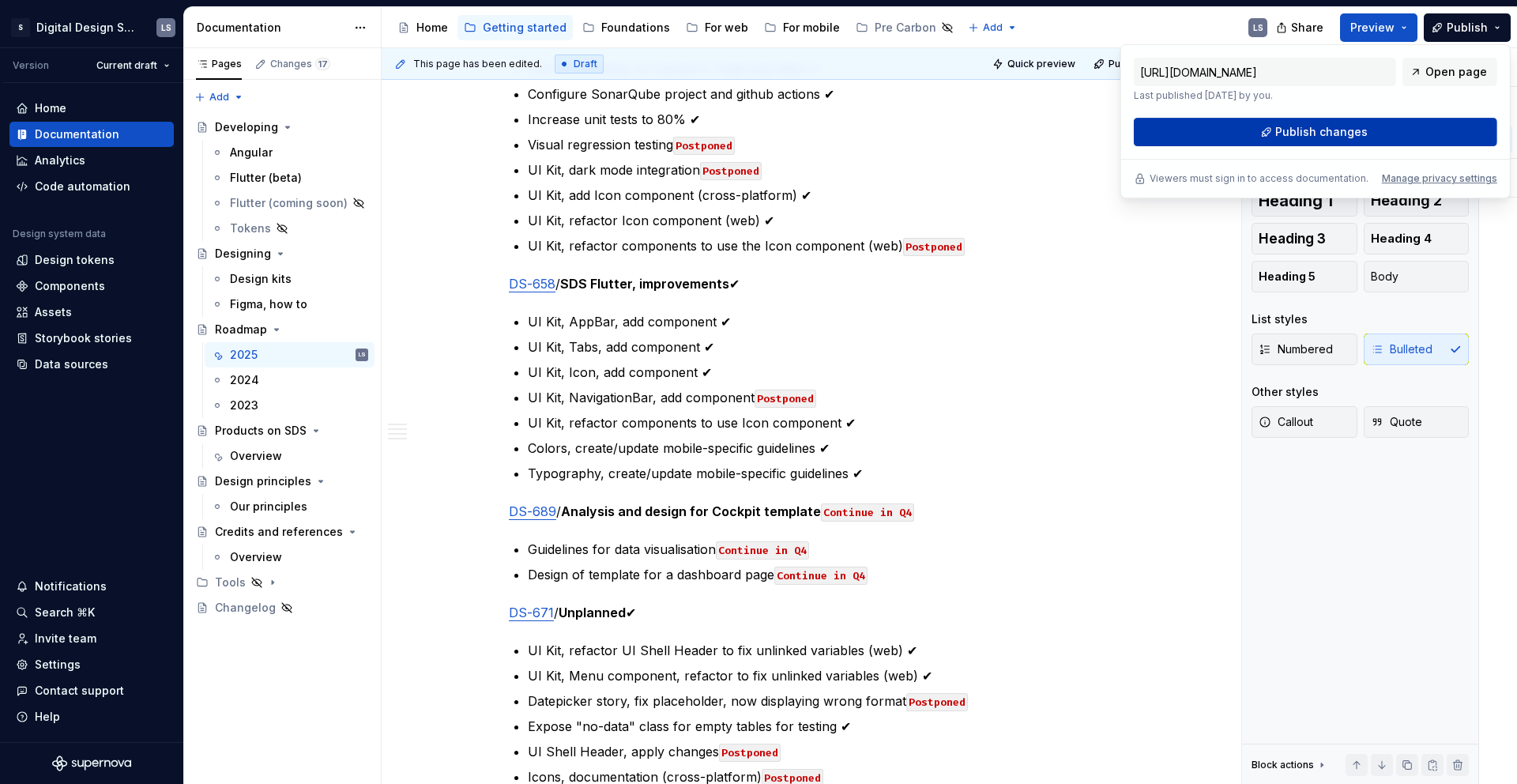
click at [1342, 129] on span "Publish changes" at bounding box center [1321, 132] width 92 height 16
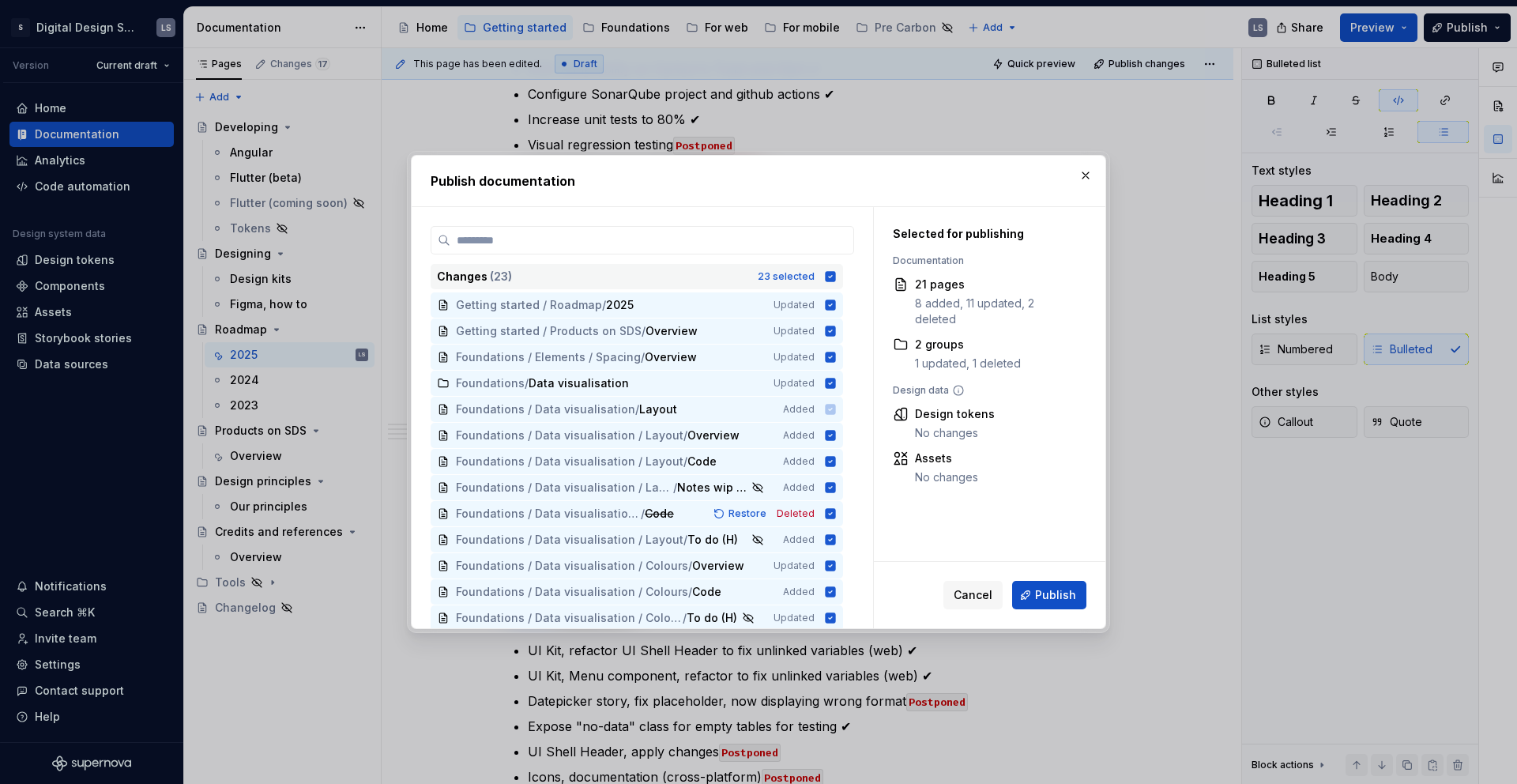
click at [827, 277] on icon at bounding box center [830, 277] width 13 height 13
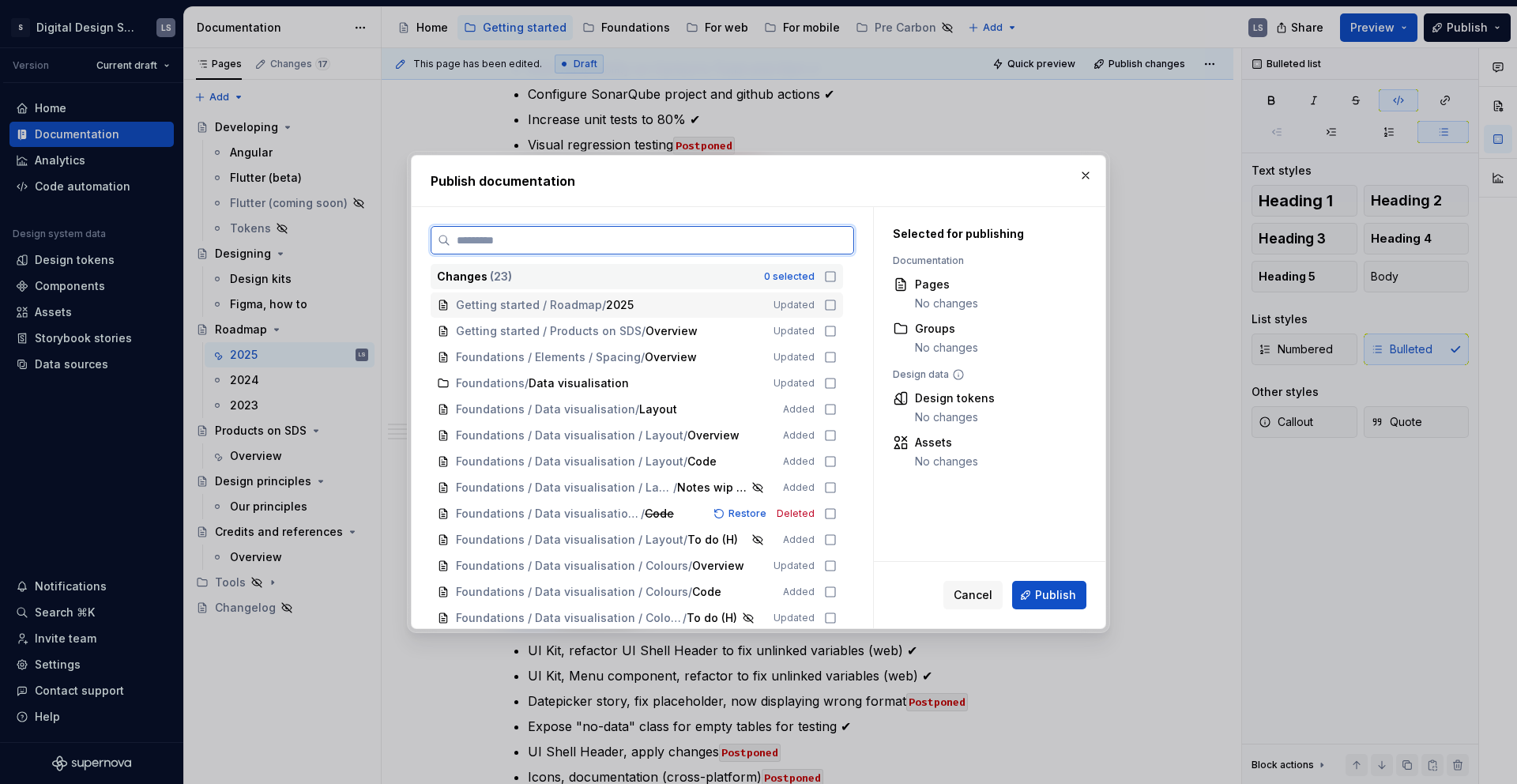
click at [687, 297] on div "Getting started / Roadmap / 2025" at bounding box center [605, 305] width 298 height 16
click at [699, 328] on span "Getting started / Products on SDS / Overview" at bounding box center [604, 331] width 295 height 16
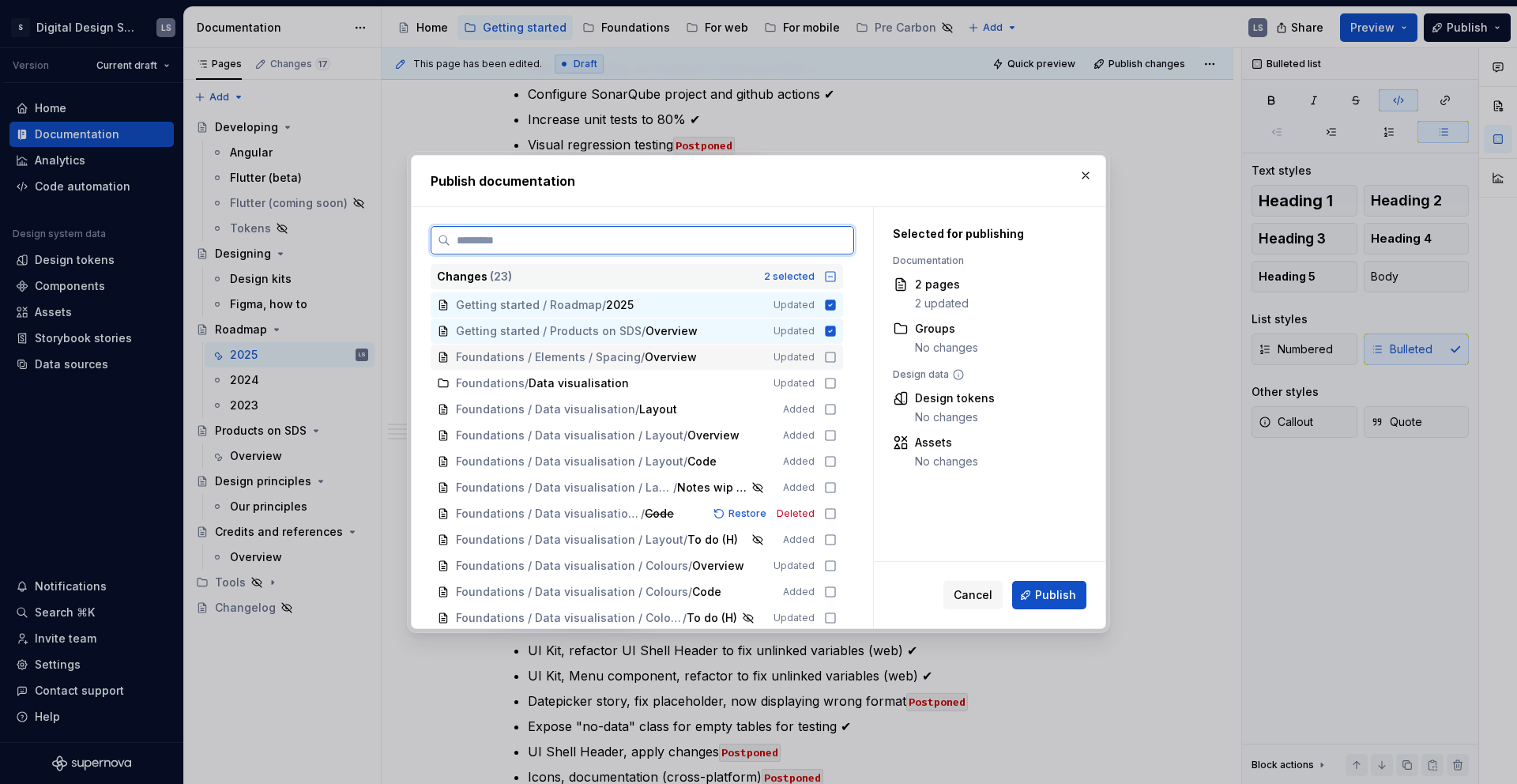
click at [732, 361] on span "Foundations / Elements / Spacing / Overview" at bounding box center [604, 357] width 295 height 16
click at [1044, 599] on span "Publish" at bounding box center [1055, 595] width 41 height 16
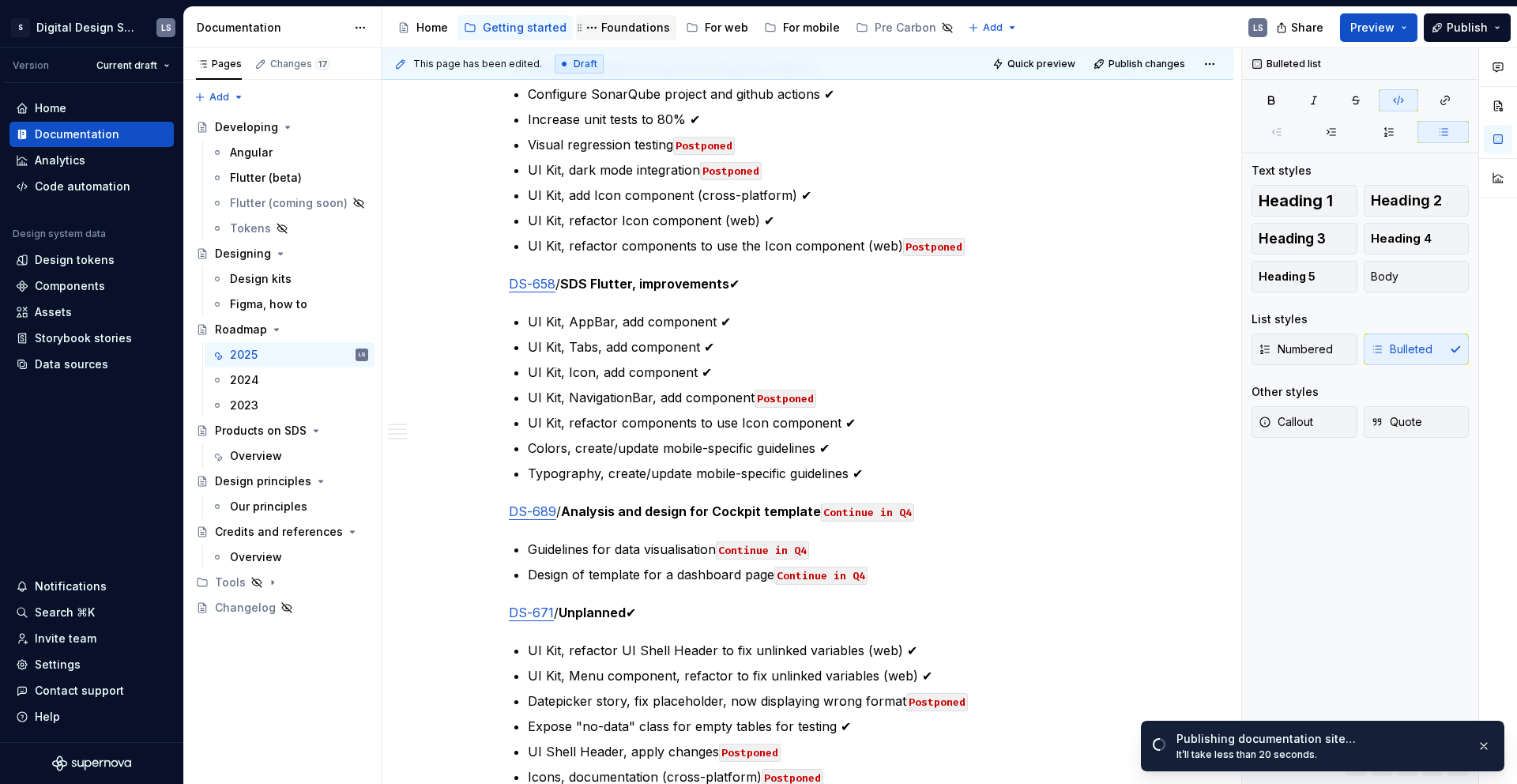
click at [609, 23] on div "Foundations" at bounding box center [635, 27] width 69 height 16
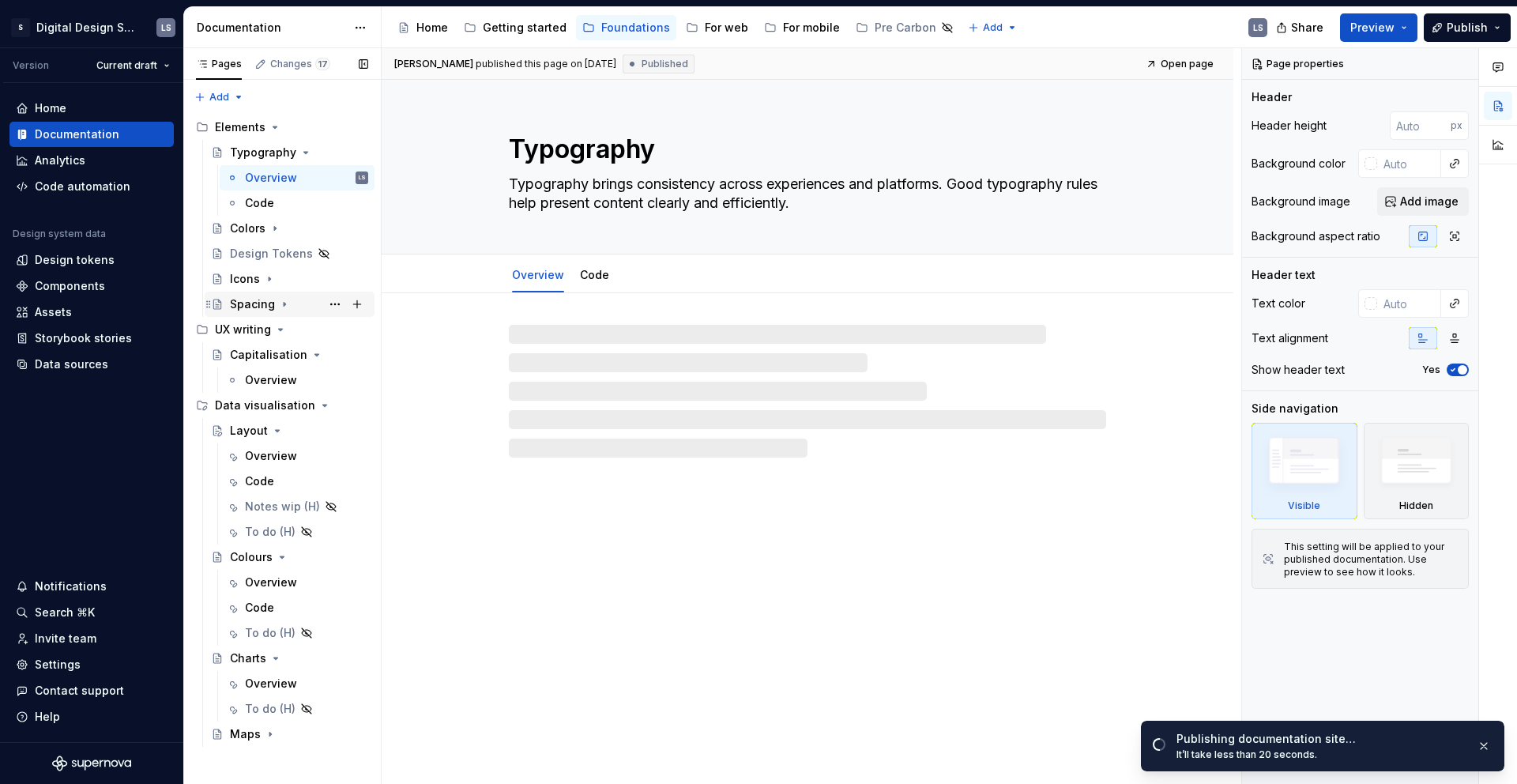
click at [256, 306] on div "Spacing" at bounding box center [252, 304] width 45 height 16
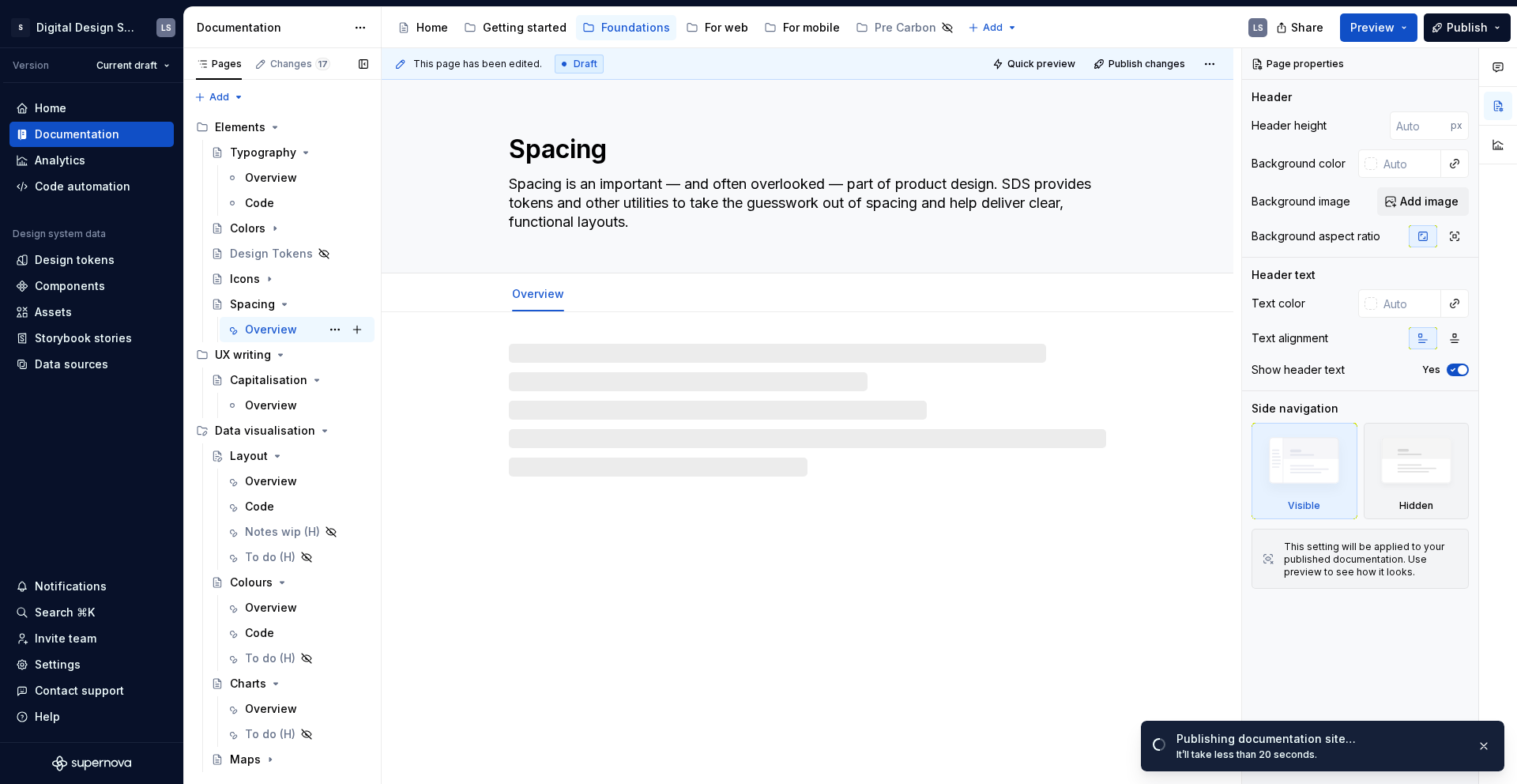
click at [253, 331] on div "Overview" at bounding box center [271, 329] width 52 height 16
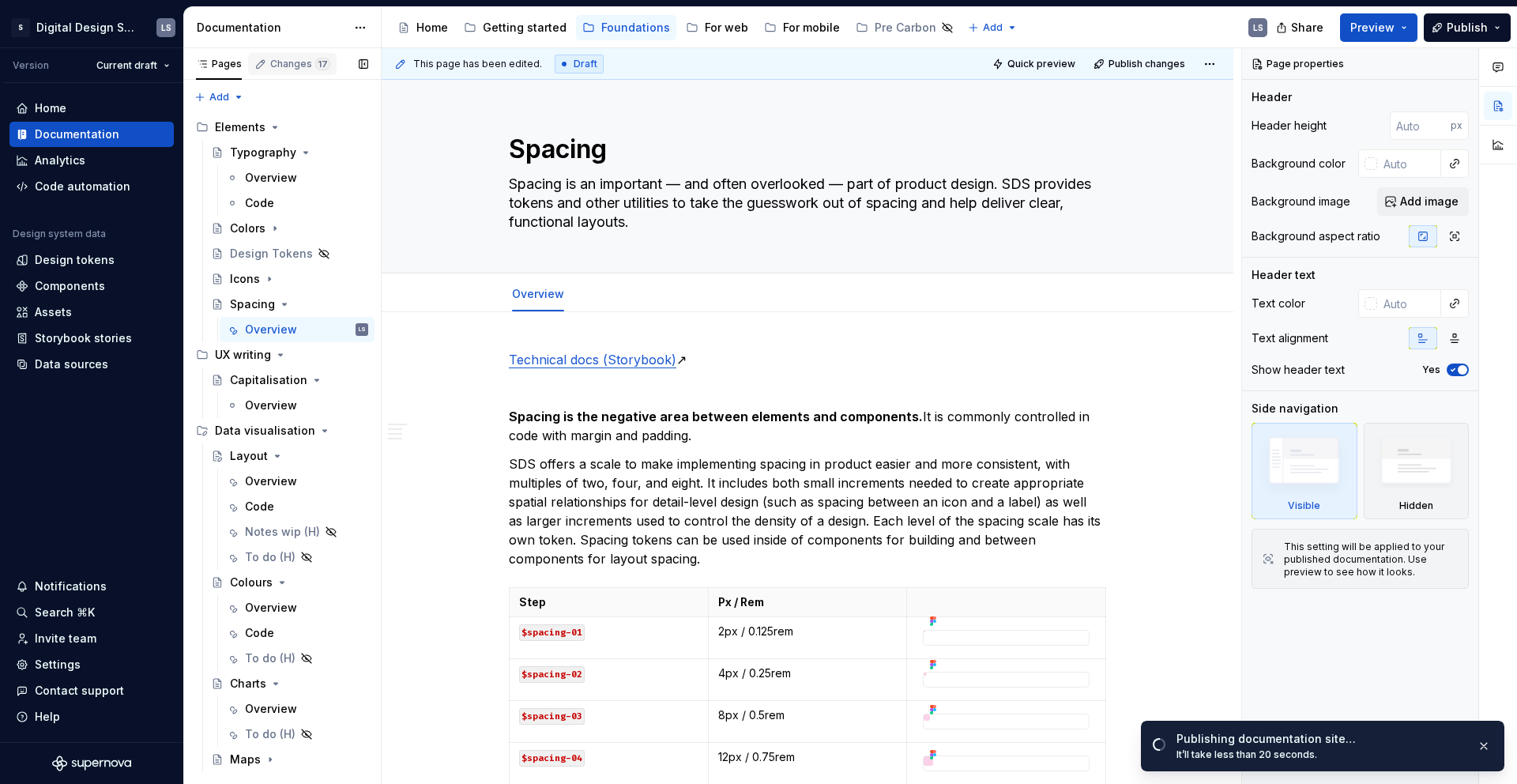
click at [303, 63] on div "Changes 17" at bounding box center [300, 64] width 60 height 13
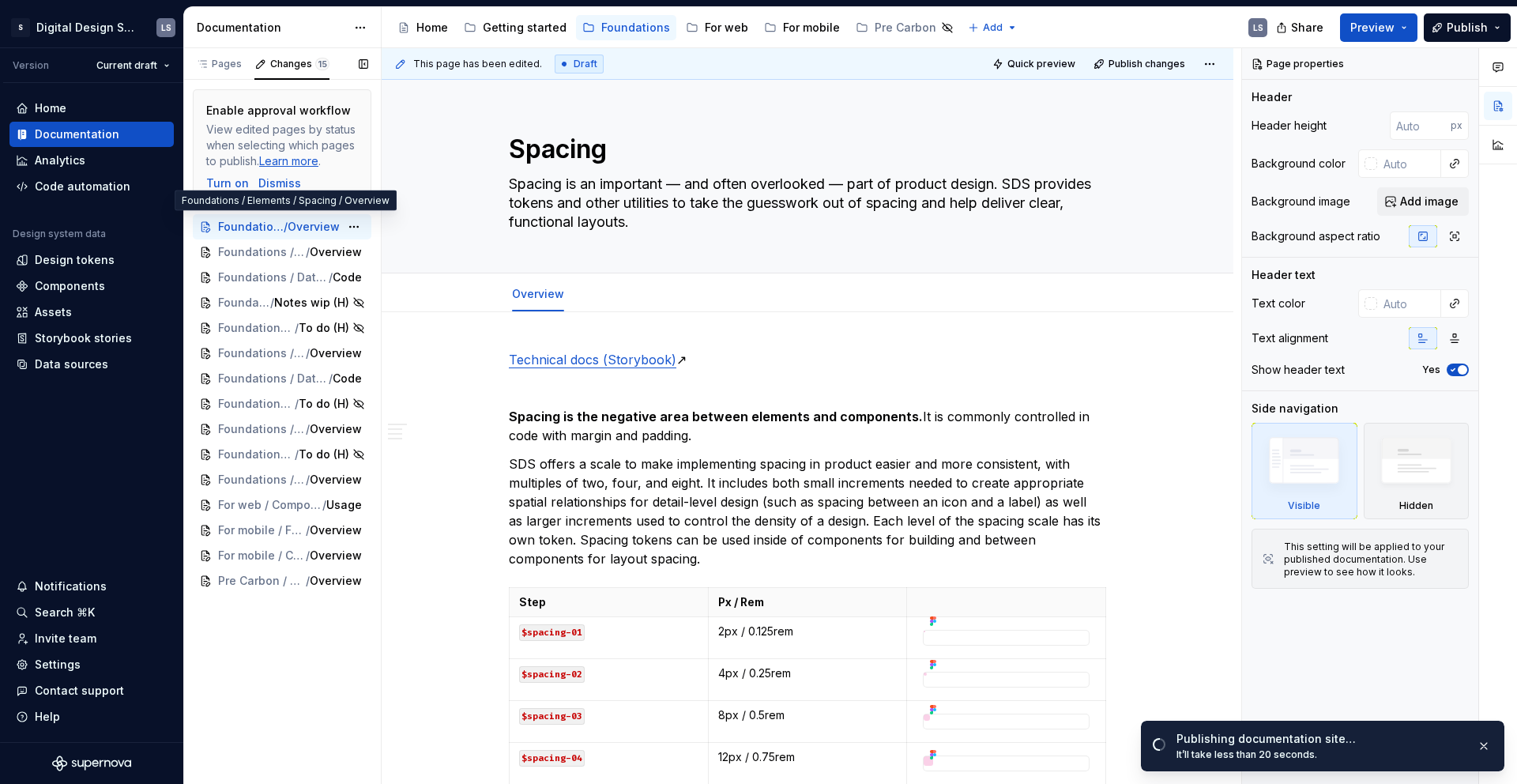
click at [255, 228] on span "Foundations / Elements / Spacing" at bounding box center [251, 227] width 66 height 16
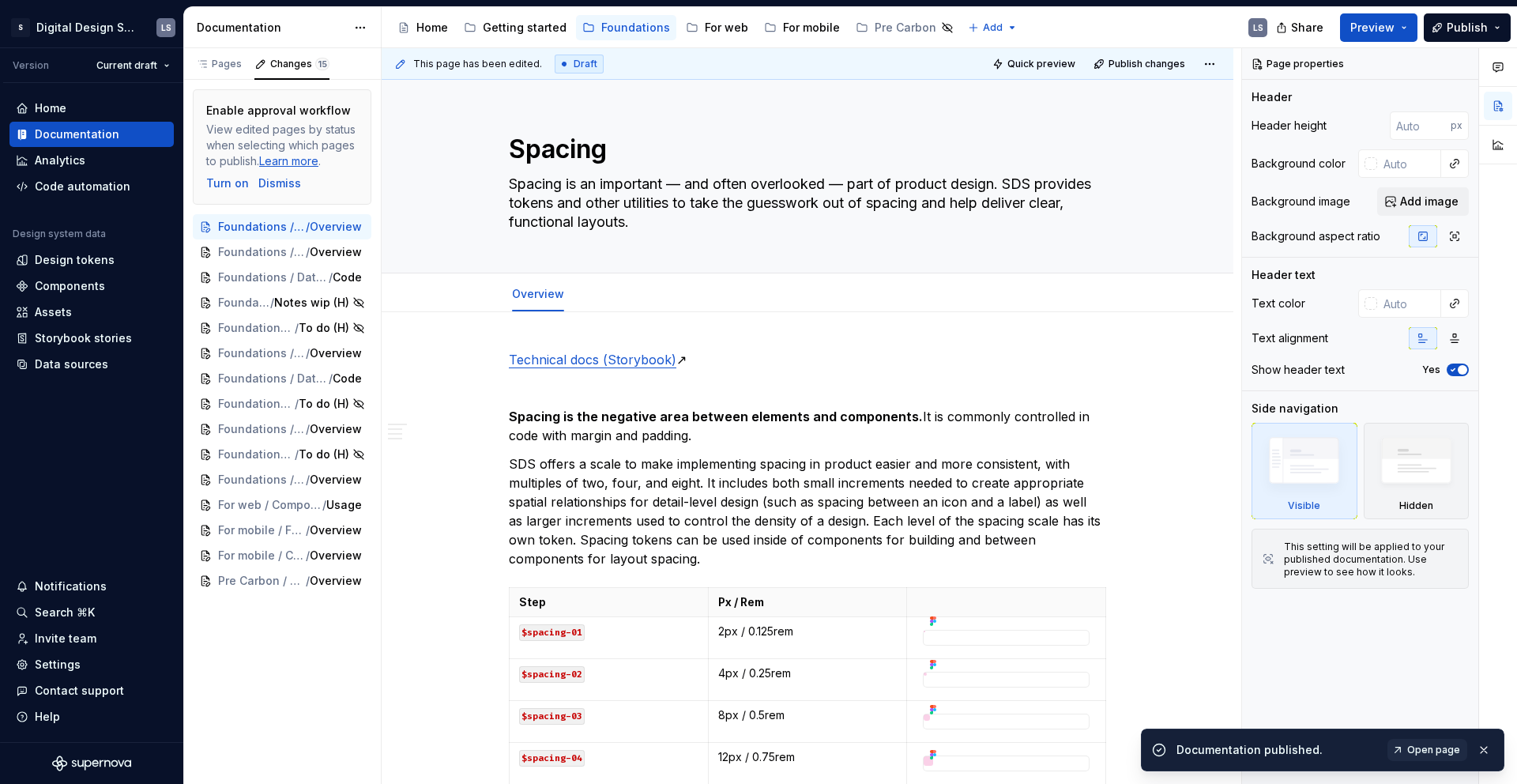
click at [519, 59] on span "This page has been edited." at bounding box center [477, 64] width 129 height 13
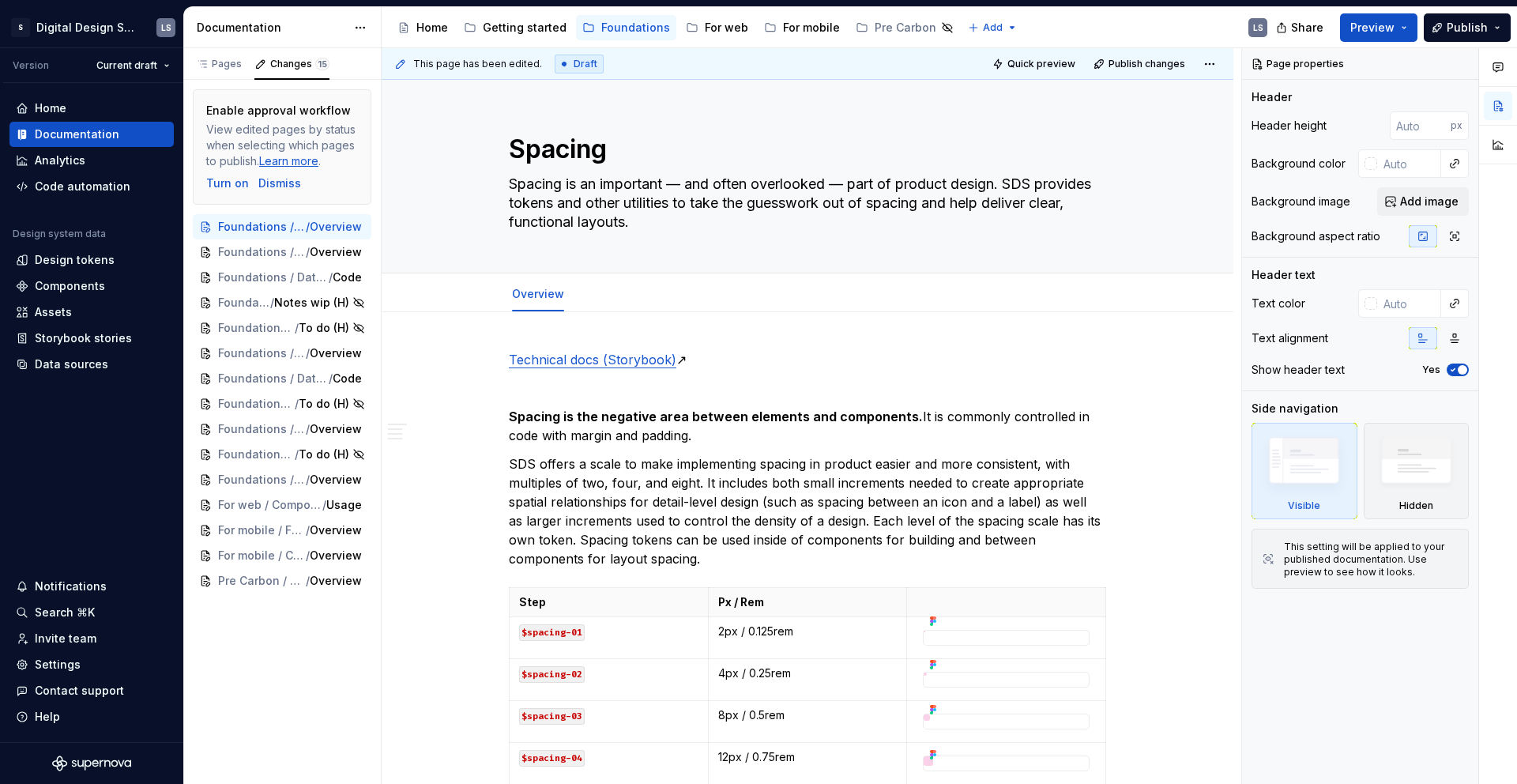
type textarea "*"
